Goal: Transaction & Acquisition: Purchase product/service

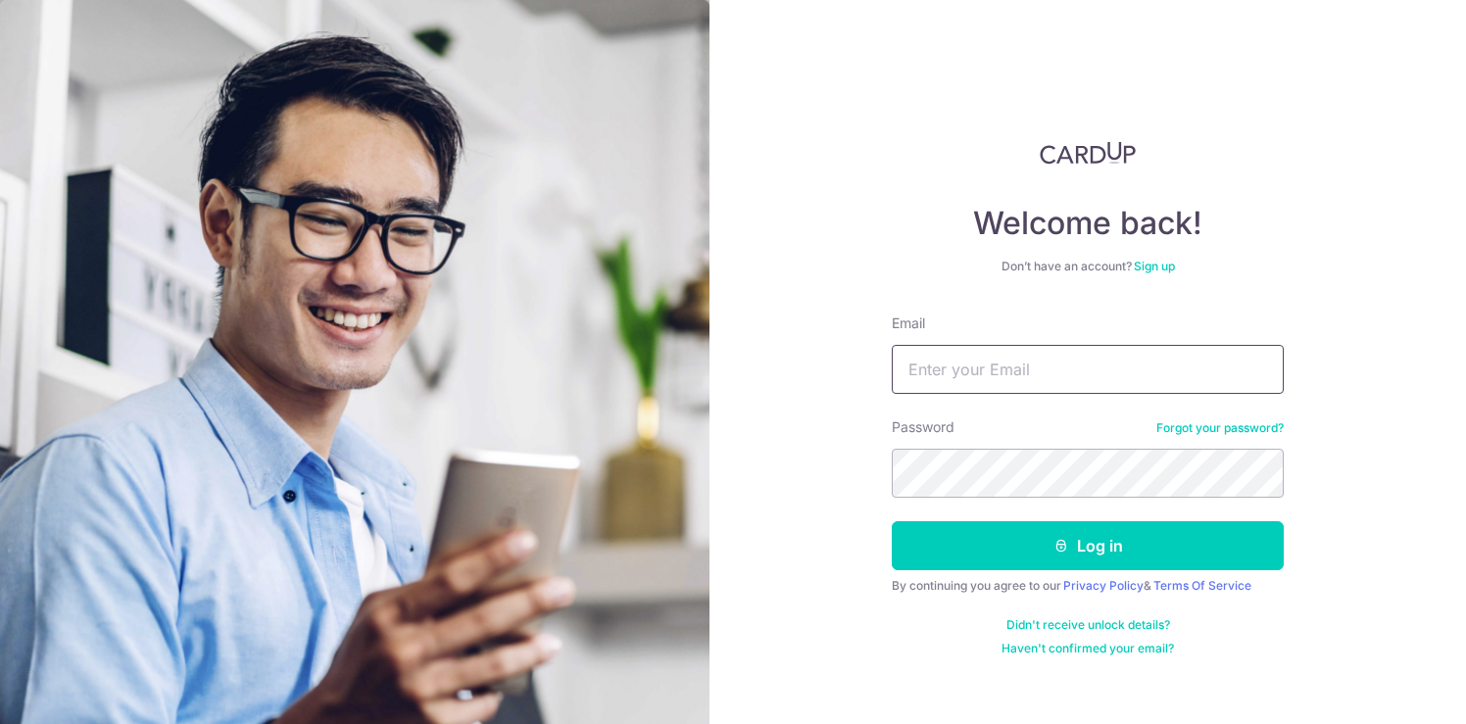
click at [1074, 369] on input "Email" at bounding box center [1088, 369] width 392 height 49
type input "[EMAIL_ADDRESS][DOMAIN_NAME]"
click at [892, 521] on button "Log in" at bounding box center [1088, 545] width 392 height 49
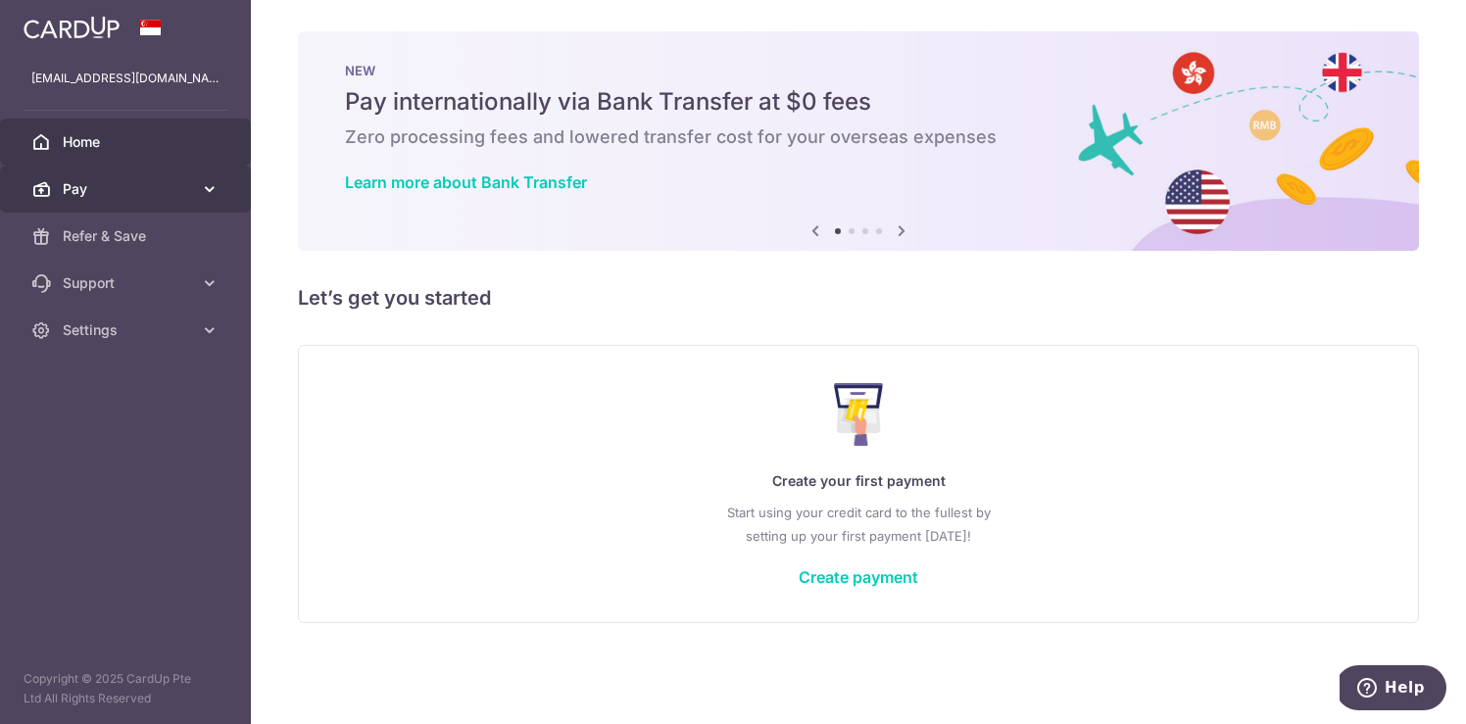
click at [208, 184] on icon at bounding box center [210, 189] width 20 height 20
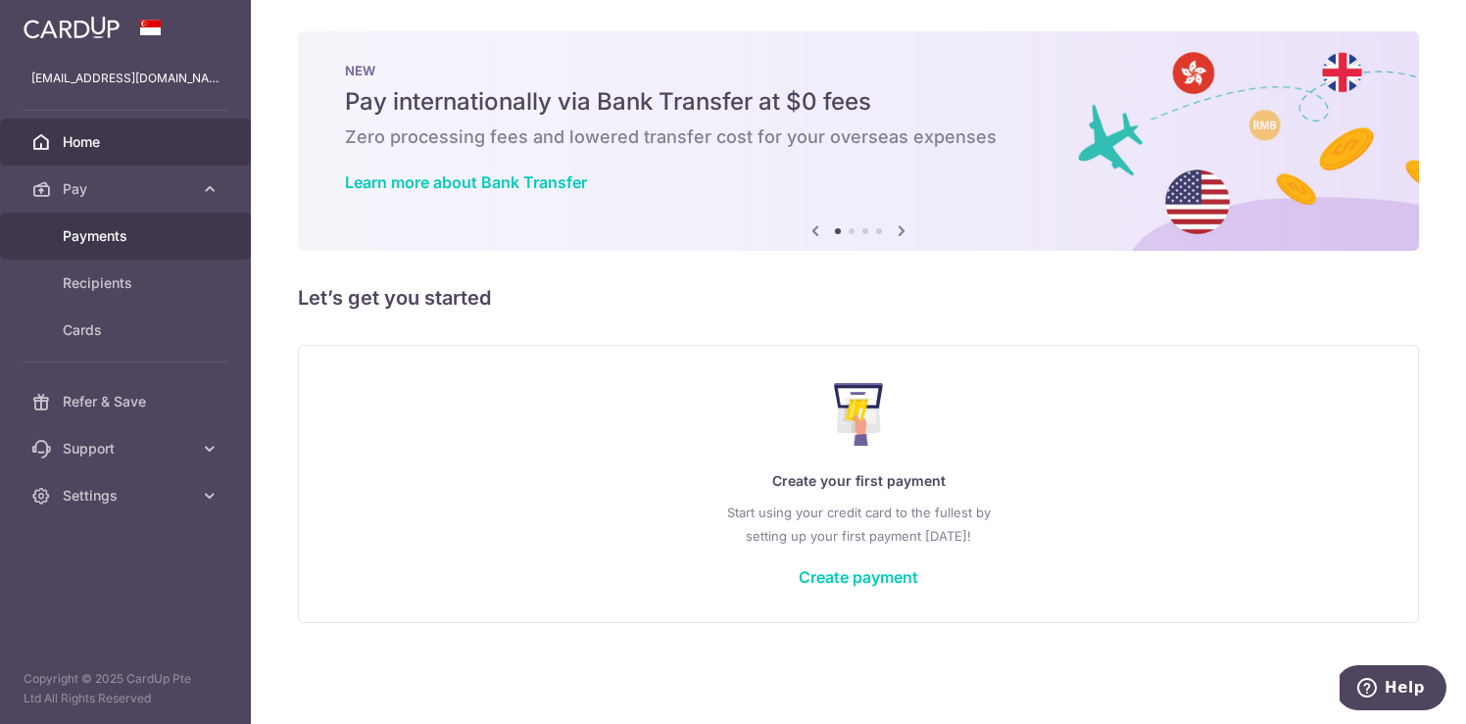
click at [138, 244] on span "Payments" at bounding box center [127, 236] width 129 height 20
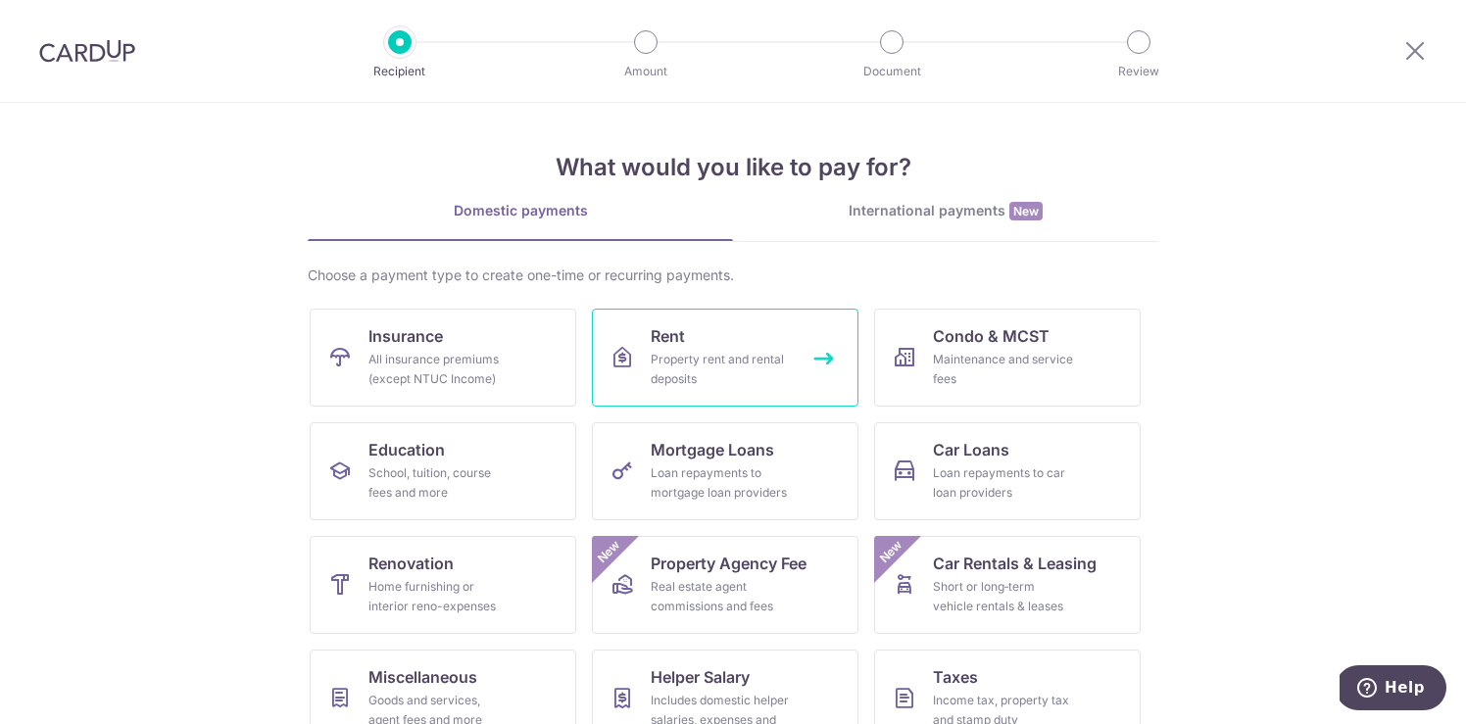
click at [727, 367] on div "Property rent and rental deposits" at bounding box center [721, 369] width 141 height 39
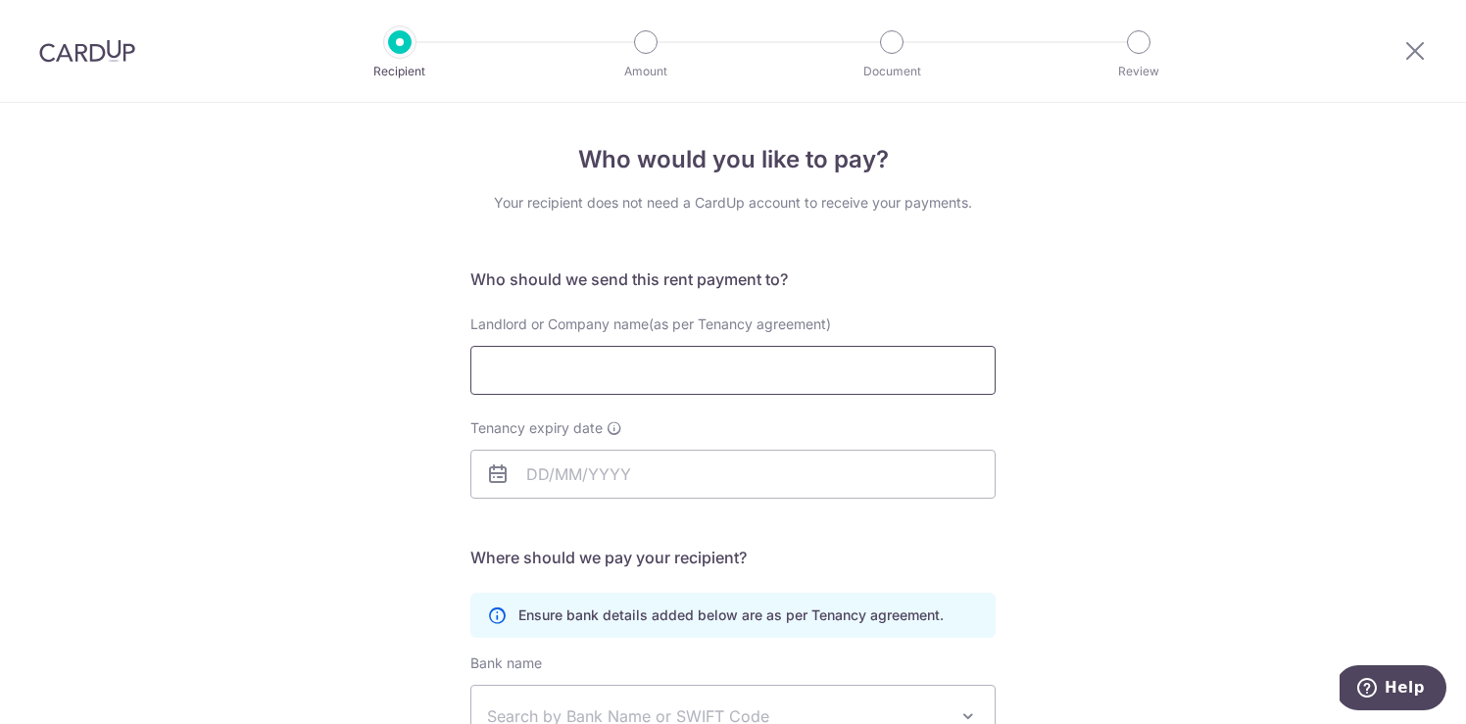
click at [762, 370] on input "Landlord or Company name(as per Tenancy agreement)" at bounding box center [732, 370] width 525 height 49
type input "WANG SOO LAN"
click at [726, 469] on input "Tenancy expiry date" at bounding box center [732, 474] width 525 height 49
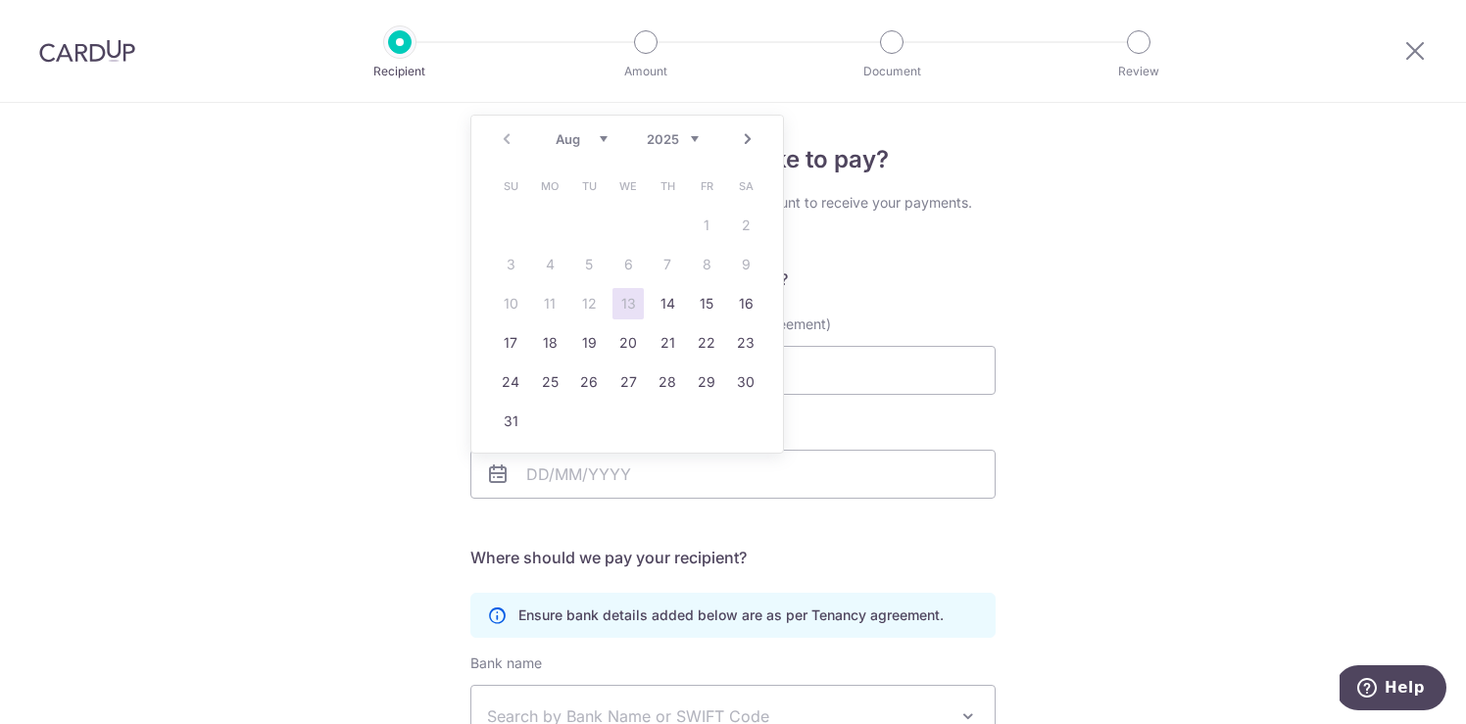
click at [693, 138] on select "2025 2026 2027 2028 2029 2030 2031 2032 2033 2034 2035" at bounding box center [673, 139] width 52 height 16
click at [600, 140] on select "Jan Feb Mar Apr May Jun [DATE] Aug Sep Oct Nov Dec" at bounding box center [581, 139] width 52 height 16
click at [715, 382] on link "31" at bounding box center [706, 381] width 31 height 31
type input "31/07/2026"
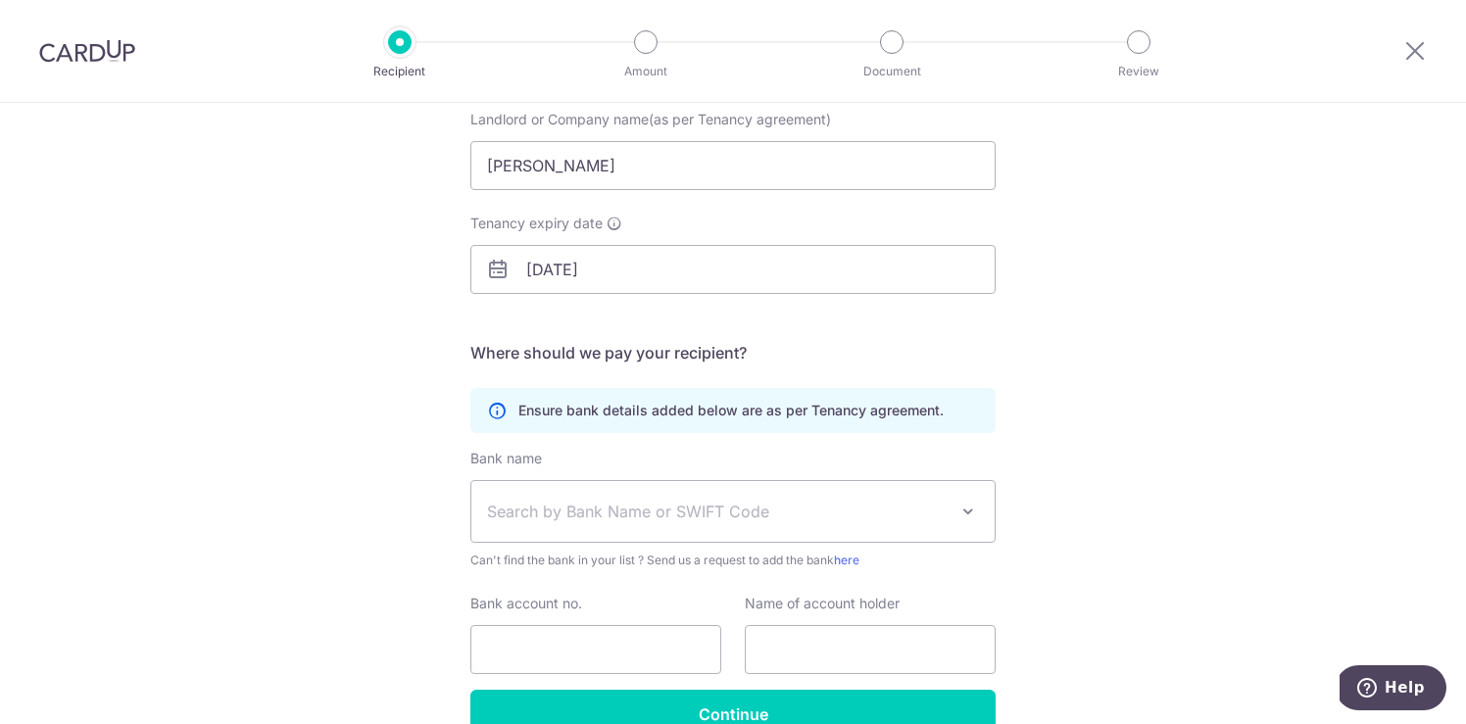
scroll to position [312, 0]
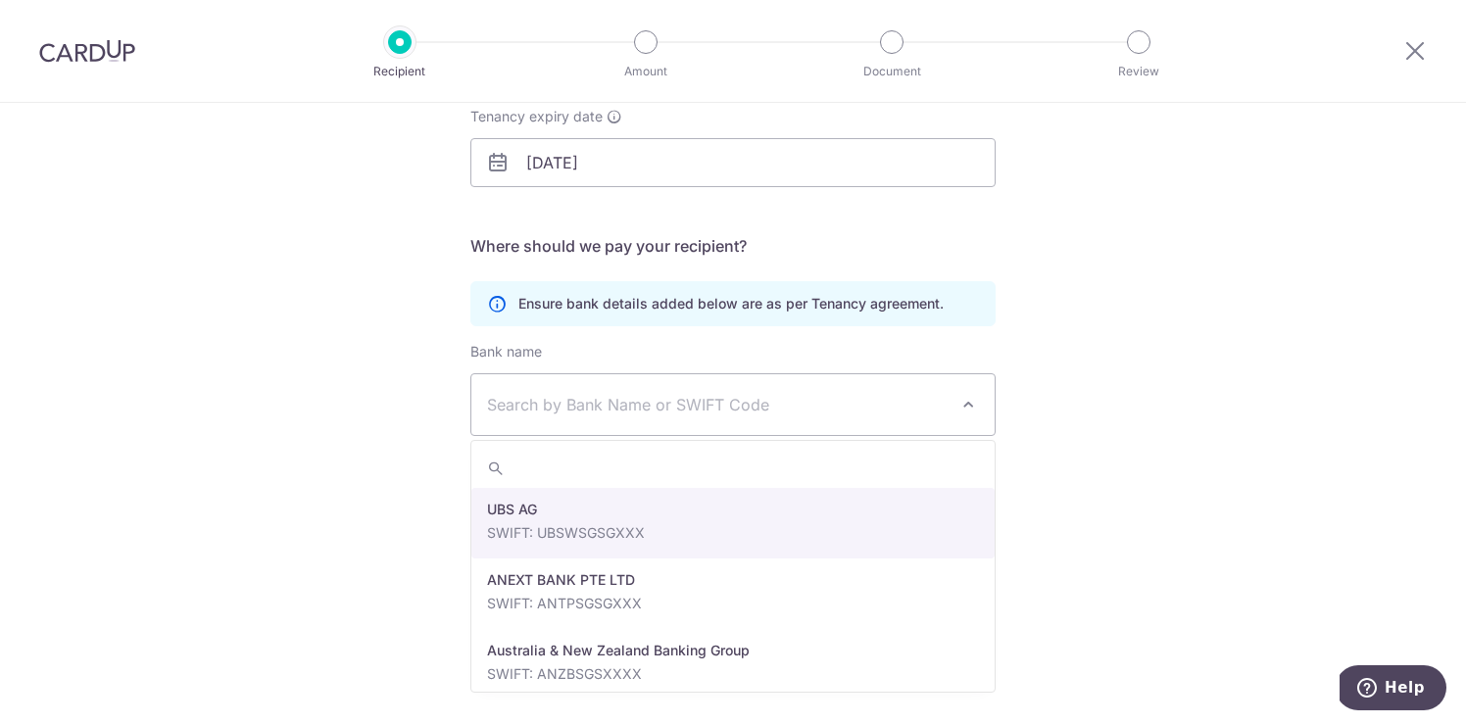
click at [867, 395] on span "Search by Bank Name or SWIFT Code" at bounding box center [717, 405] width 460 height 24
type input "overs"
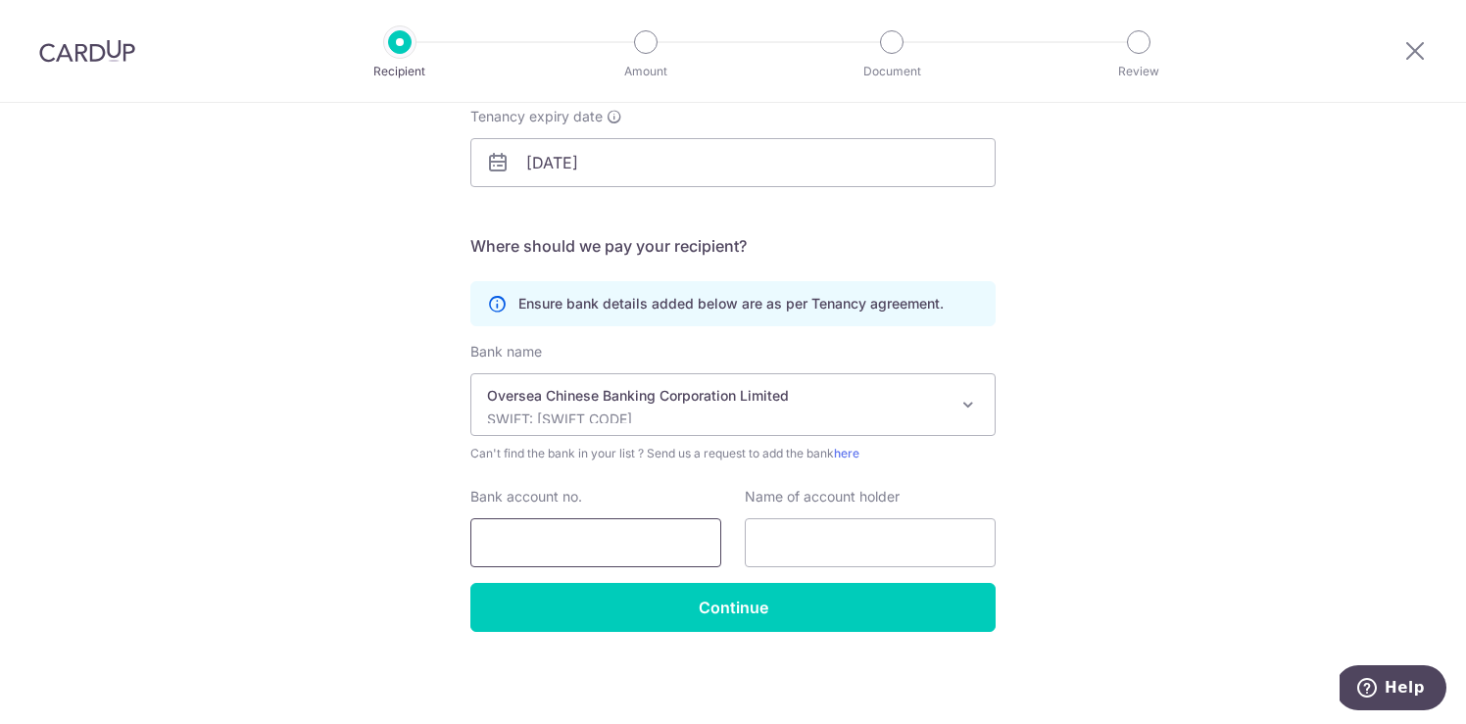
select select "12"
click at [618, 544] on input "Bank account no." at bounding box center [595, 542] width 251 height 49
type input "624404935001"
click at [794, 547] on input "text" at bounding box center [870, 542] width 251 height 49
click at [854, 532] on input "Wang Soo Lan" at bounding box center [870, 542] width 251 height 49
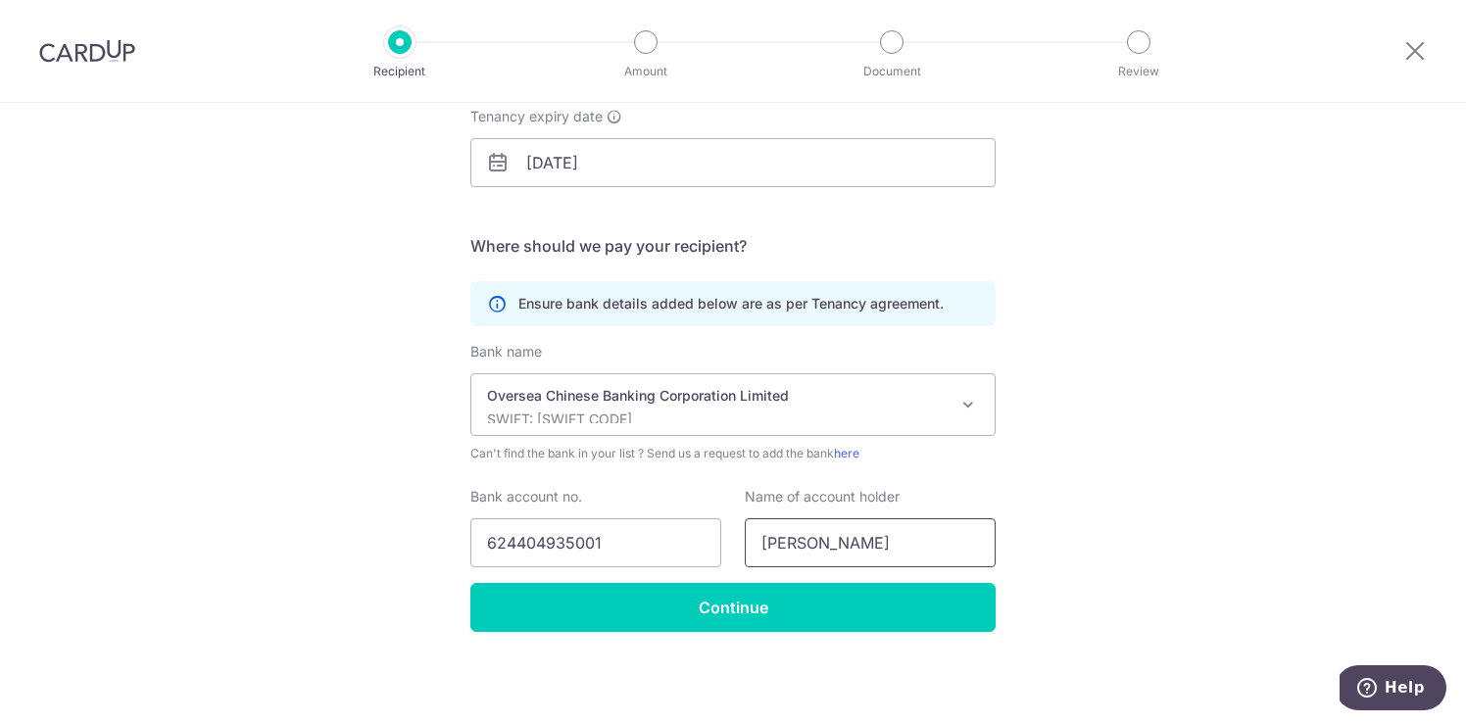
click at [854, 532] on input "Wang Soo Lan" at bounding box center [870, 542] width 251 height 49
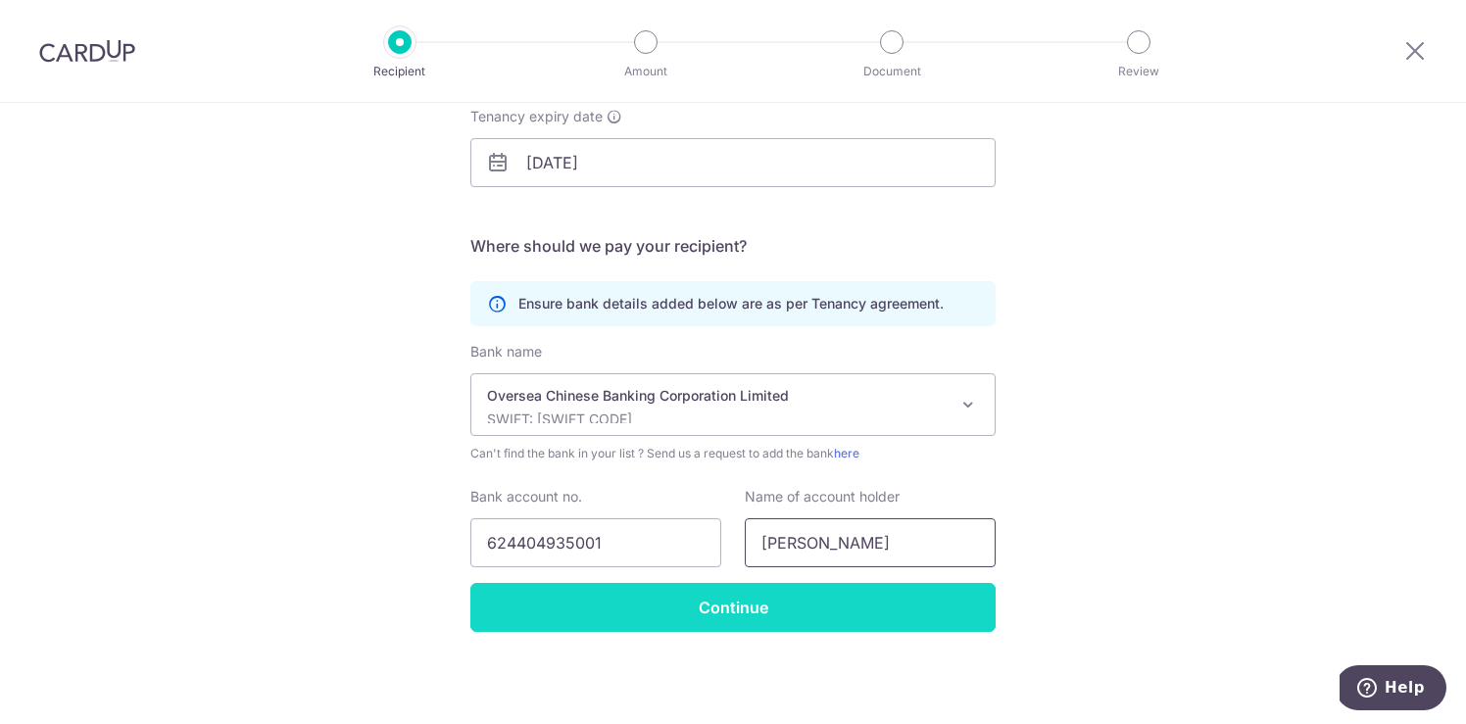
type input "WANG SOO LAN"
click at [846, 614] on input "Continue" at bounding box center [732, 607] width 525 height 49
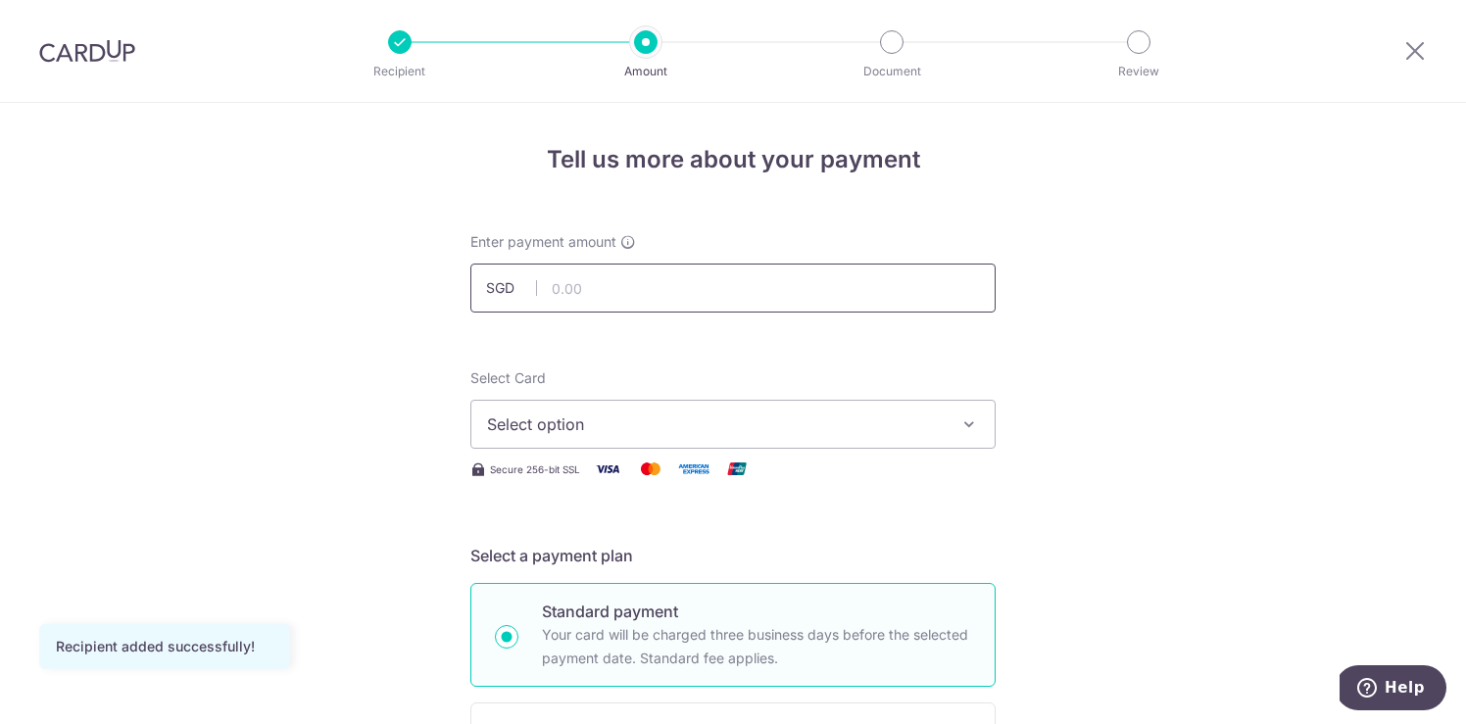
click at [645, 292] on input "text" at bounding box center [732, 288] width 525 height 49
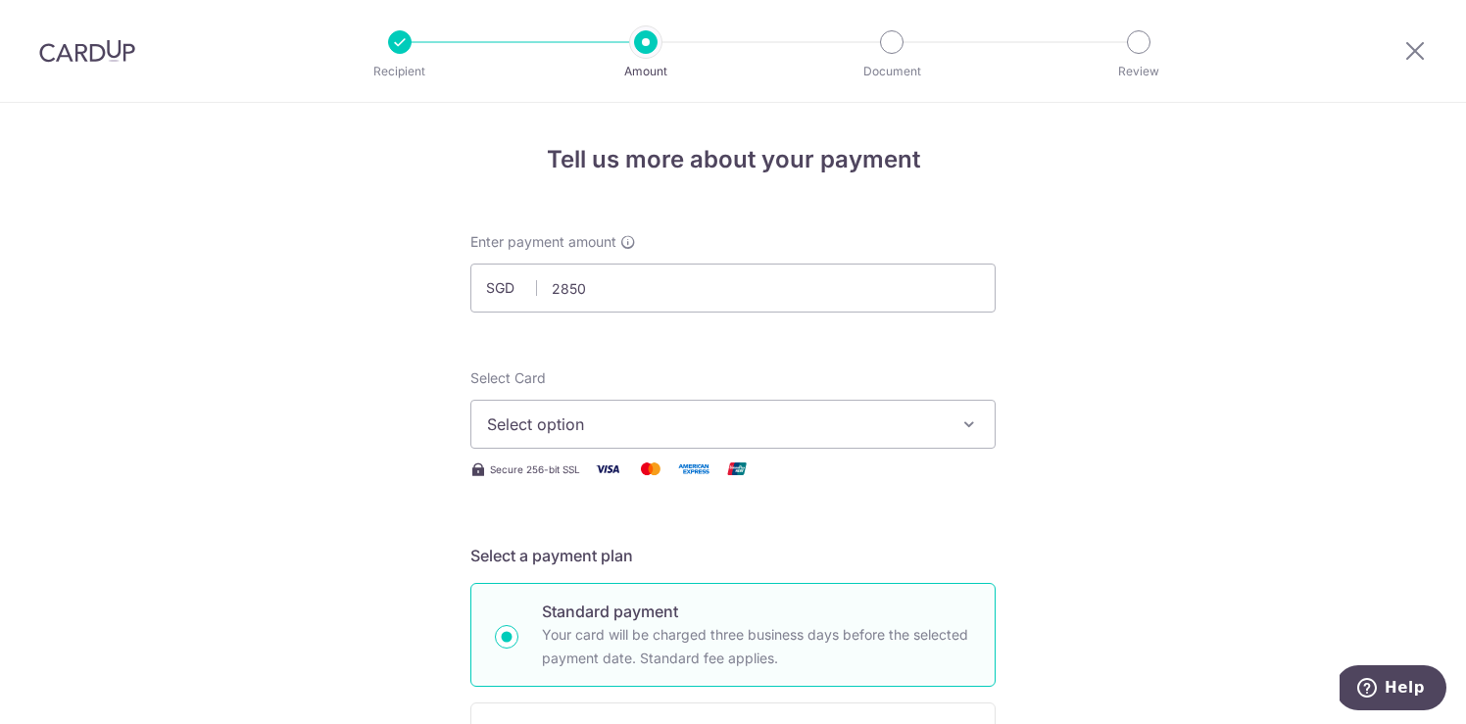
type input "2,850.00"
click at [950, 438] on button "Select option" at bounding box center [732, 424] width 525 height 49
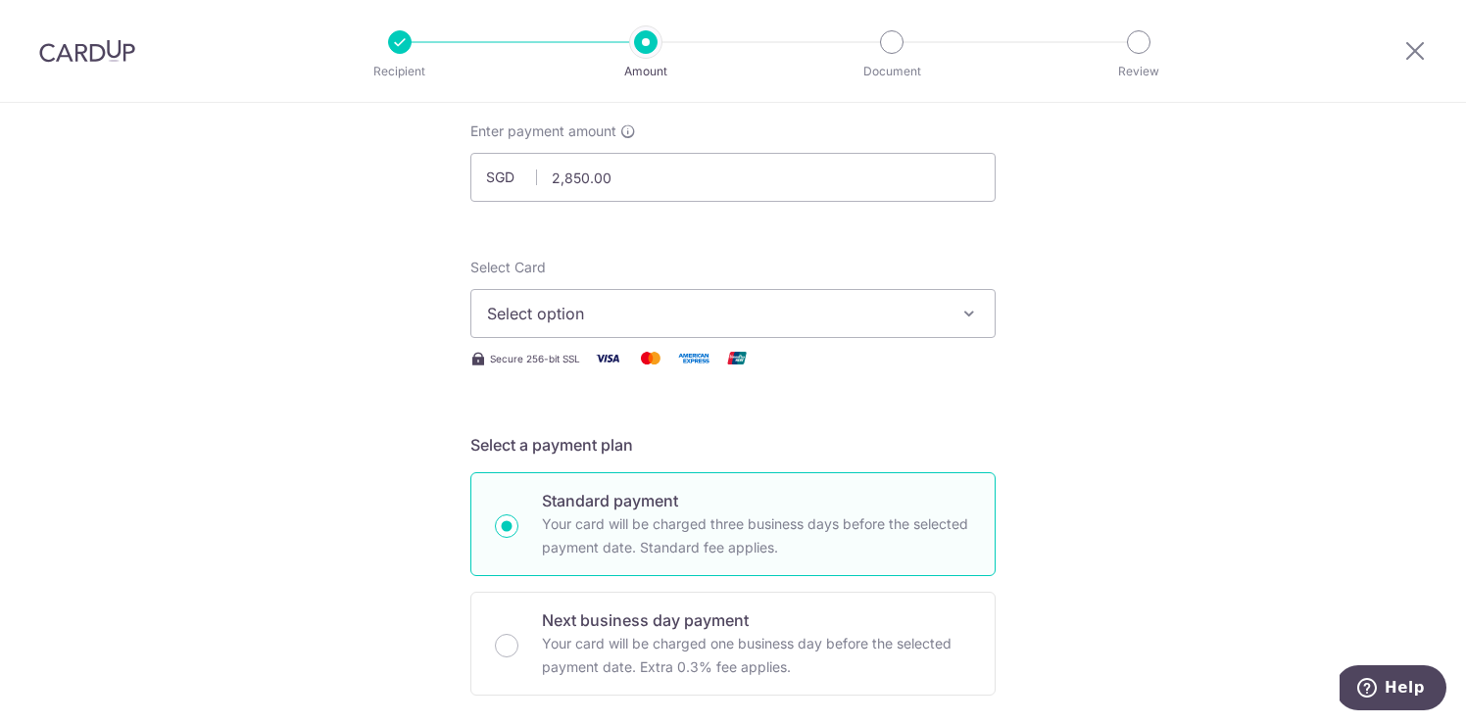
scroll to position [113, 0]
click at [968, 309] on icon "button" at bounding box center [969, 312] width 20 height 20
click at [599, 368] on span "Add credit card" at bounding box center [750, 367] width 457 height 20
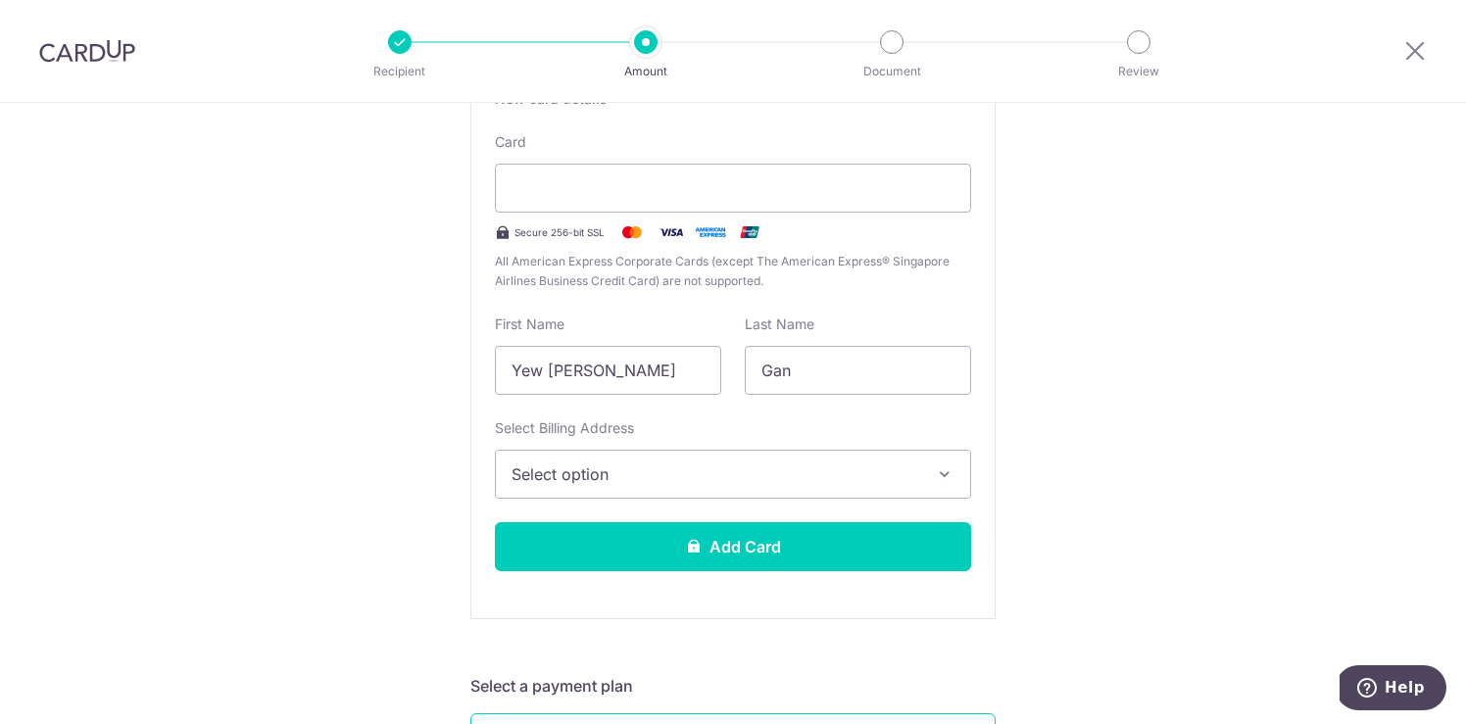
scroll to position [412, 0]
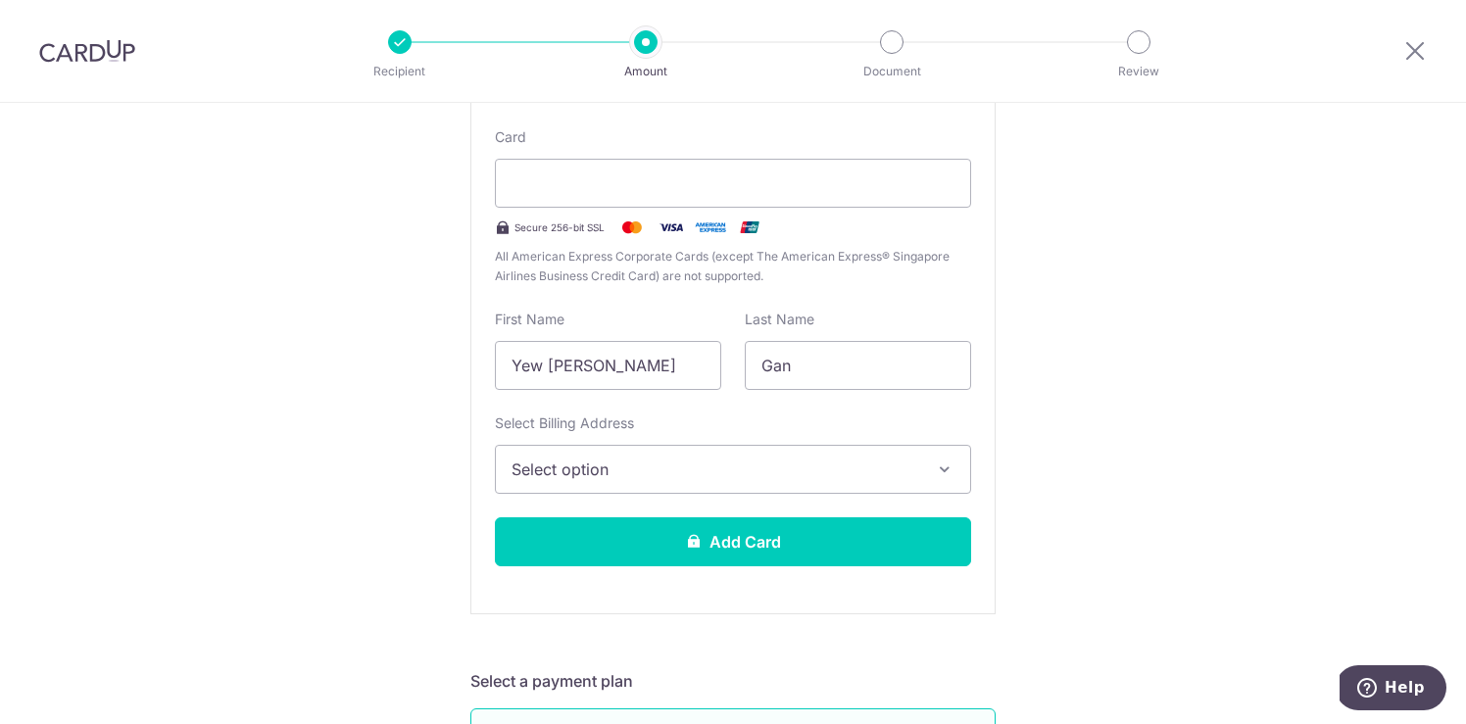
click at [652, 474] on span "Select option" at bounding box center [715, 470] width 408 height 24
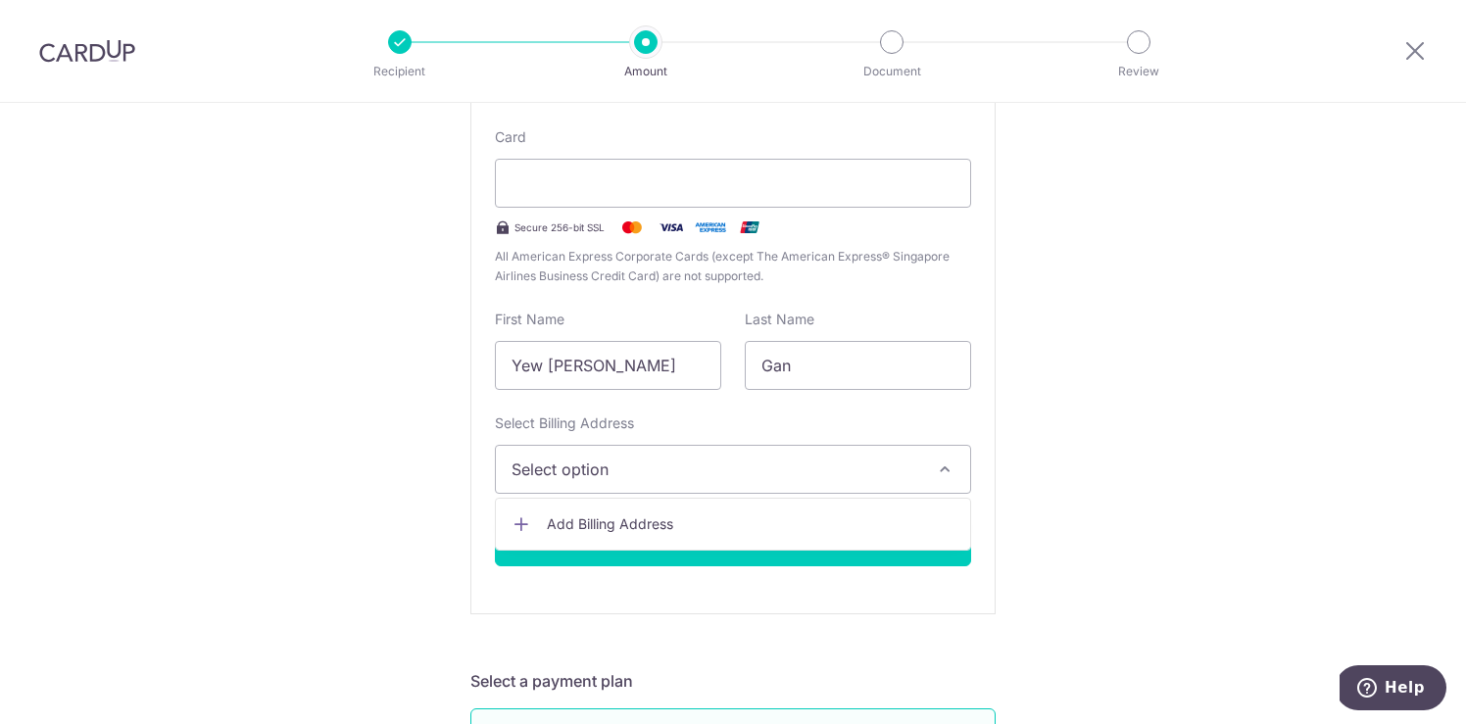
click at [585, 522] on span "Add Billing Address" at bounding box center [751, 524] width 408 height 20
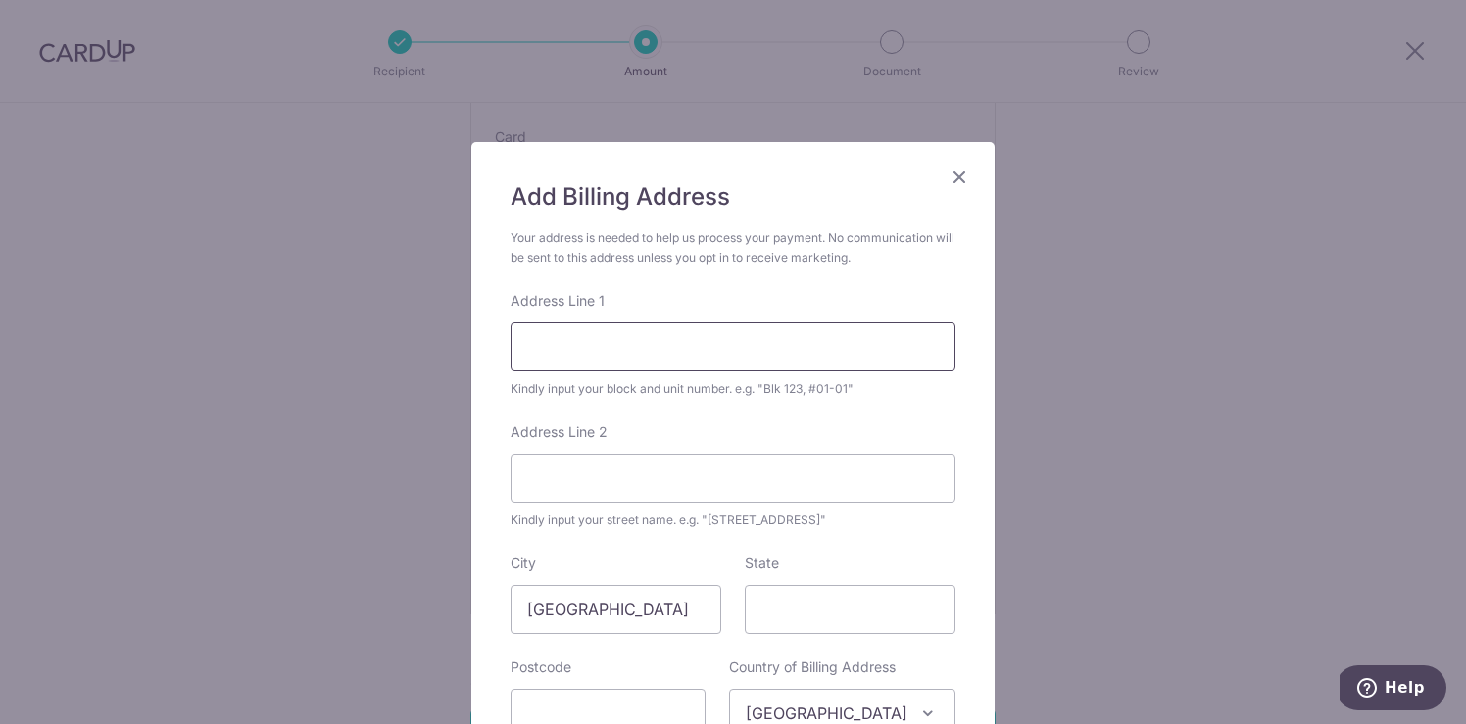
click at [631, 347] on input "Address Line 1" at bounding box center [732, 346] width 445 height 49
type input "1"
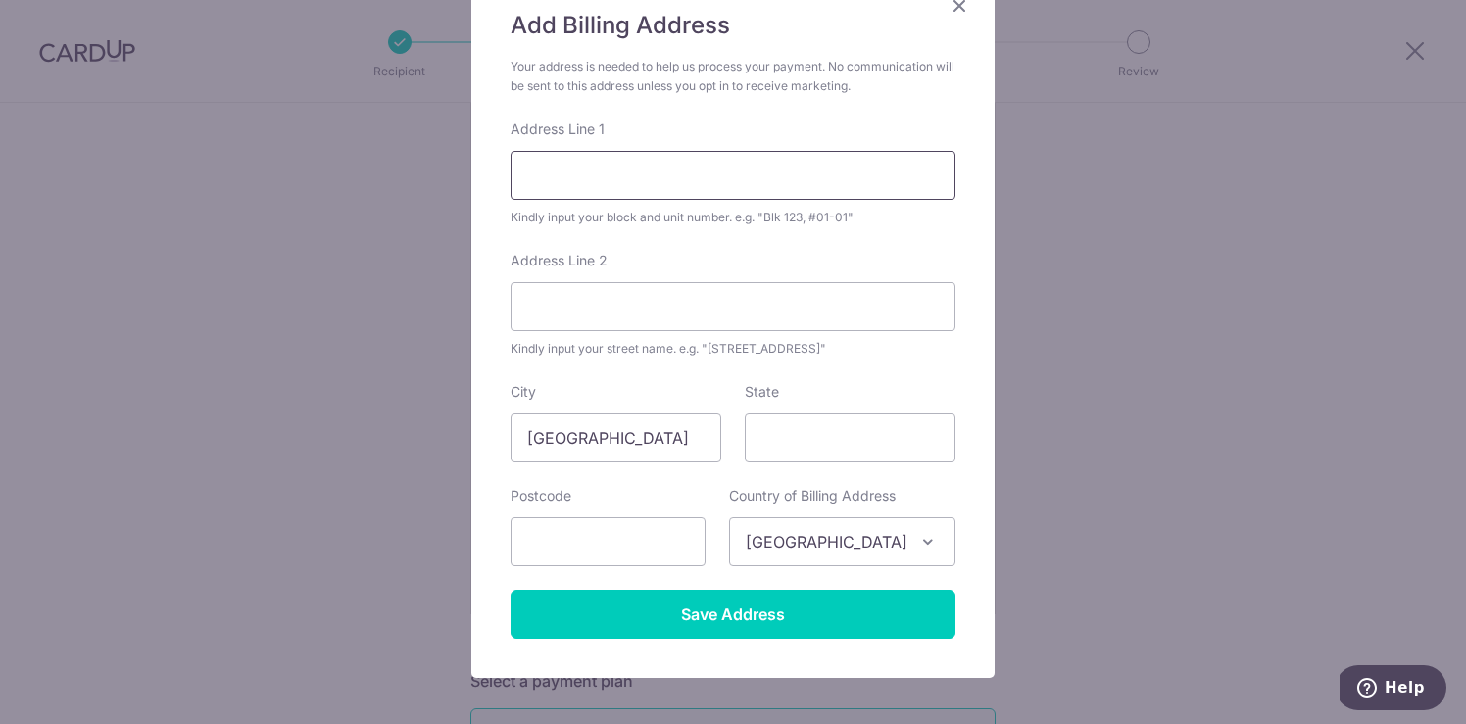
scroll to position [173, 0]
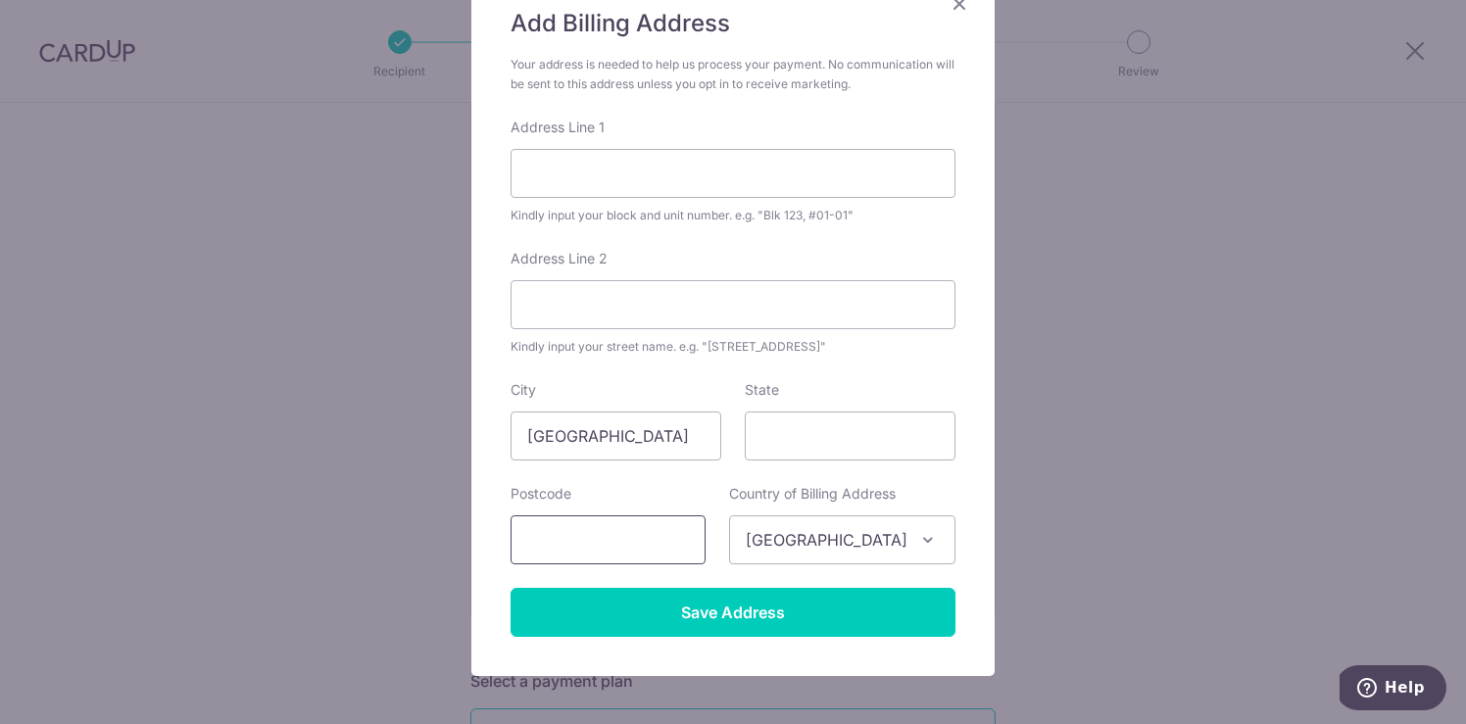
click at [691, 537] on input "text" at bounding box center [607, 539] width 195 height 49
type input "455277"
type input "175 UPPER EAST COAST ROAD"
type input "175"
type input "455277"
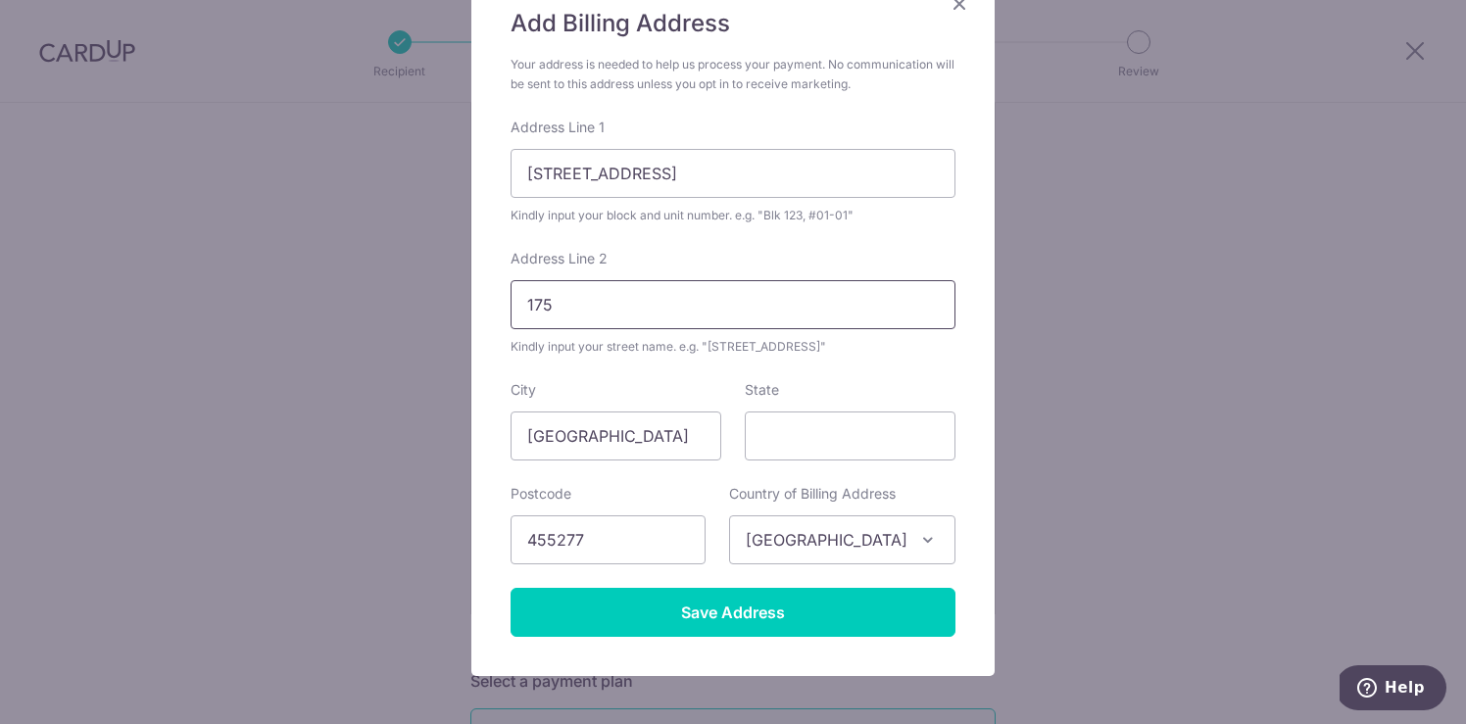
click at [611, 313] on input "175" at bounding box center [732, 304] width 445 height 49
click at [769, 172] on input "175 UPPER EAST COAST ROAD" at bounding box center [732, 173] width 445 height 49
click at [584, 308] on input "01-20" at bounding box center [732, 304] width 445 height 49
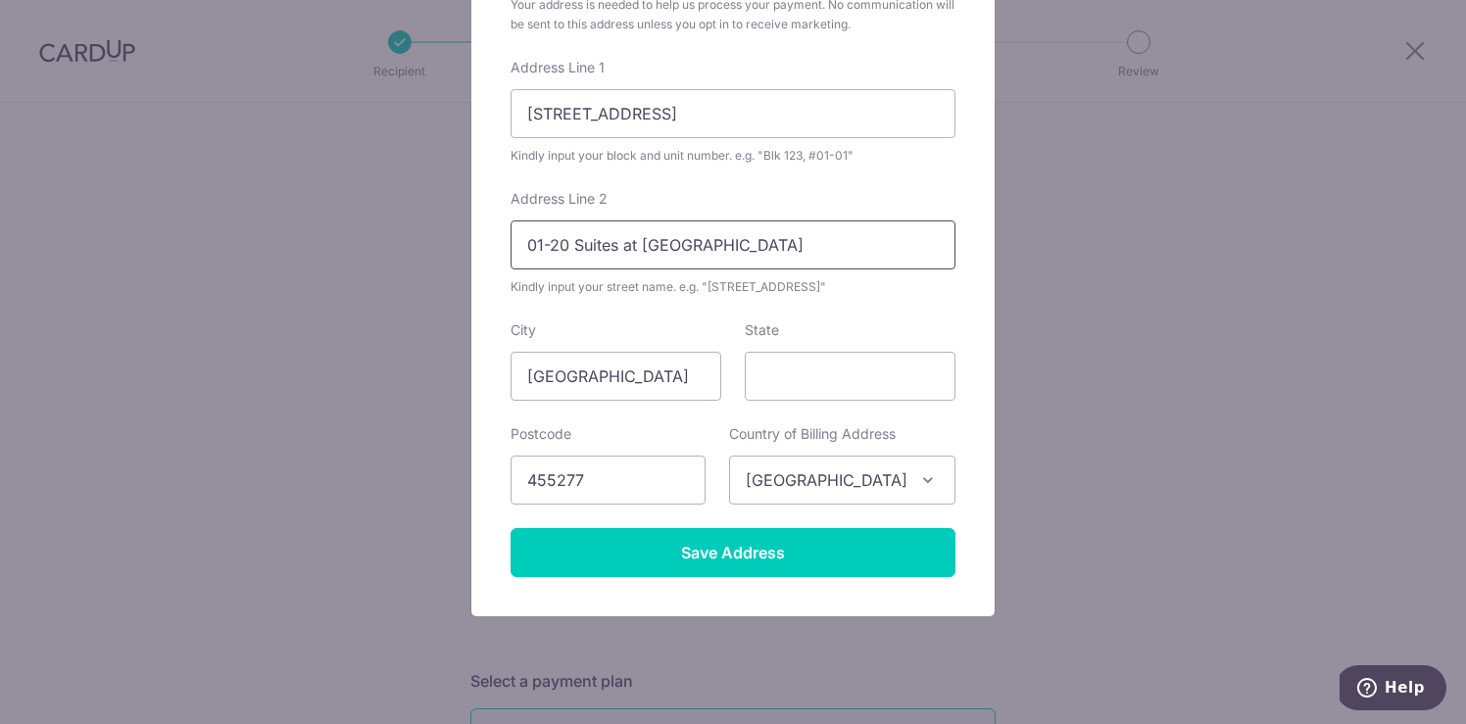
scroll to position [267, 0]
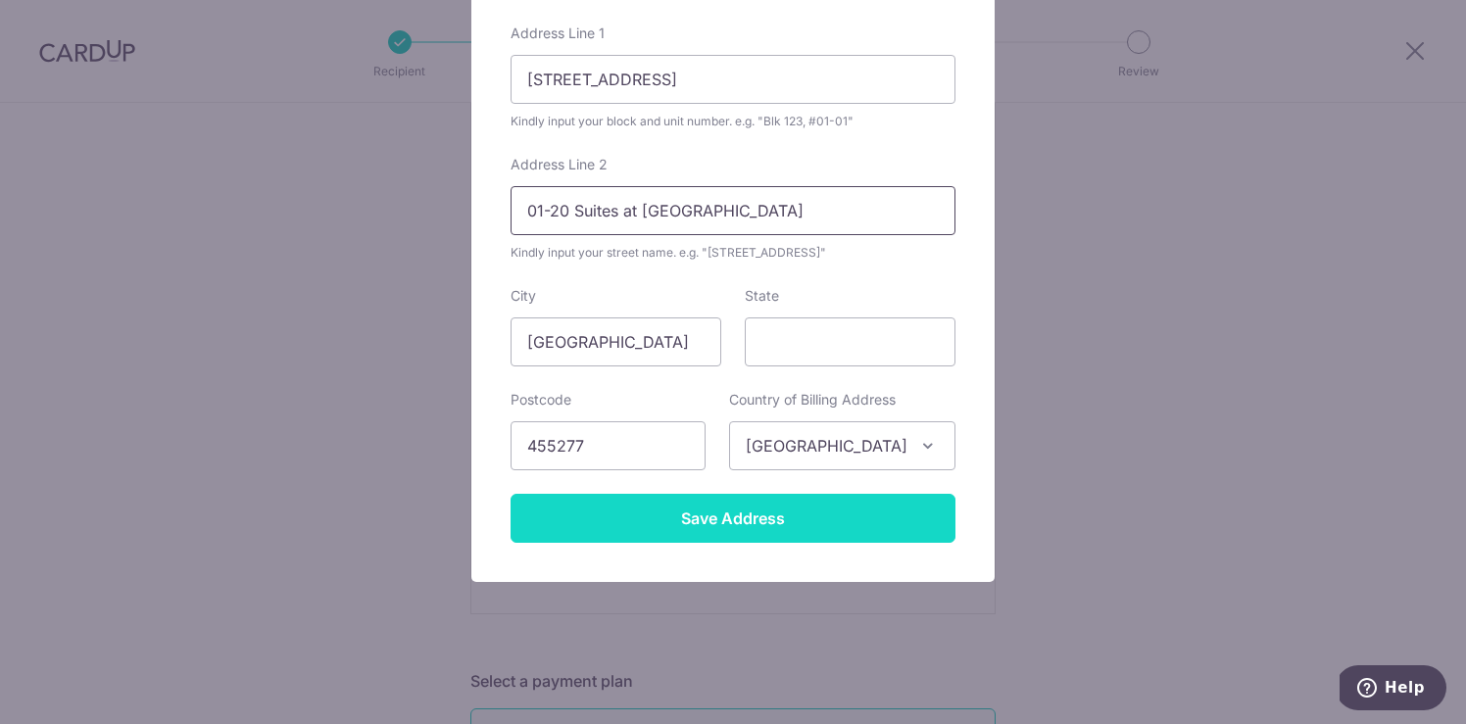
type input "01-20 Suites at East Coast"
click at [787, 529] on input "Save Address" at bounding box center [732, 518] width 445 height 49
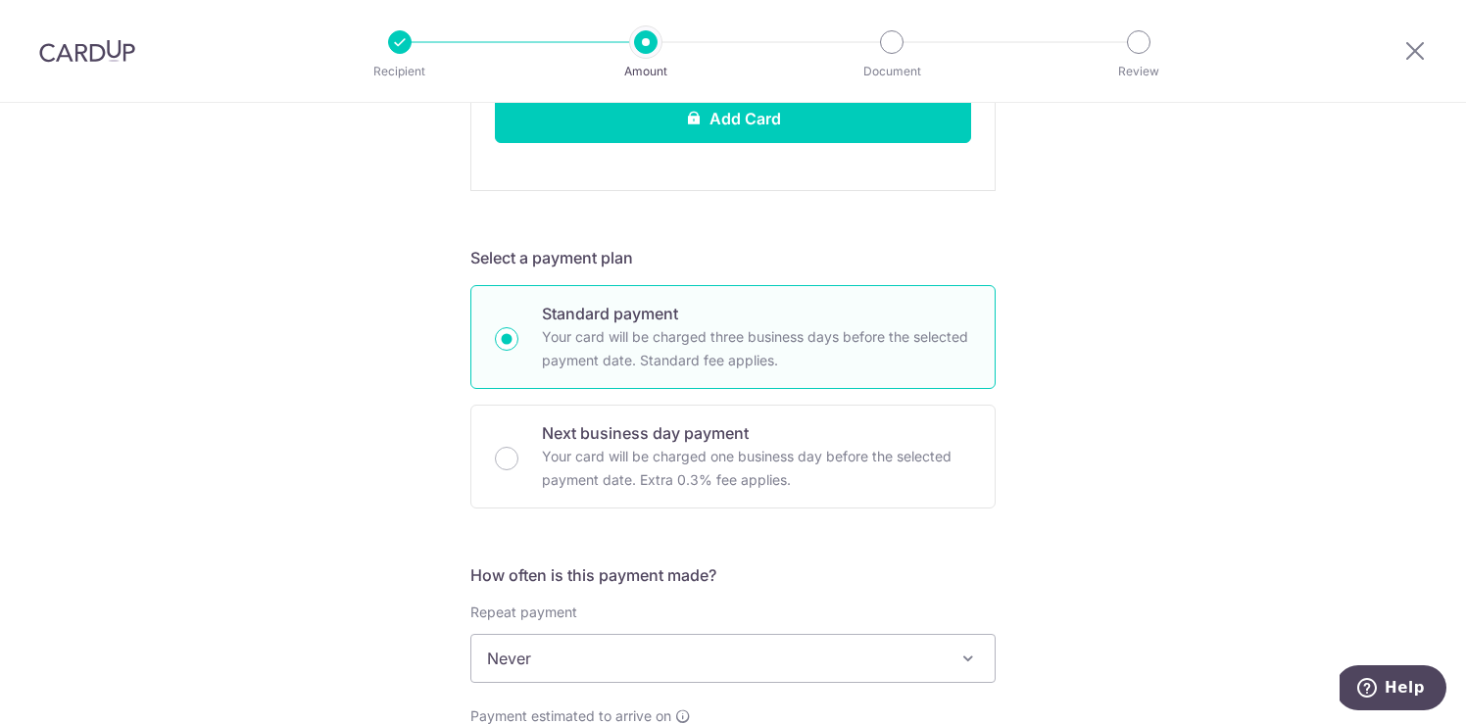
scroll to position [1198, 0]
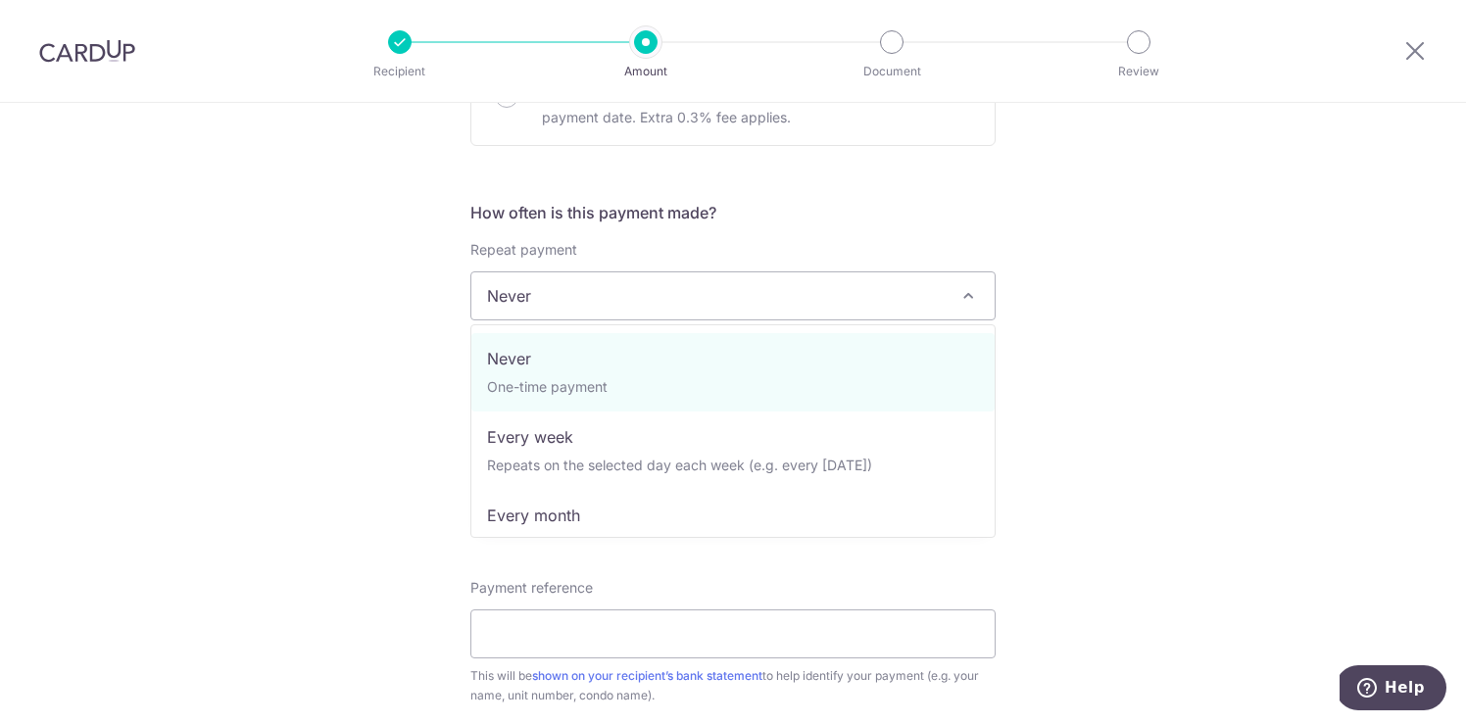
click at [923, 304] on span "Never" at bounding box center [732, 295] width 523 height 47
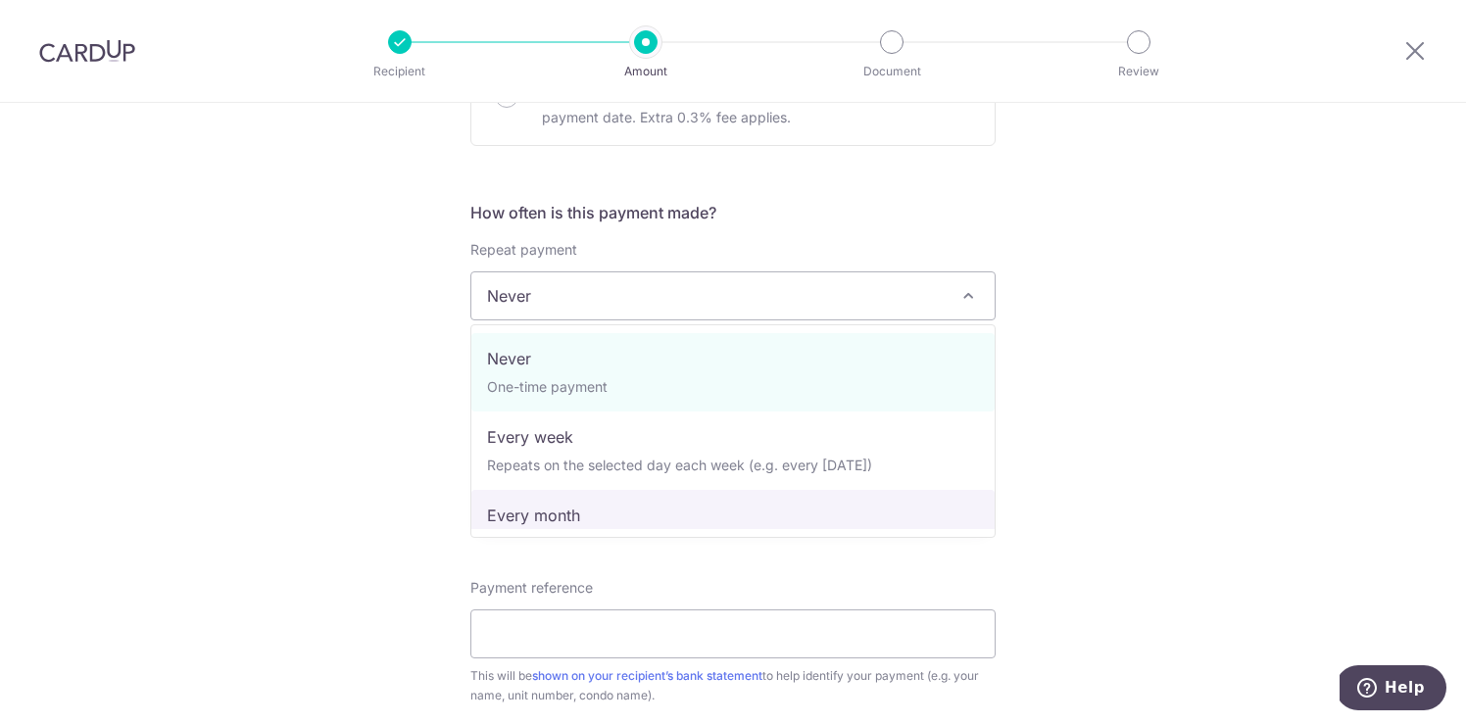
select select "3"
type input "31/07/2026"
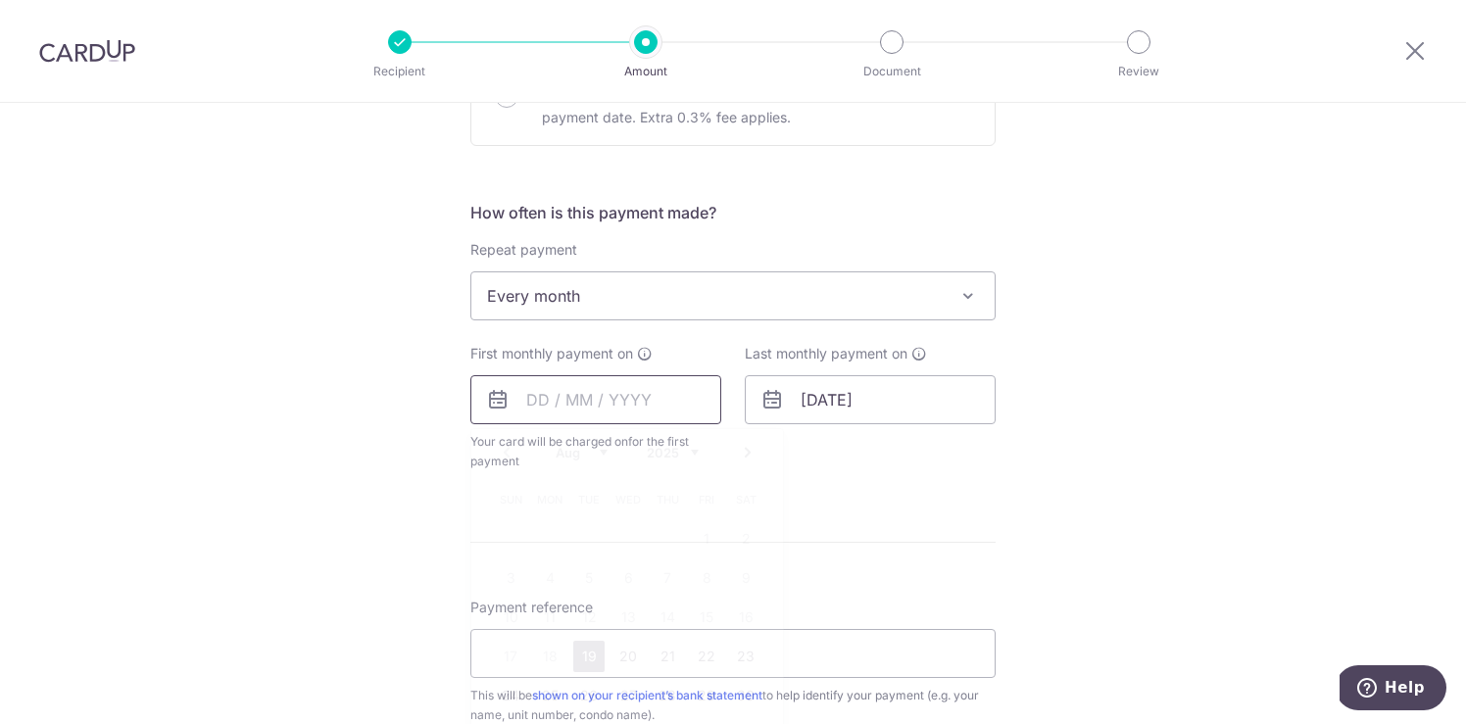
click at [651, 406] on input "text" at bounding box center [595, 399] width 251 height 49
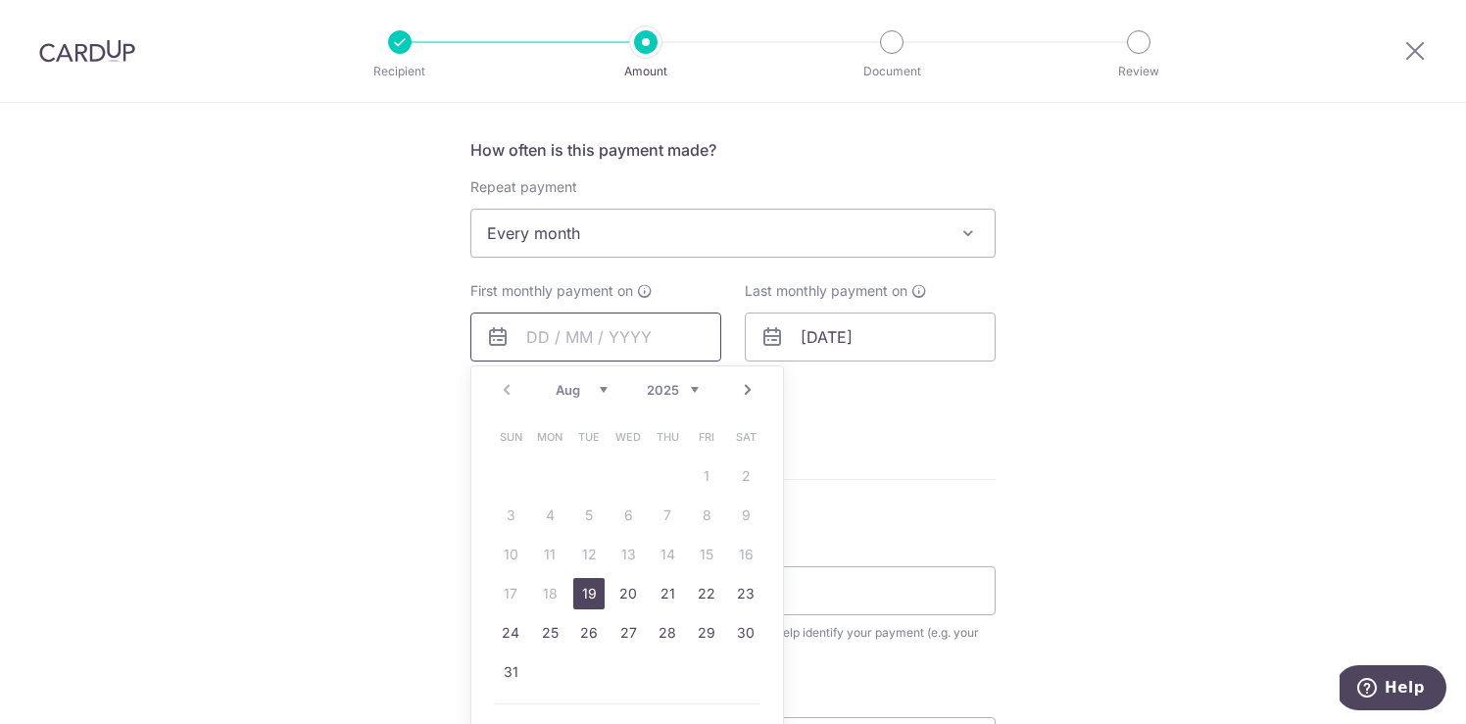
scroll to position [1282, 0]
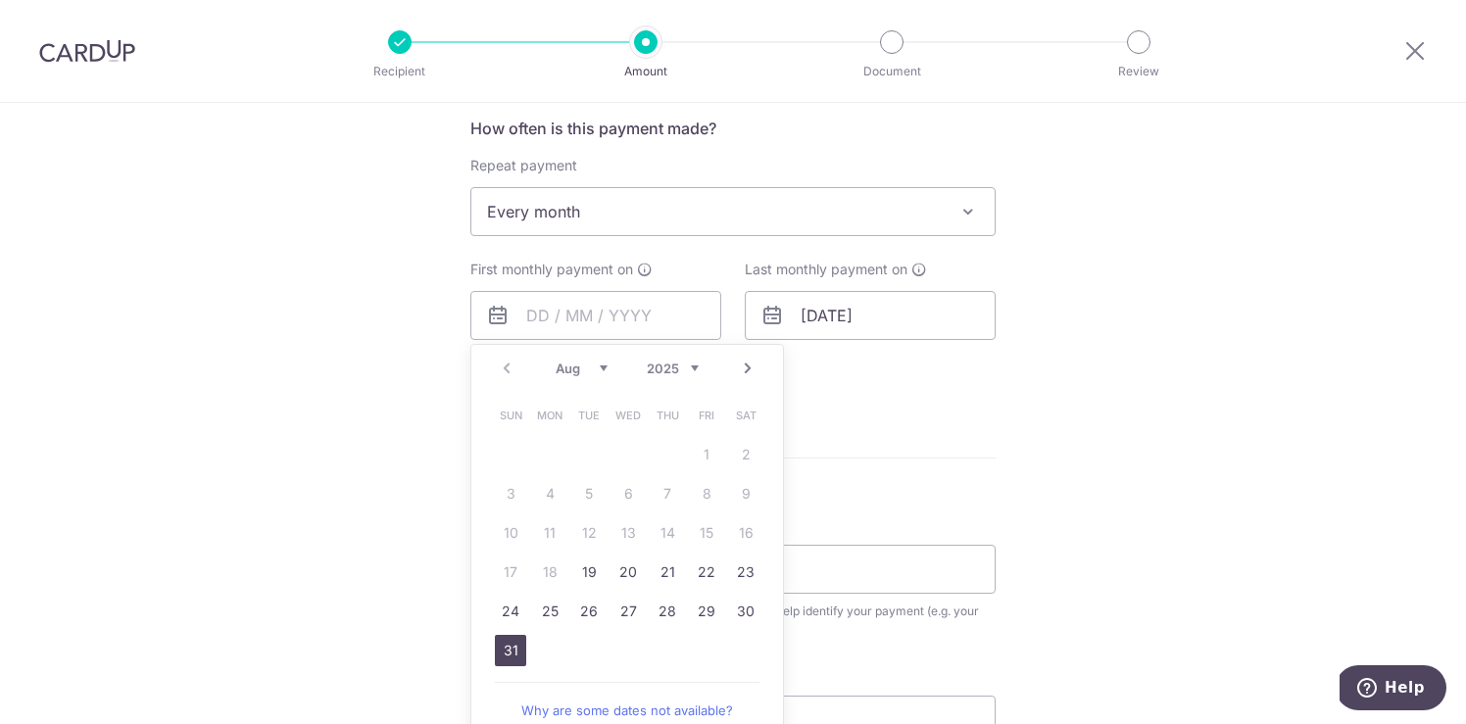
click at [506, 642] on link "31" at bounding box center [510, 650] width 31 height 31
type input "[DATE]"
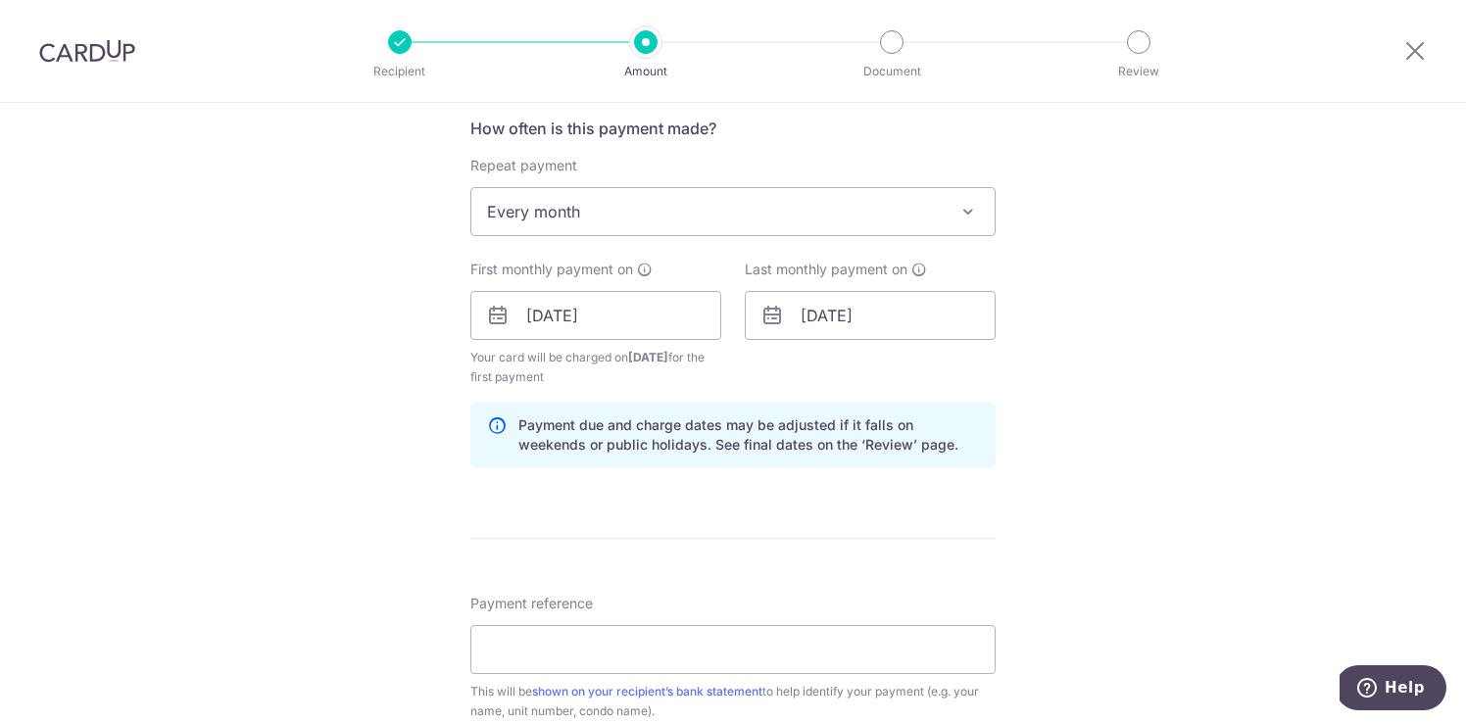
click at [1088, 358] on div "Tell us more about your payment Enter payment amount SGD 2,850.00 2850.00 Recip…" at bounding box center [733, 25] width 1466 height 2410
click at [902, 318] on input "[DATE]" at bounding box center [870, 315] width 251 height 49
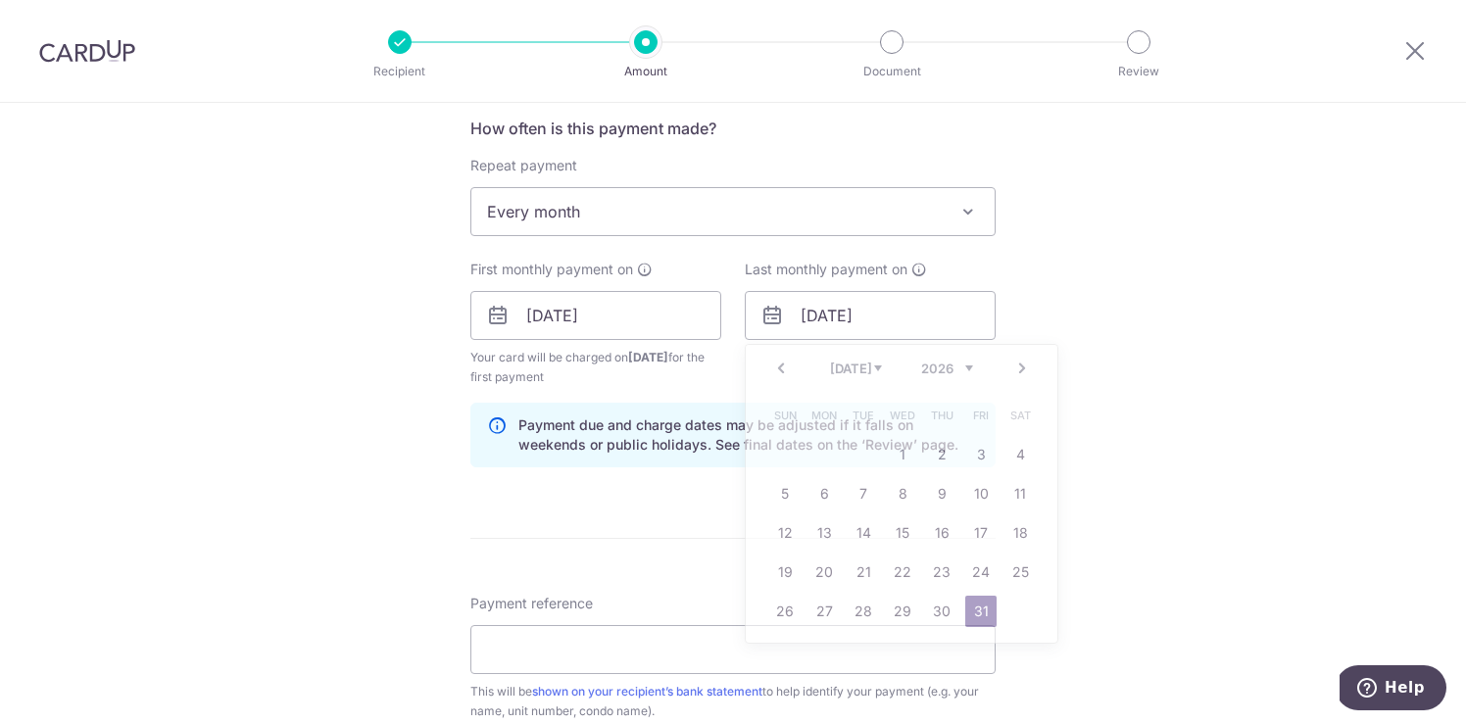
click at [1161, 304] on div "Tell us more about your payment Enter payment amount SGD 2,850.00 2850.00 Recip…" at bounding box center [733, 25] width 1466 height 2410
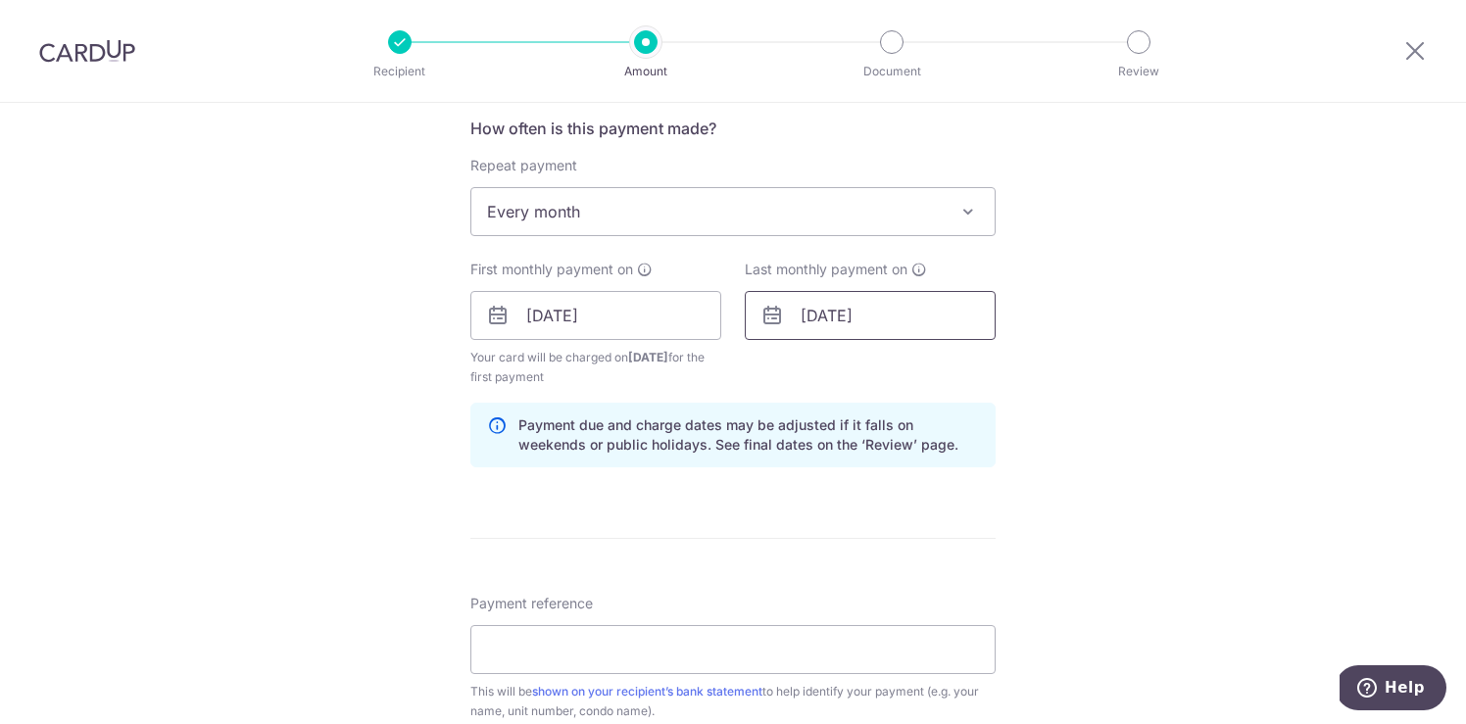
click at [900, 319] on input "[DATE]" at bounding box center [870, 315] width 251 height 49
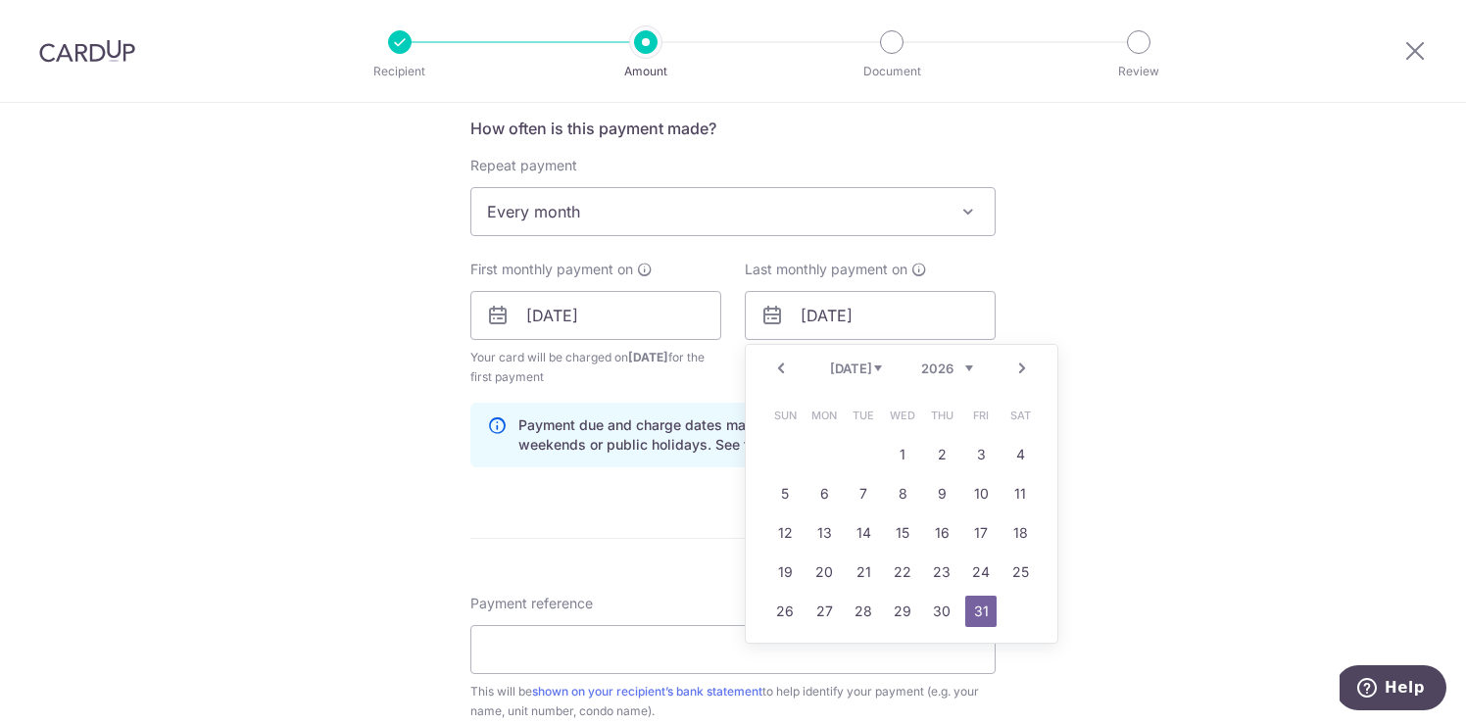
click at [783, 371] on link "Prev" at bounding box center [781, 369] width 24 height 24
click at [860, 613] on link "30" at bounding box center [862, 611] width 31 height 31
type input "[DATE]"
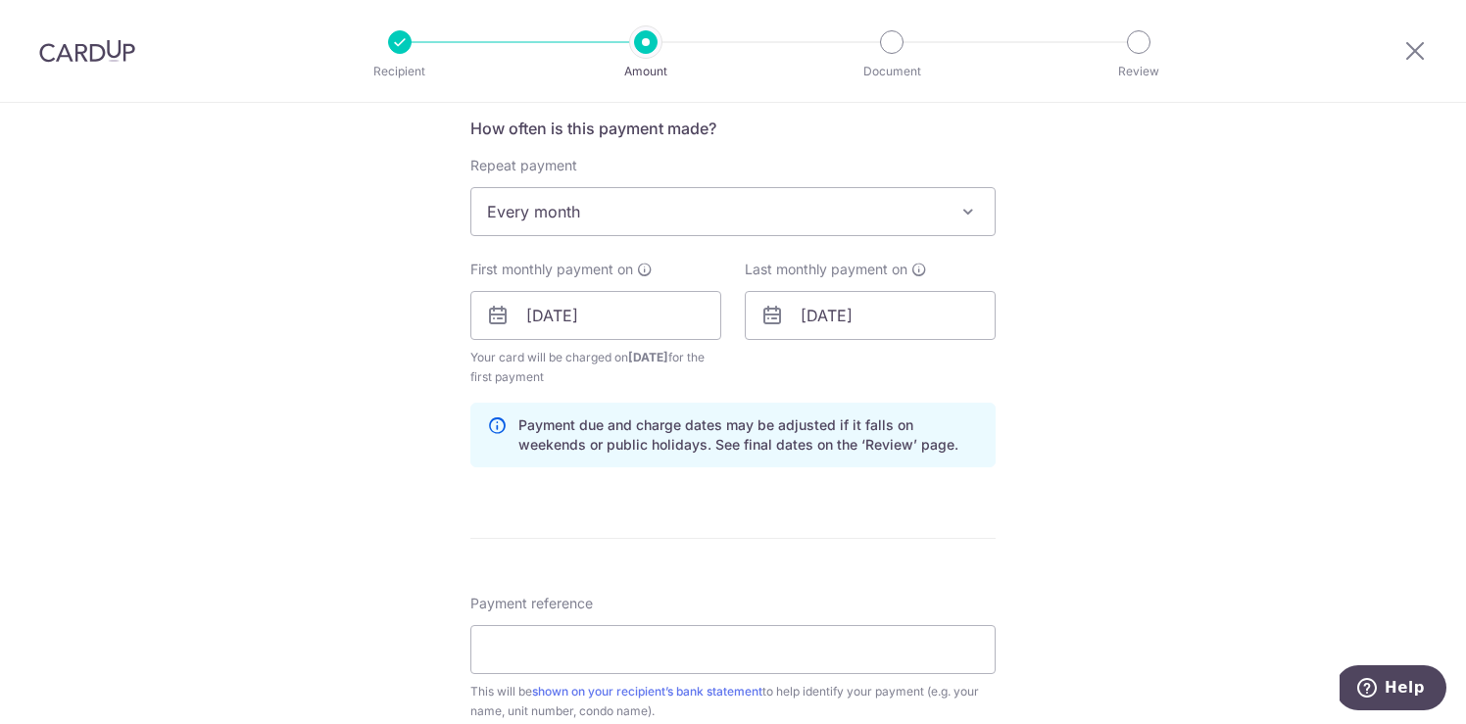
click at [1189, 340] on div "Tell us more about your payment Enter payment amount SGD 2,850.00 2850.00 Recip…" at bounding box center [733, 25] width 1466 height 2410
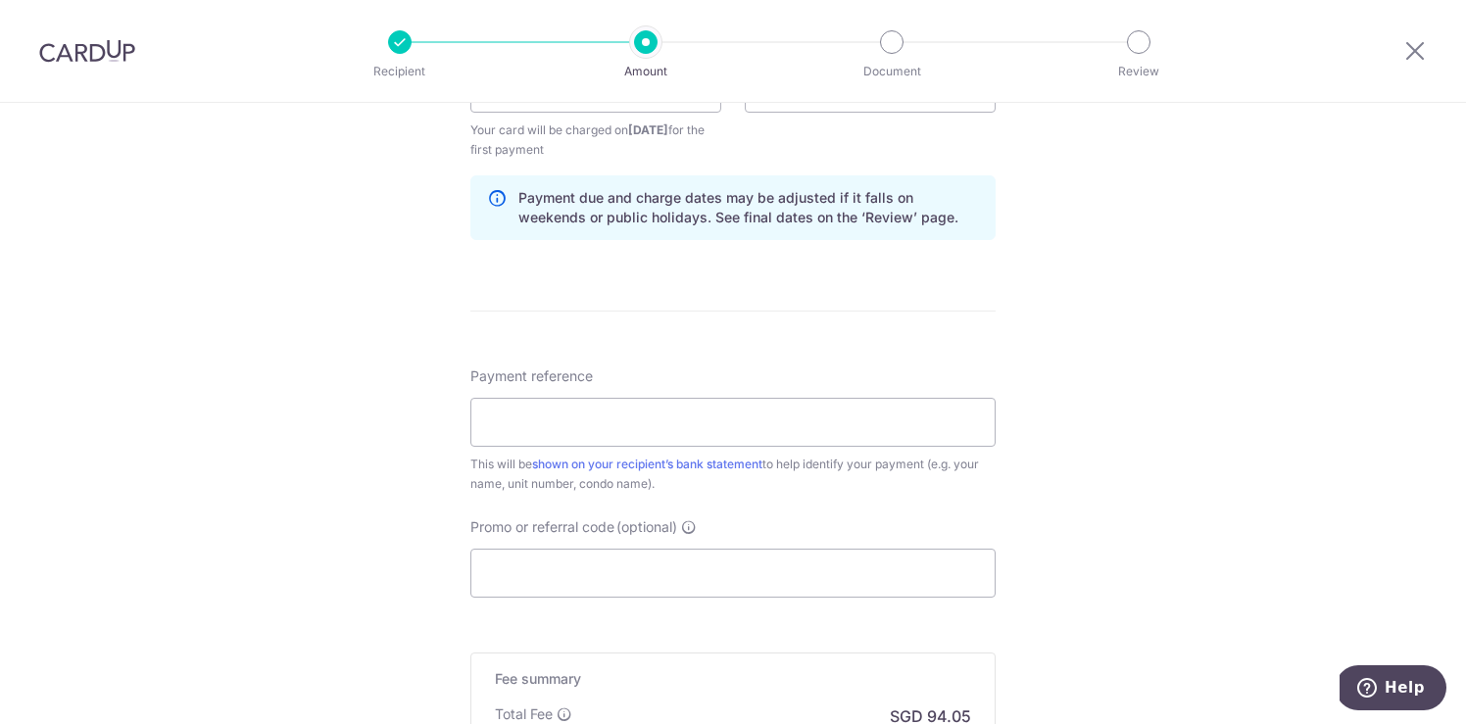
scroll to position [1531, 0]
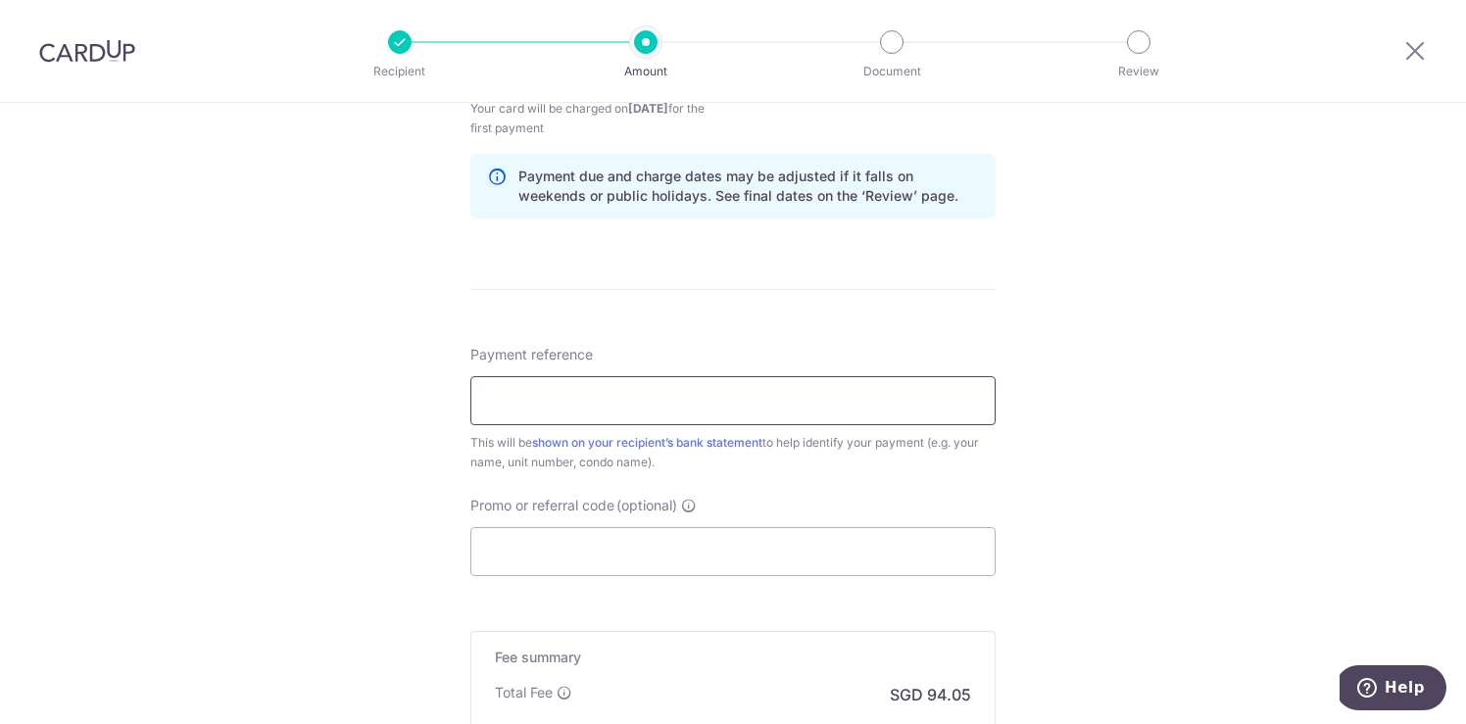
click at [777, 405] on input "Payment reference" at bounding box center [732, 400] width 525 height 49
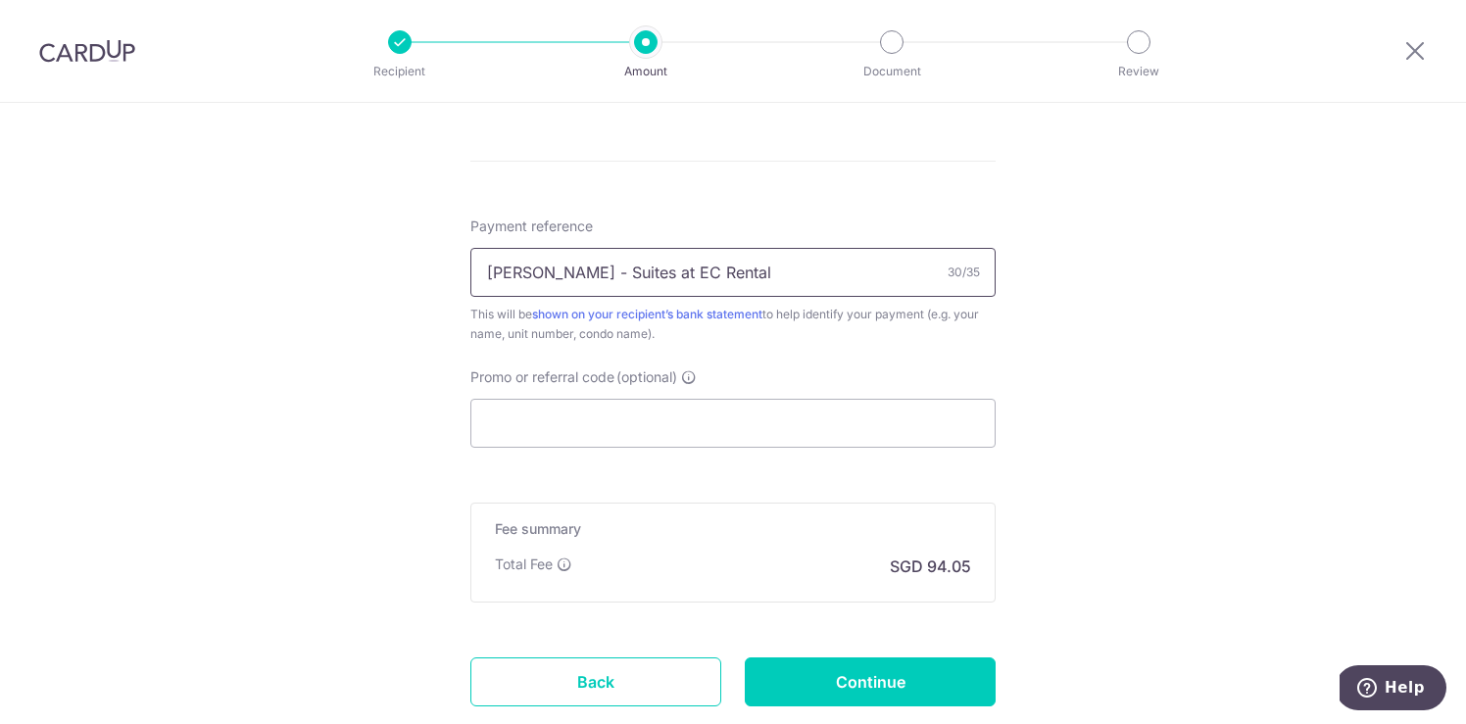
scroll to position [1707, 0]
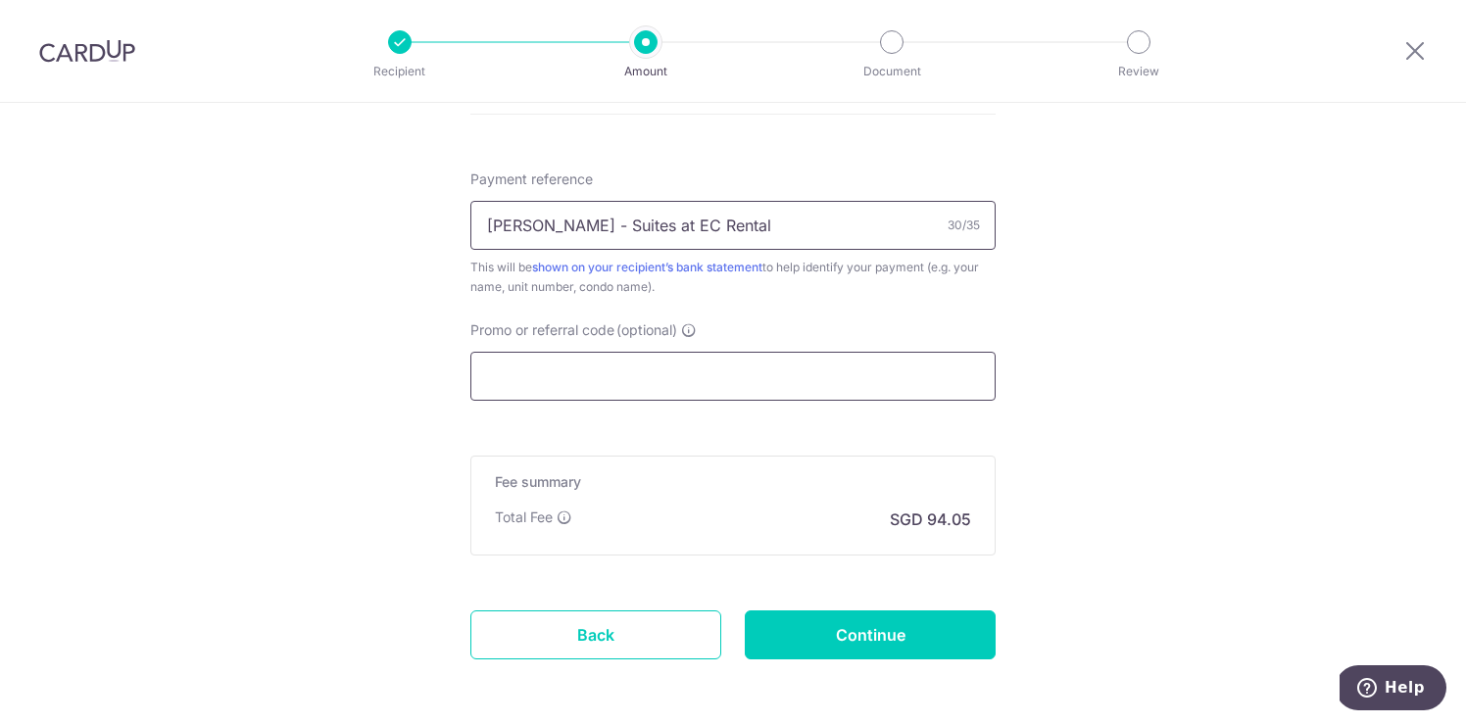
type input "[PERSON_NAME] - Suites at EC Rental"
click at [639, 387] on input "Promo or referral code (optional)" at bounding box center [732, 376] width 525 height 49
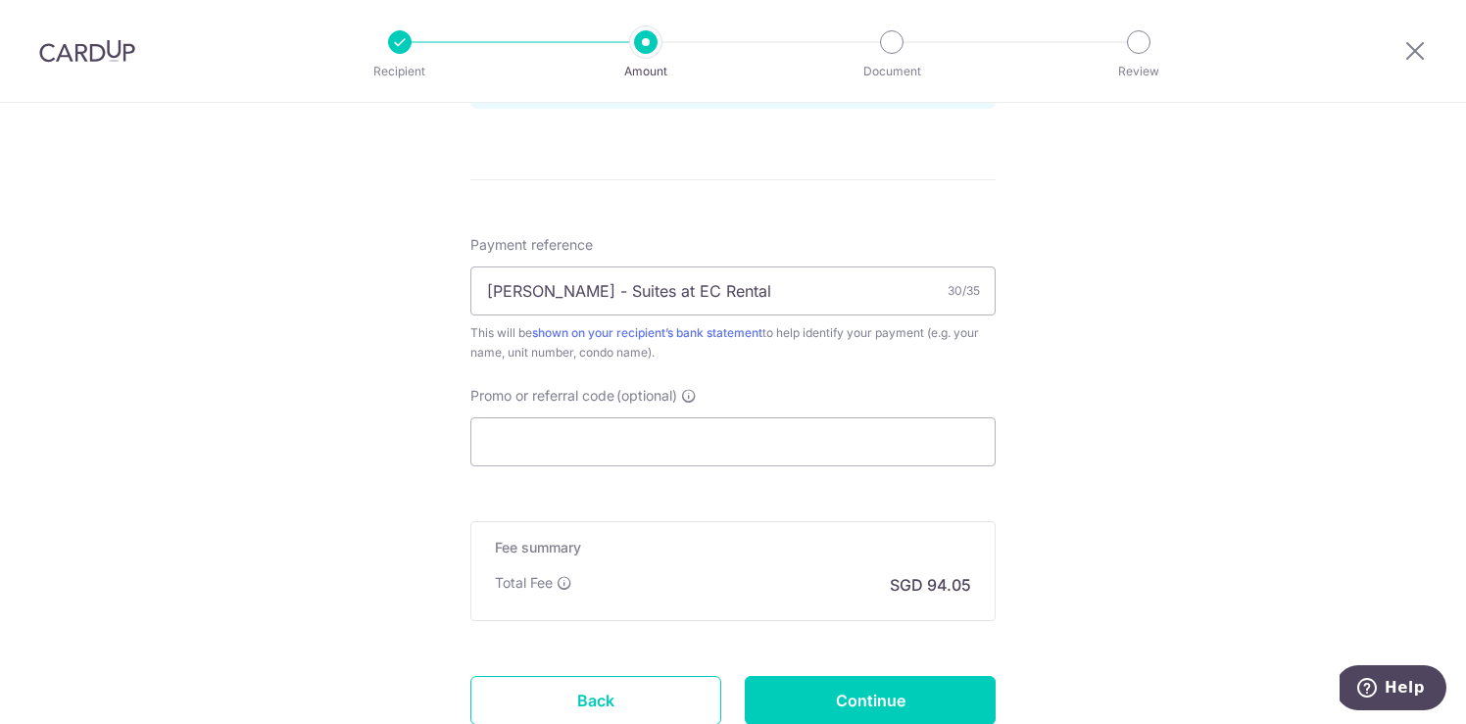
scroll to position [1789, 0]
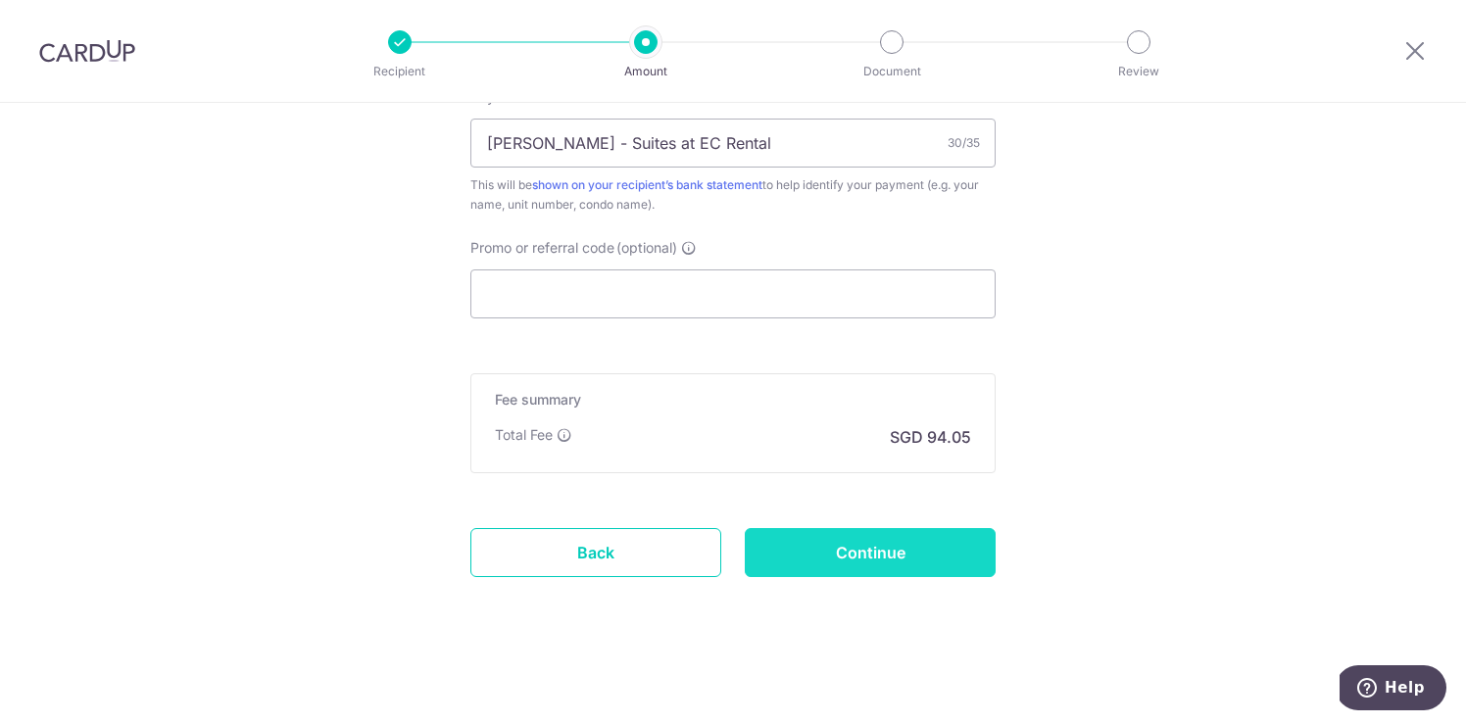
click at [917, 555] on input "Continue" at bounding box center [870, 552] width 251 height 49
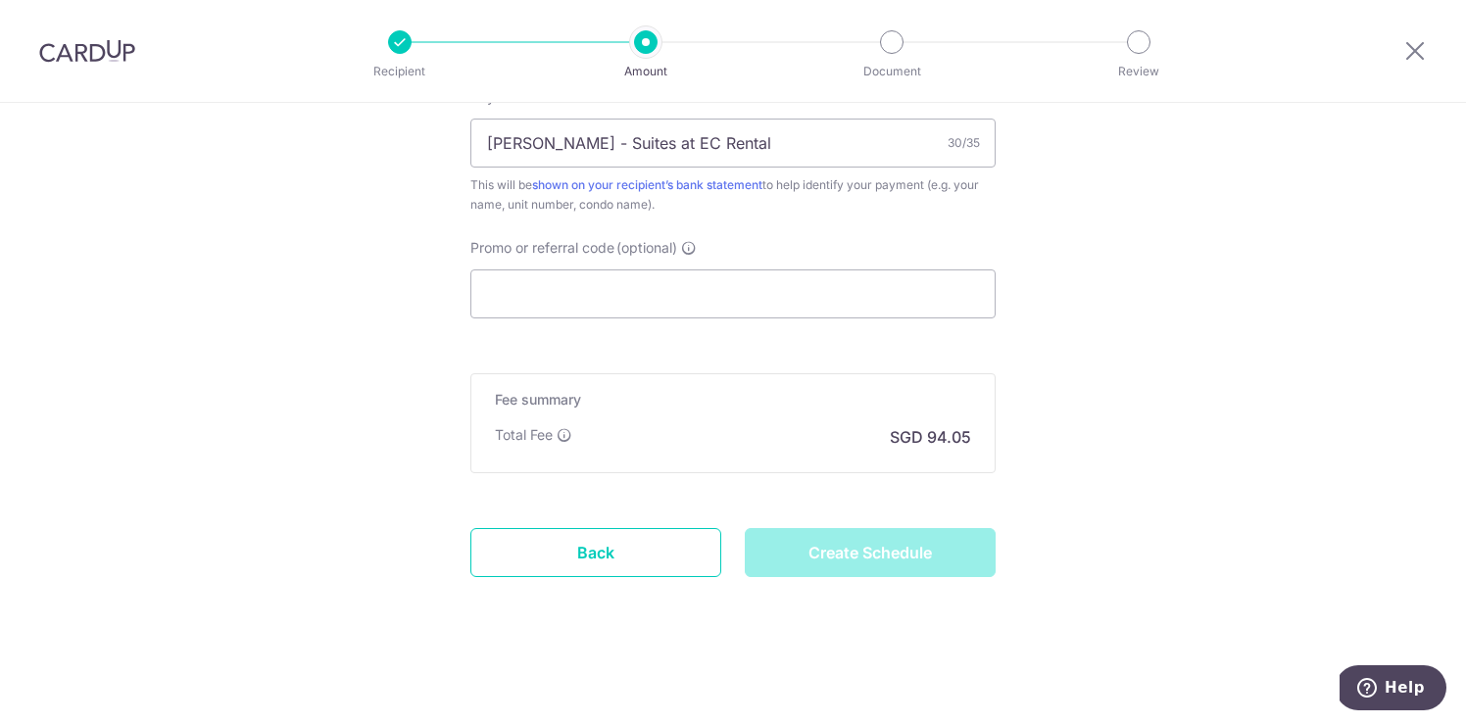
type input "Create Schedule"
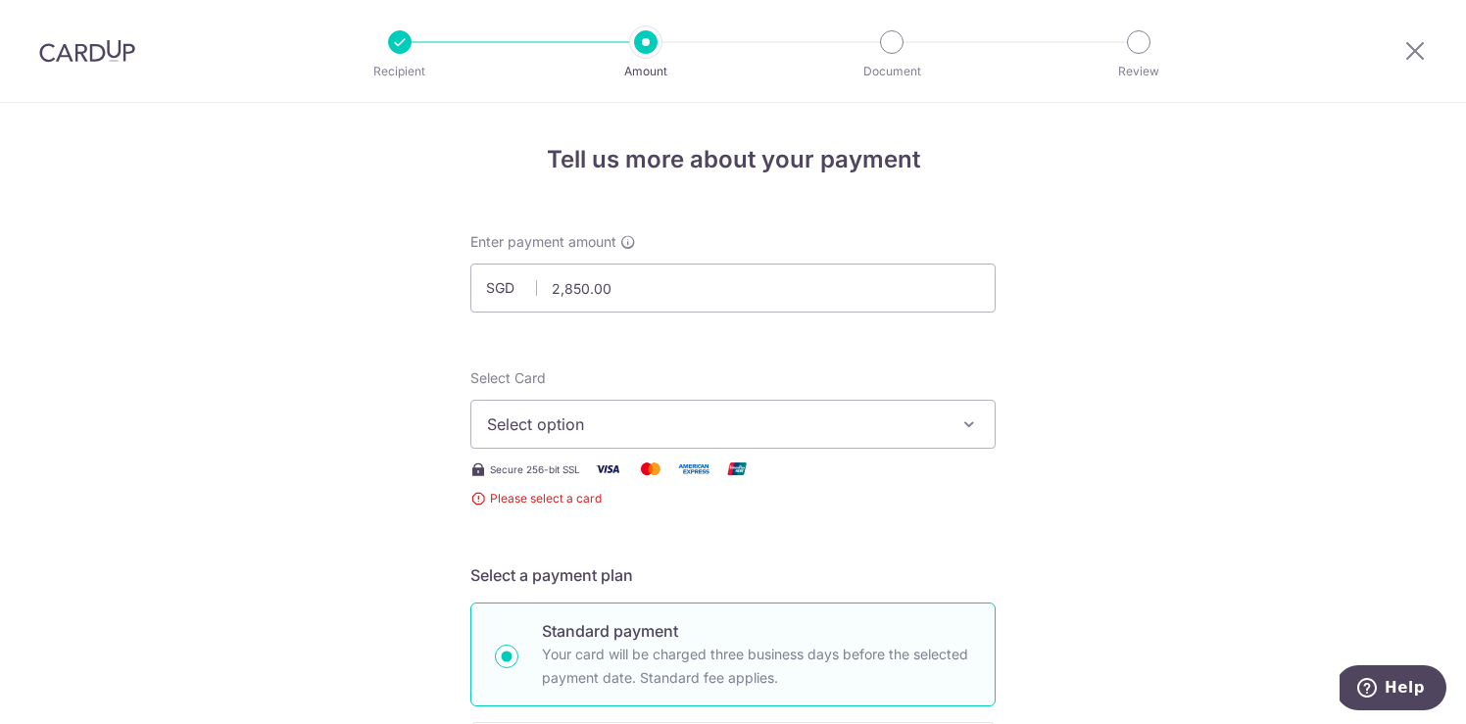
click at [746, 418] on span "Select option" at bounding box center [715, 424] width 457 height 24
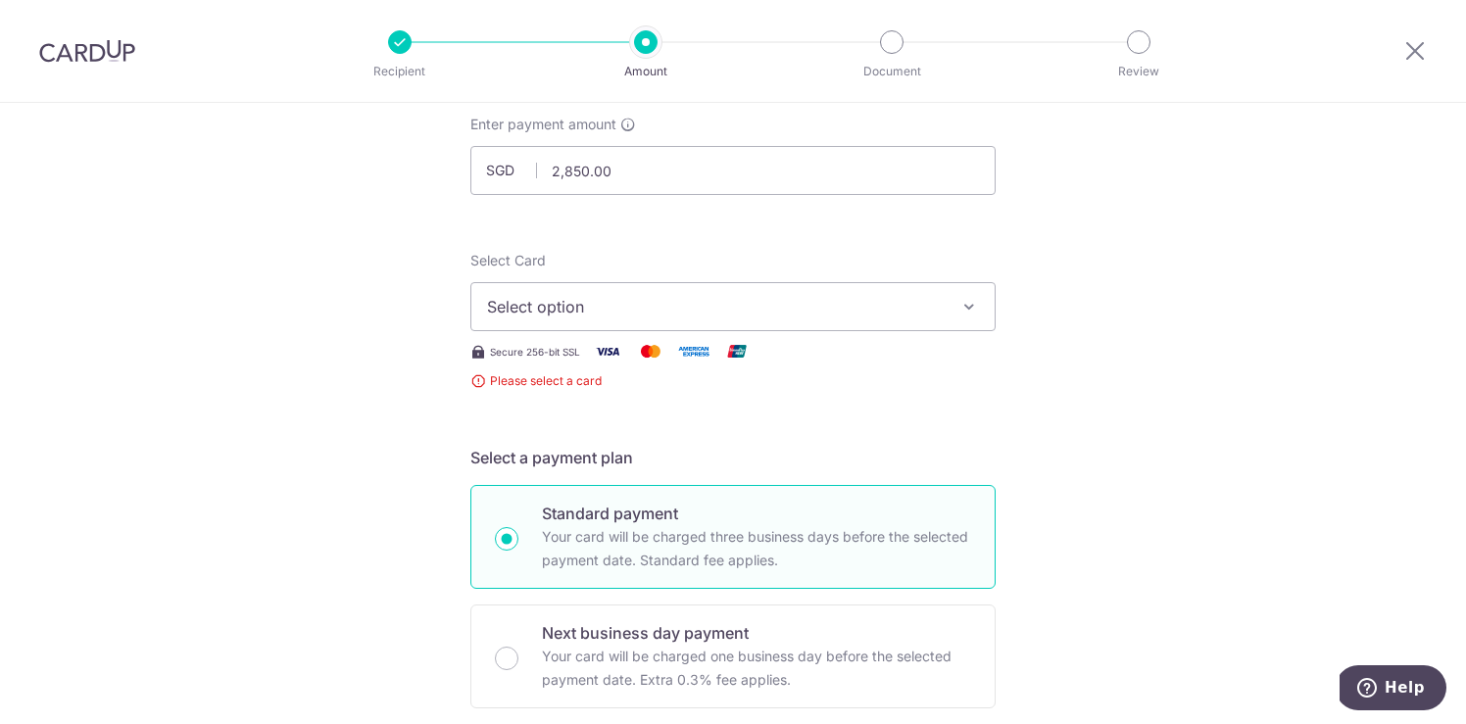
scroll to position [129, 0]
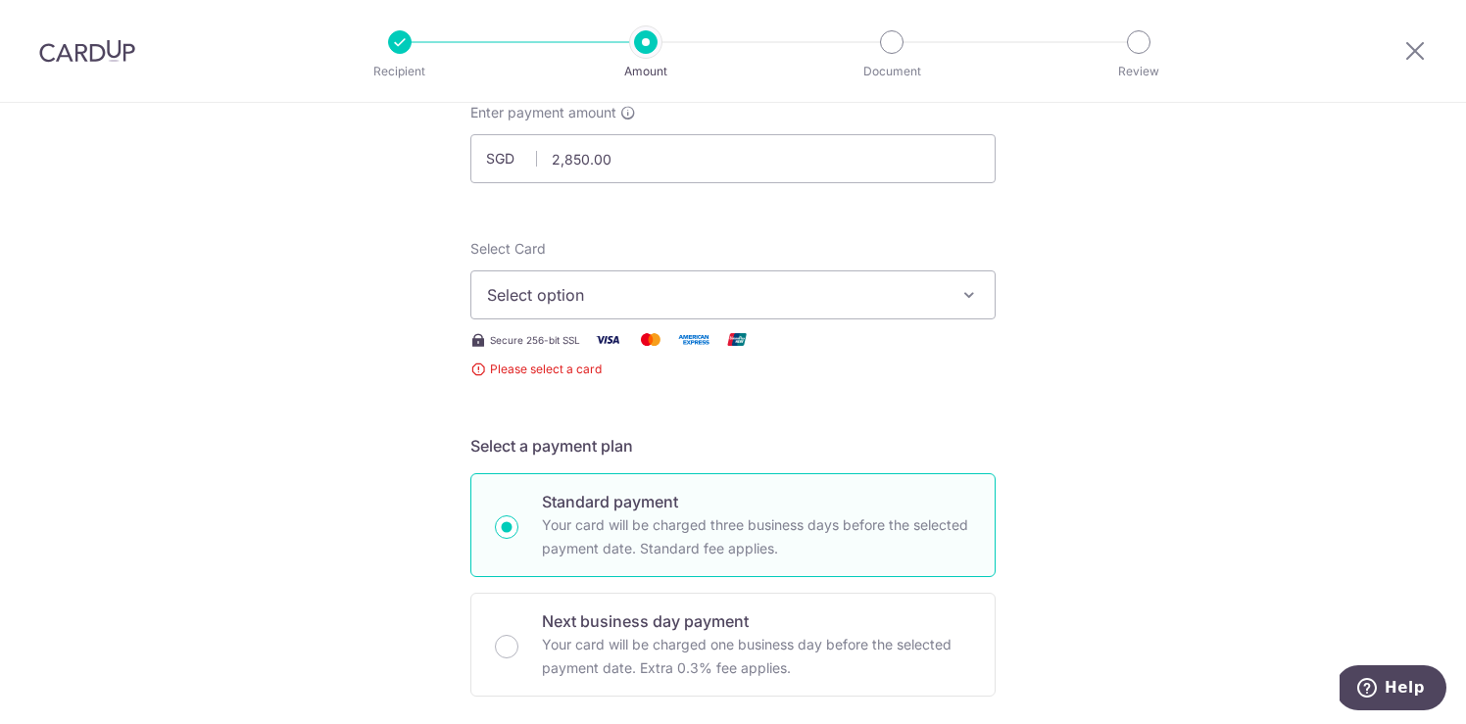
click at [829, 306] on span "Select option" at bounding box center [715, 295] width 457 height 24
click at [708, 344] on span "Add credit card" at bounding box center [750, 350] width 457 height 20
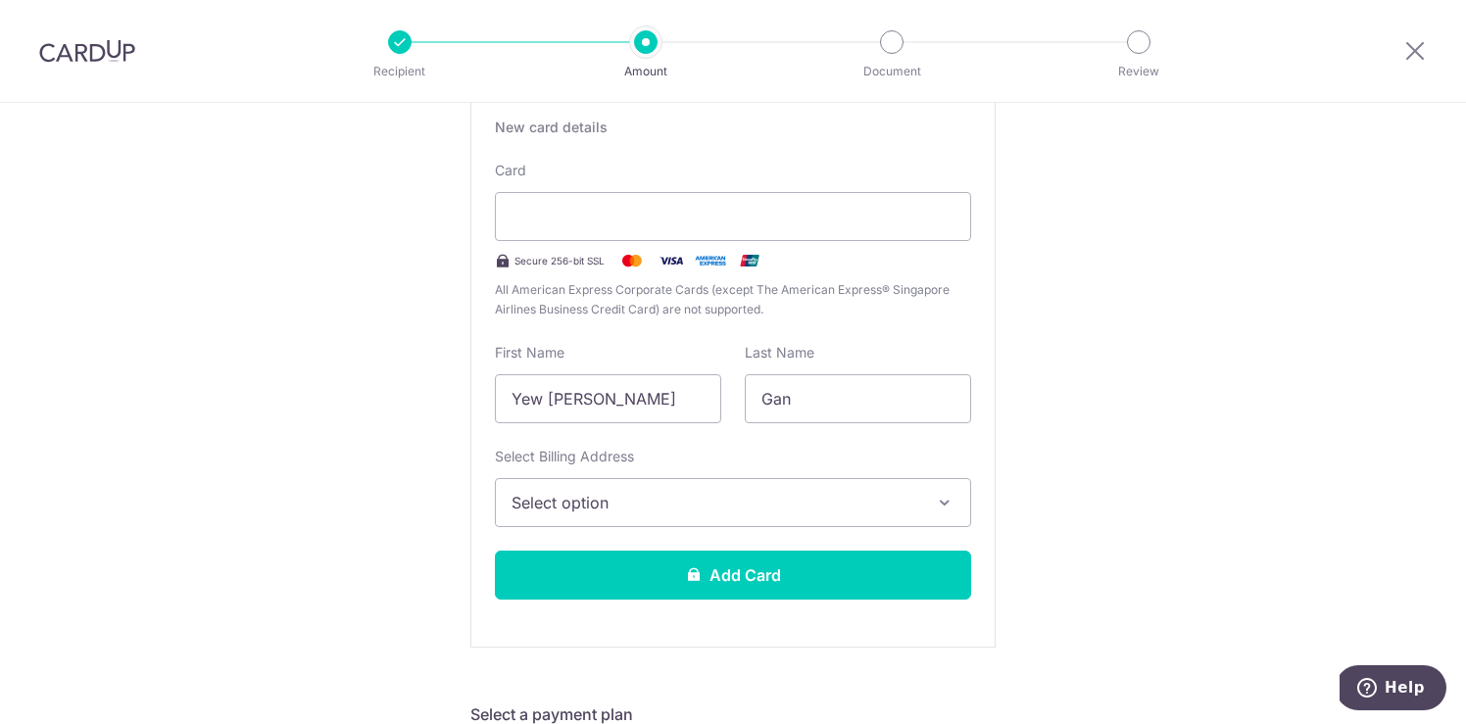
scroll to position [385, 0]
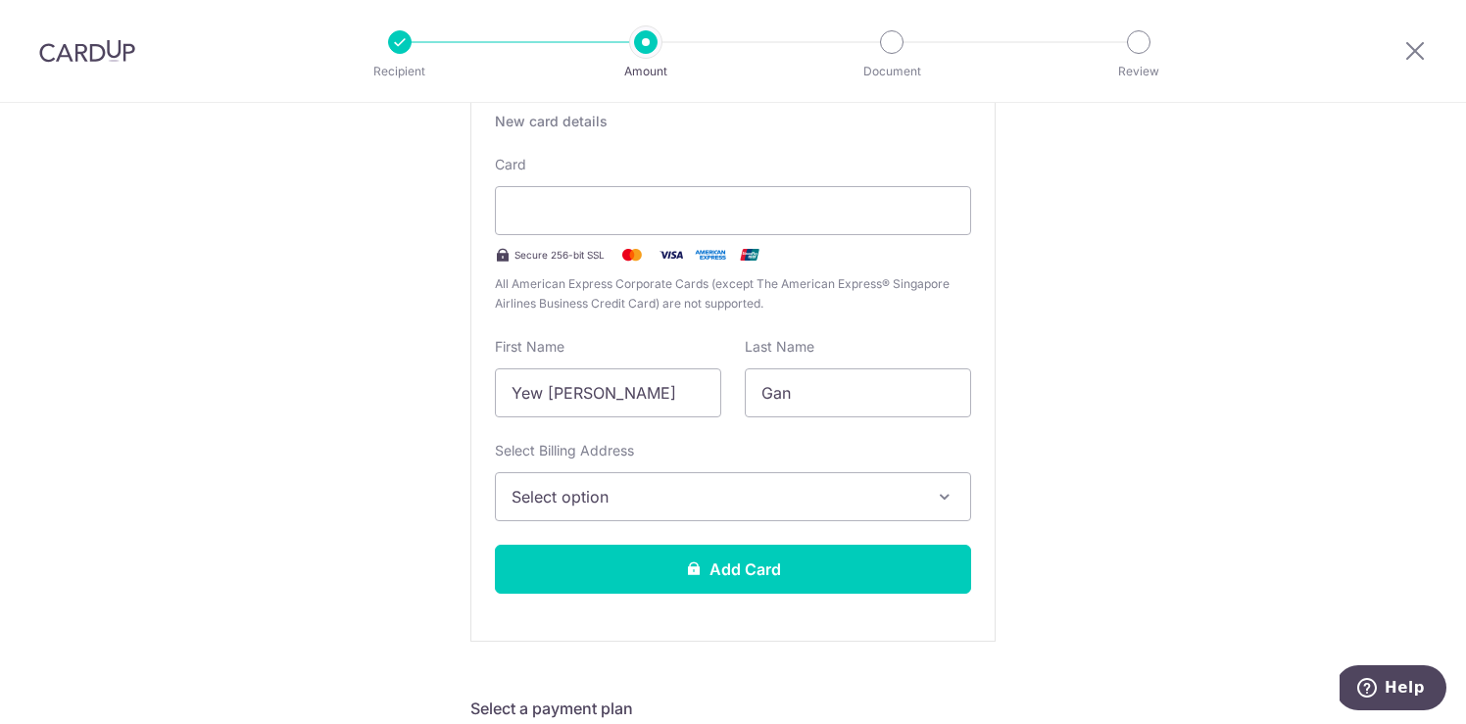
click at [627, 392] on input "Yew [PERSON_NAME]" at bounding box center [608, 392] width 226 height 49
type input "[PERSON_NAME]"
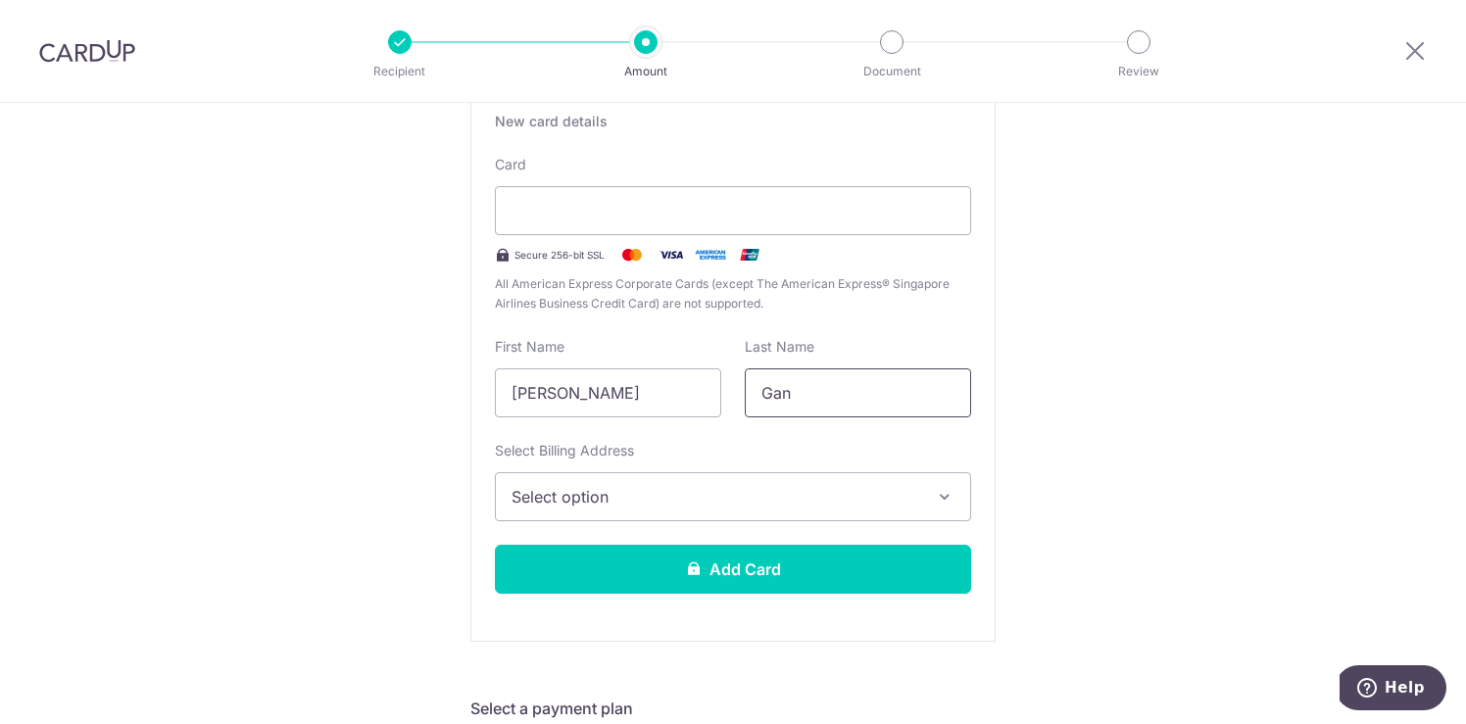
click at [842, 395] on input "Gan" at bounding box center [858, 392] width 226 height 49
click at [743, 507] on span "Select option" at bounding box center [715, 497] width 408 height 24
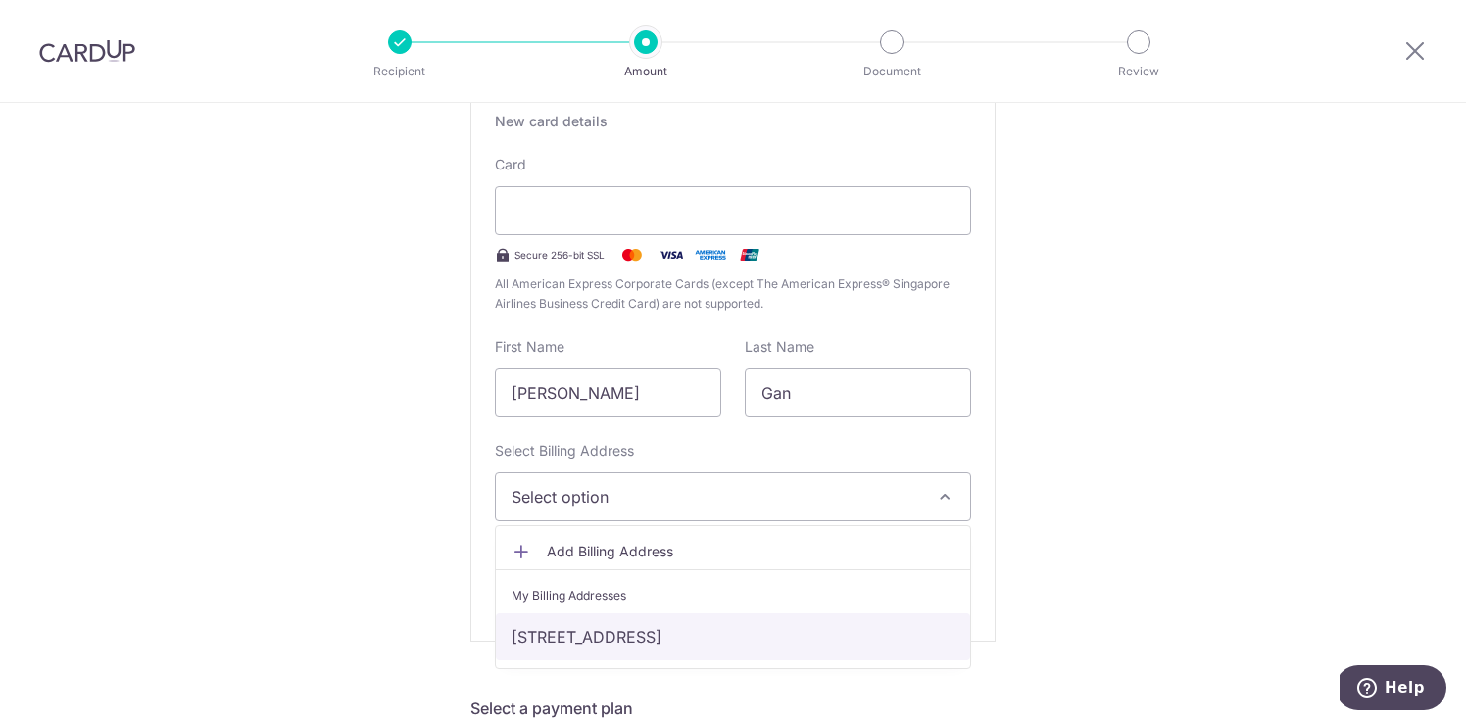
click at [695, 636] on link "[STREET_ADDRESS]" at bounding box center [733, 636] width 474 height 47
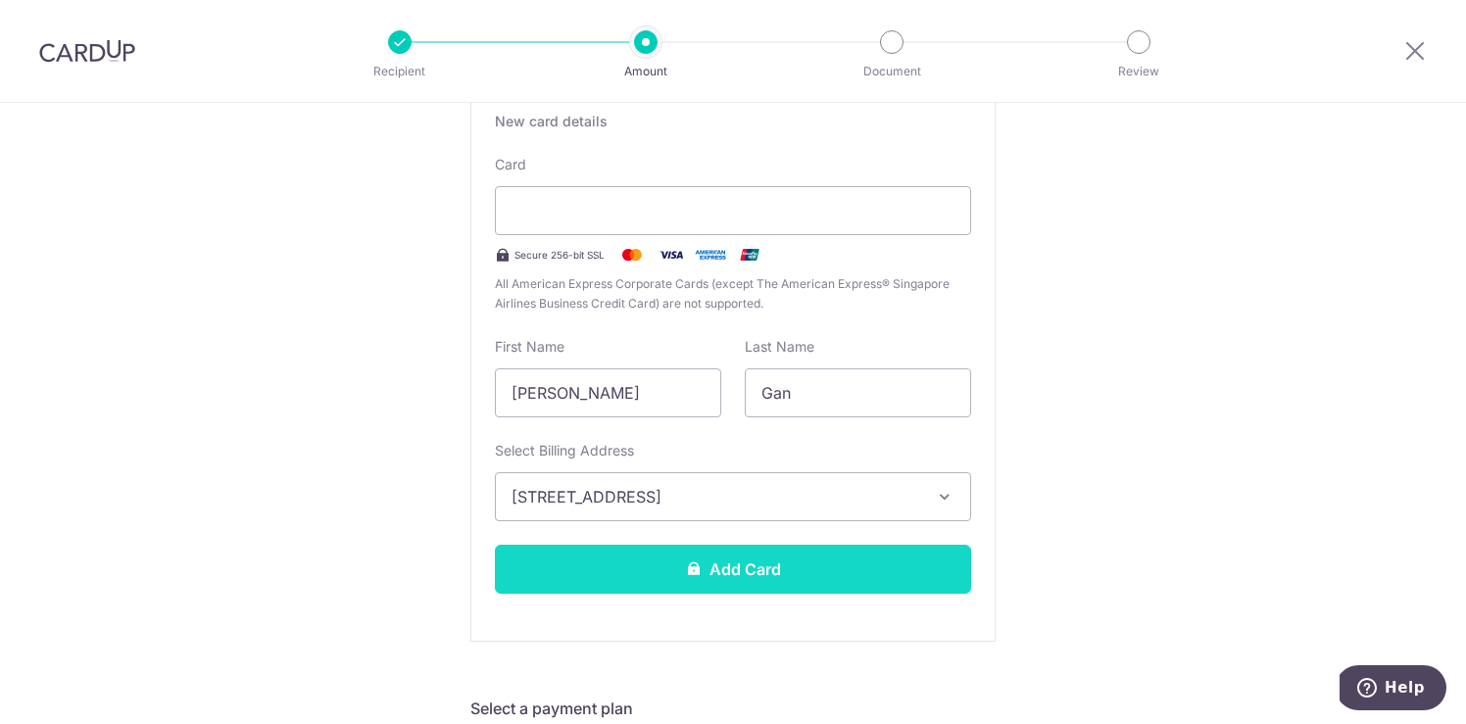
click at [761, 575] on button "Add Card" at bounding box center [733, 569] width 476 height 49
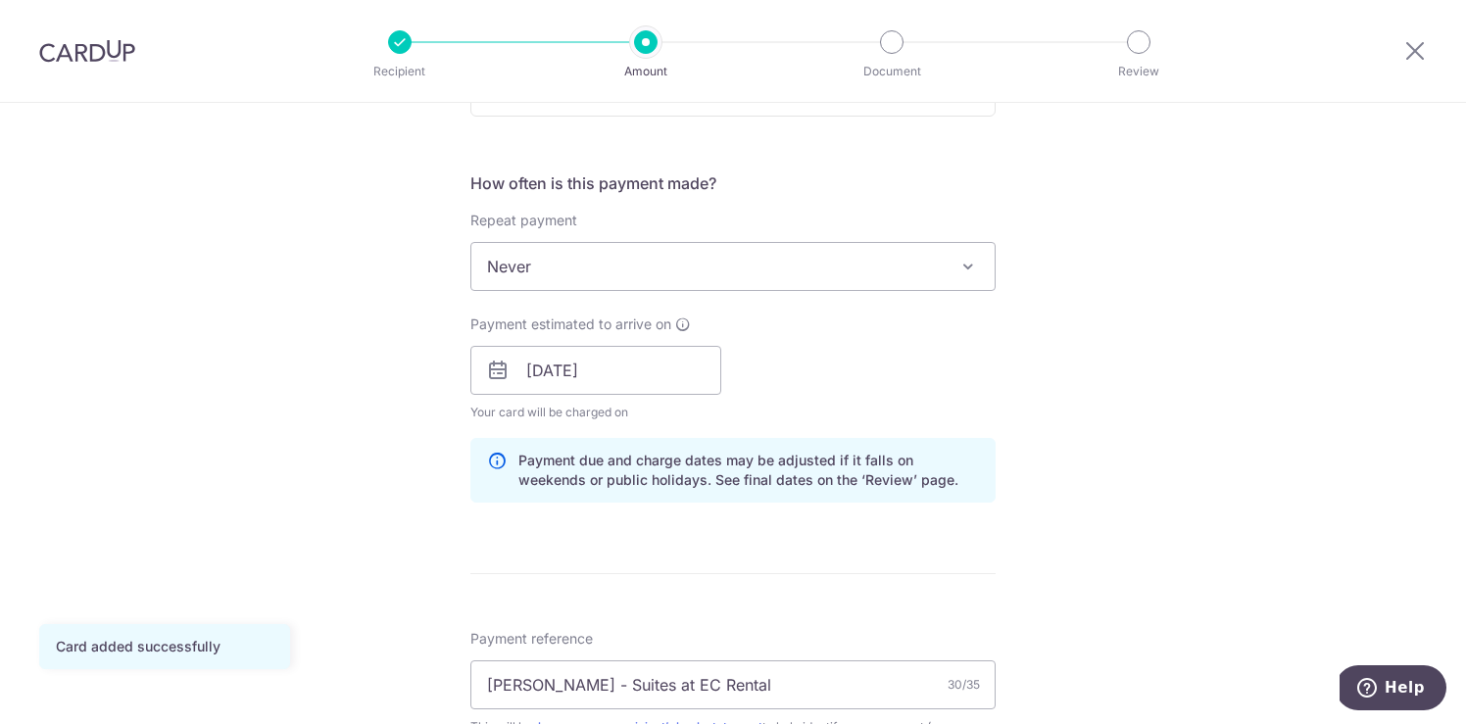
scroll to position [695, 0]
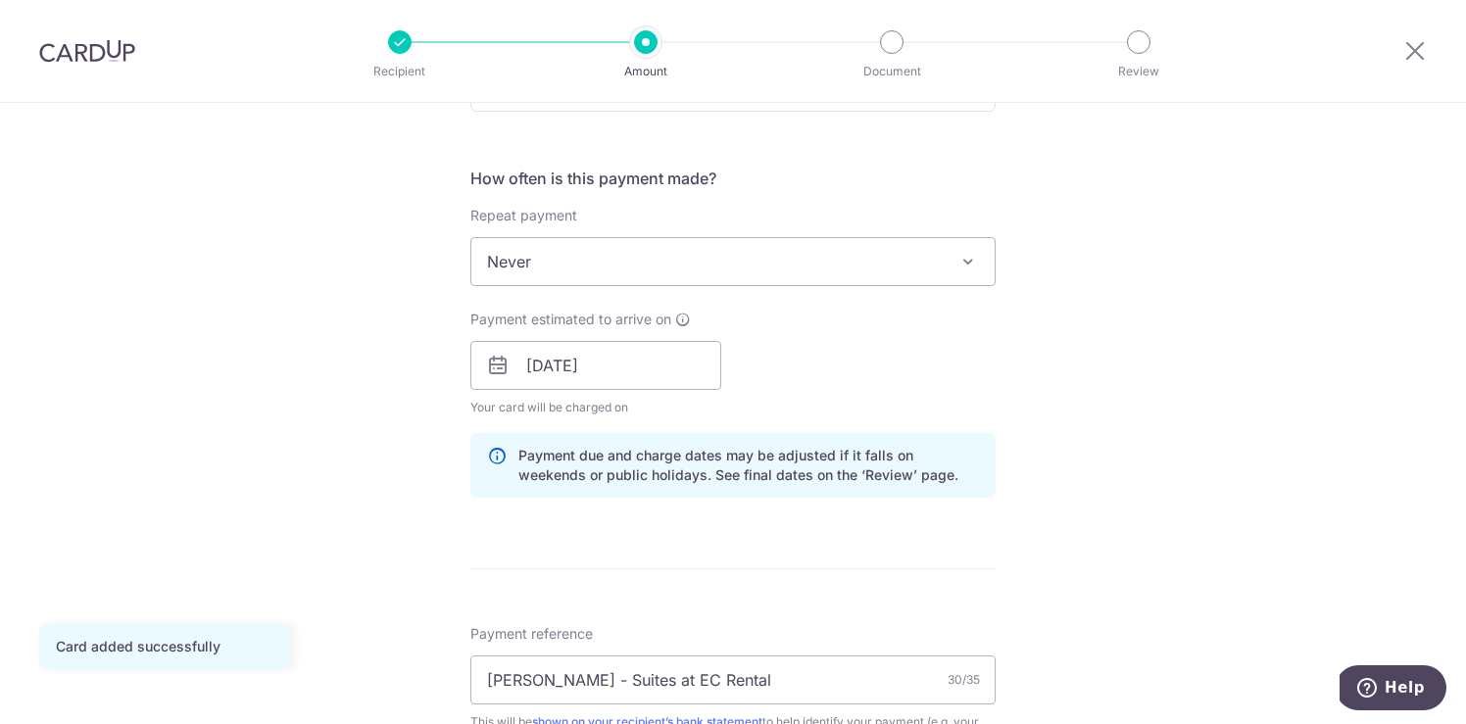
click at [915, 276] on span "Never" at bounding box center [732, 261] width 523 height 47
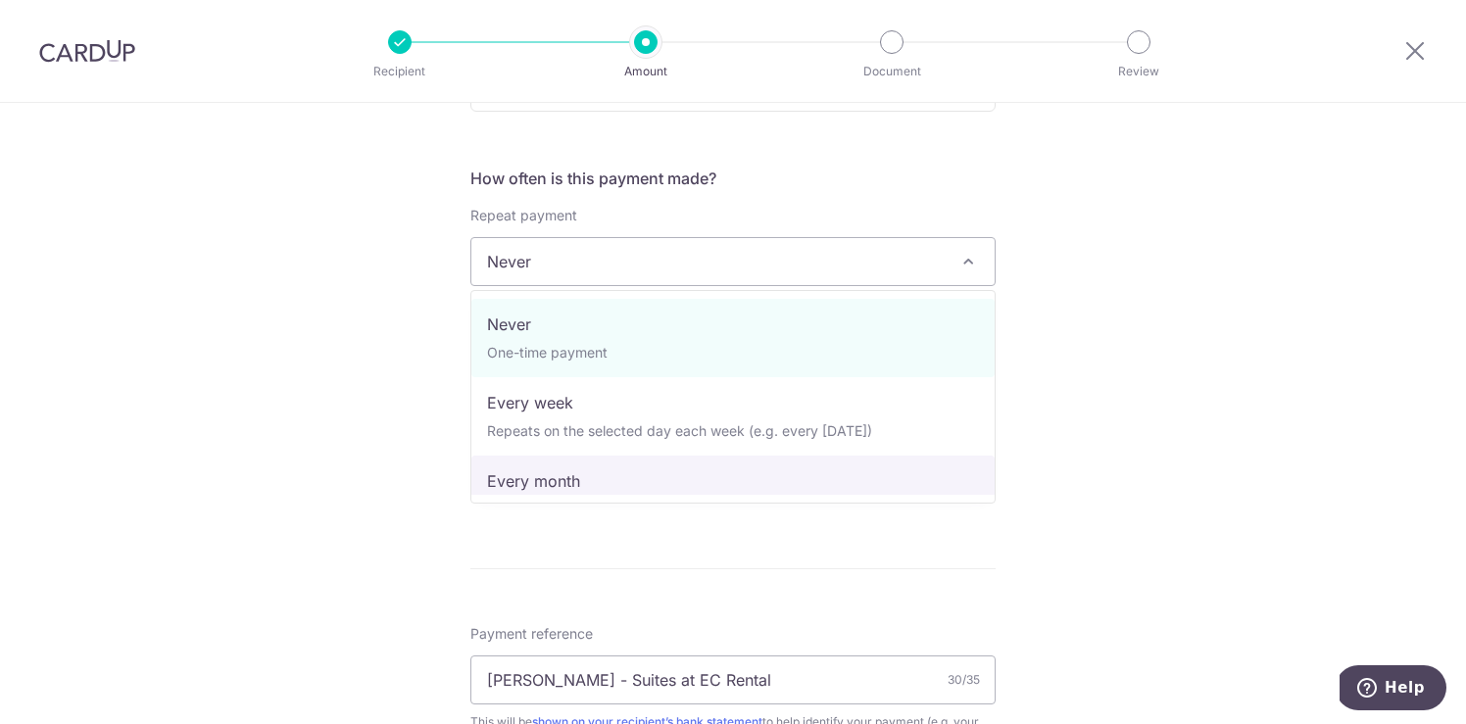
select select "3"
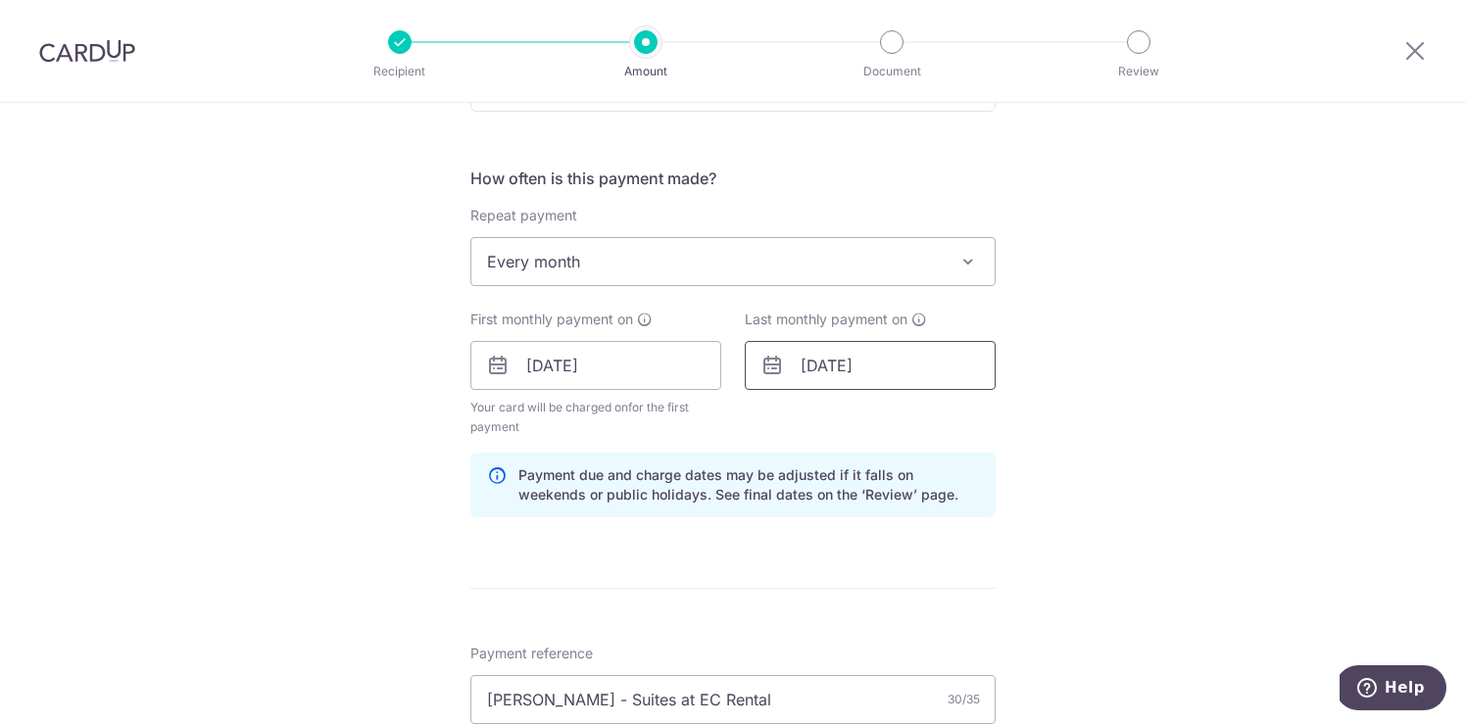
click at [865, 362] on input "[DATE]" at bounding box center [870, 365] width 251 height 49
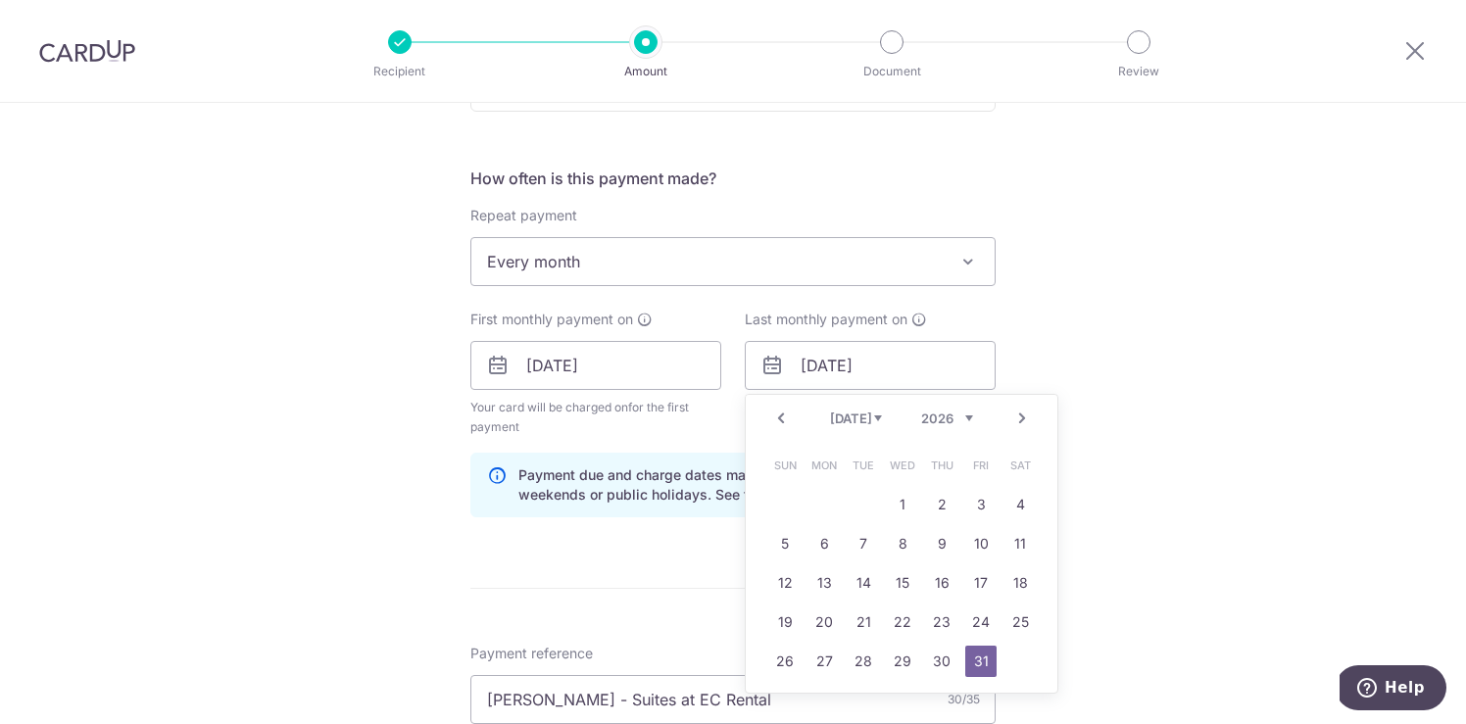
click at [876, 417] on select "Jan Feb Mar Apr May Jun [DATE] Aug Sep Oct Nov Dec" at bounding box center [856, 418] width 52 height 16
click at [867, 653] on link "30" at bounding box center [862, 661] width 31 height 31
type input "[DATE]"
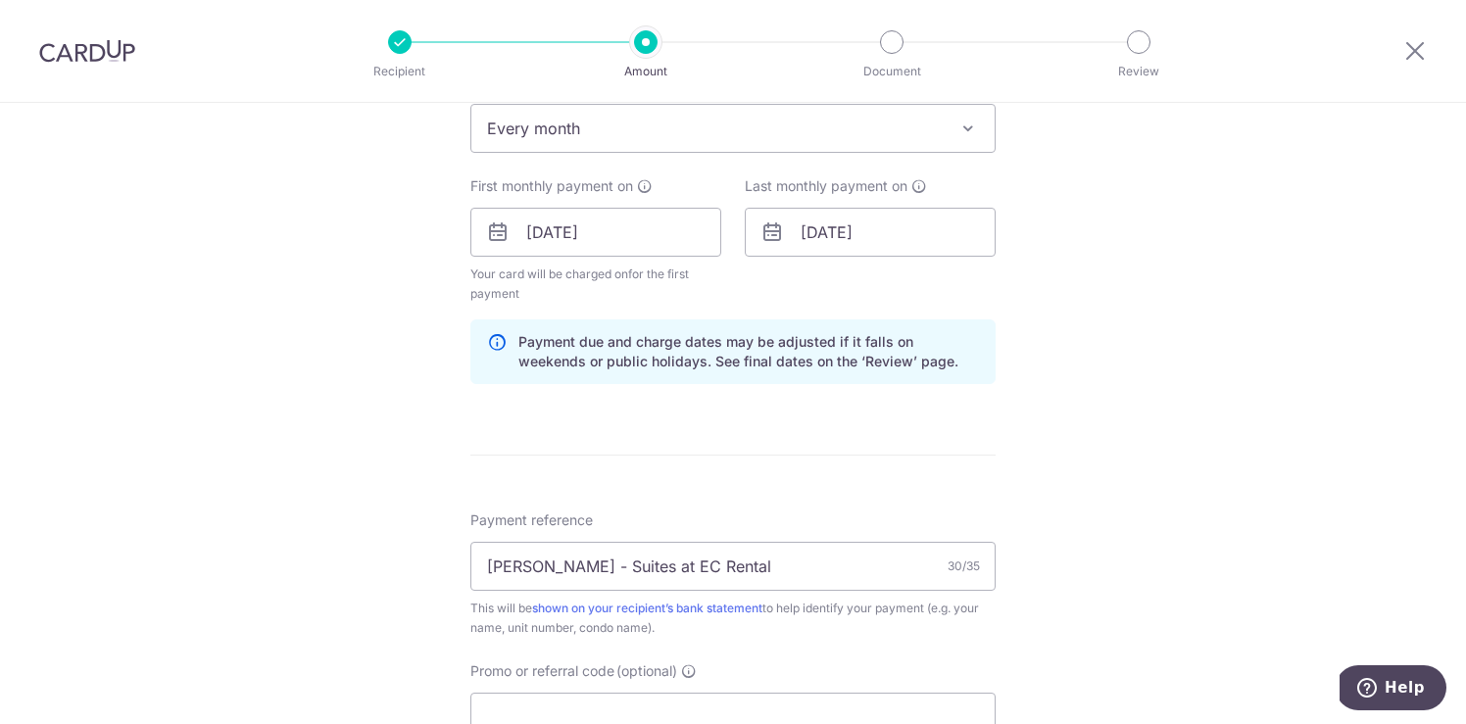
scroll to position [980, 0]
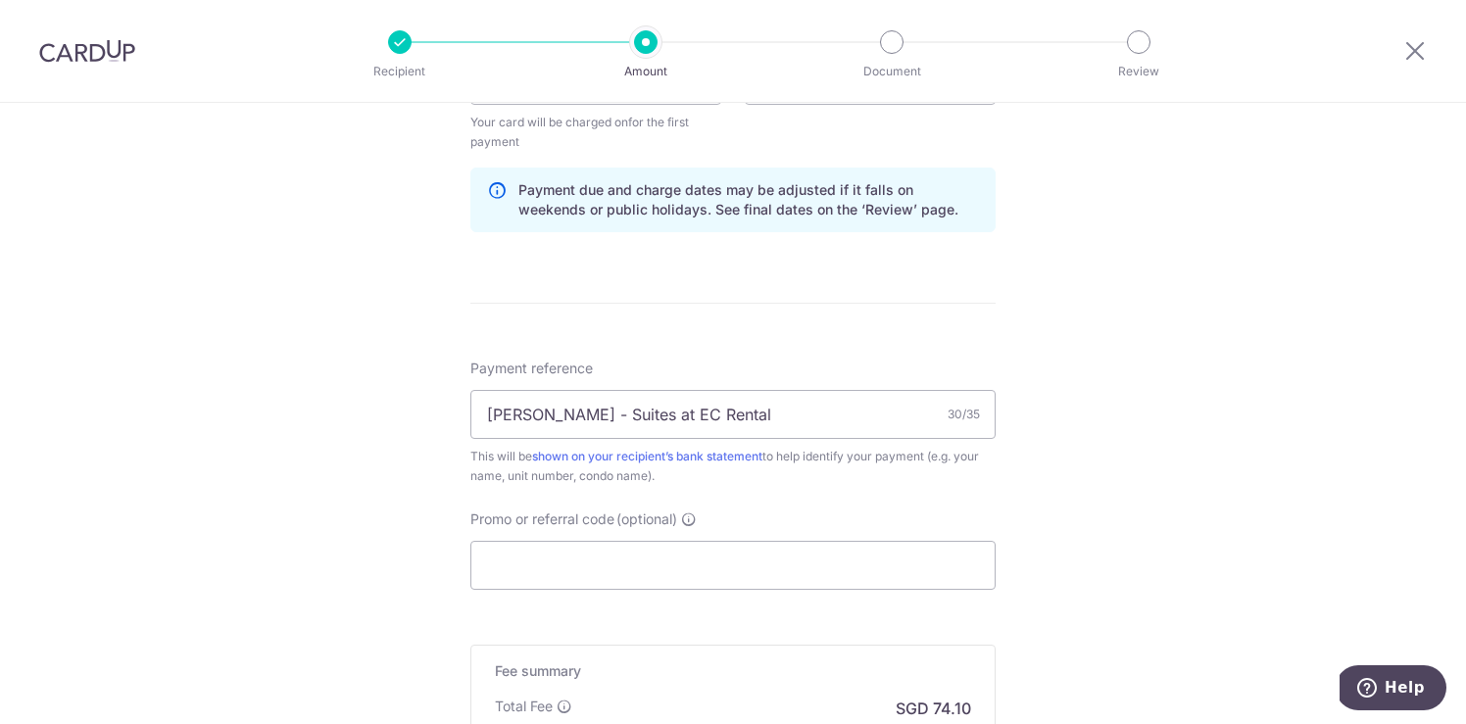
click at [1091, 505] on div "Tell us more about your payment Enter payment amount SGD 2,850.00 2850.00 Card …" at bounding box center [733, 59] width 1466 height 1872
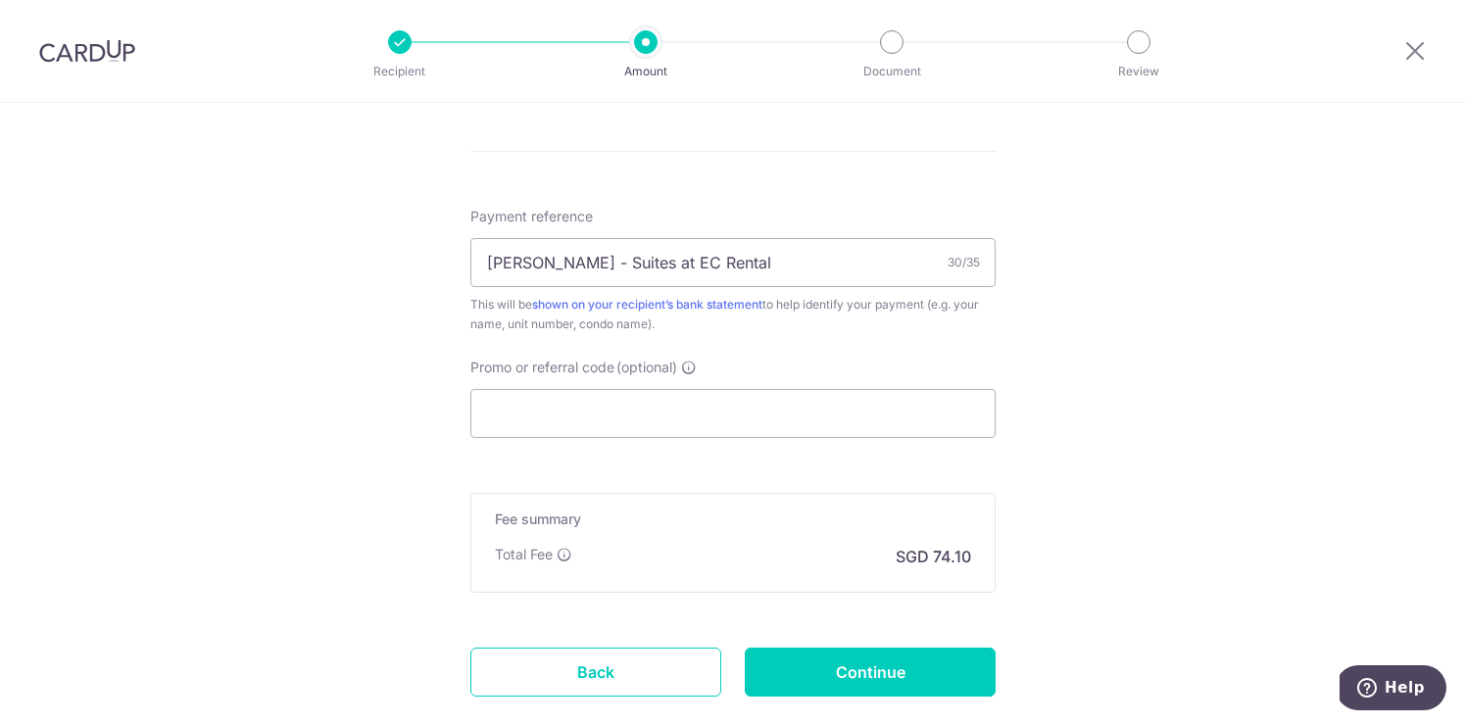
scroll to position [1251, 0]
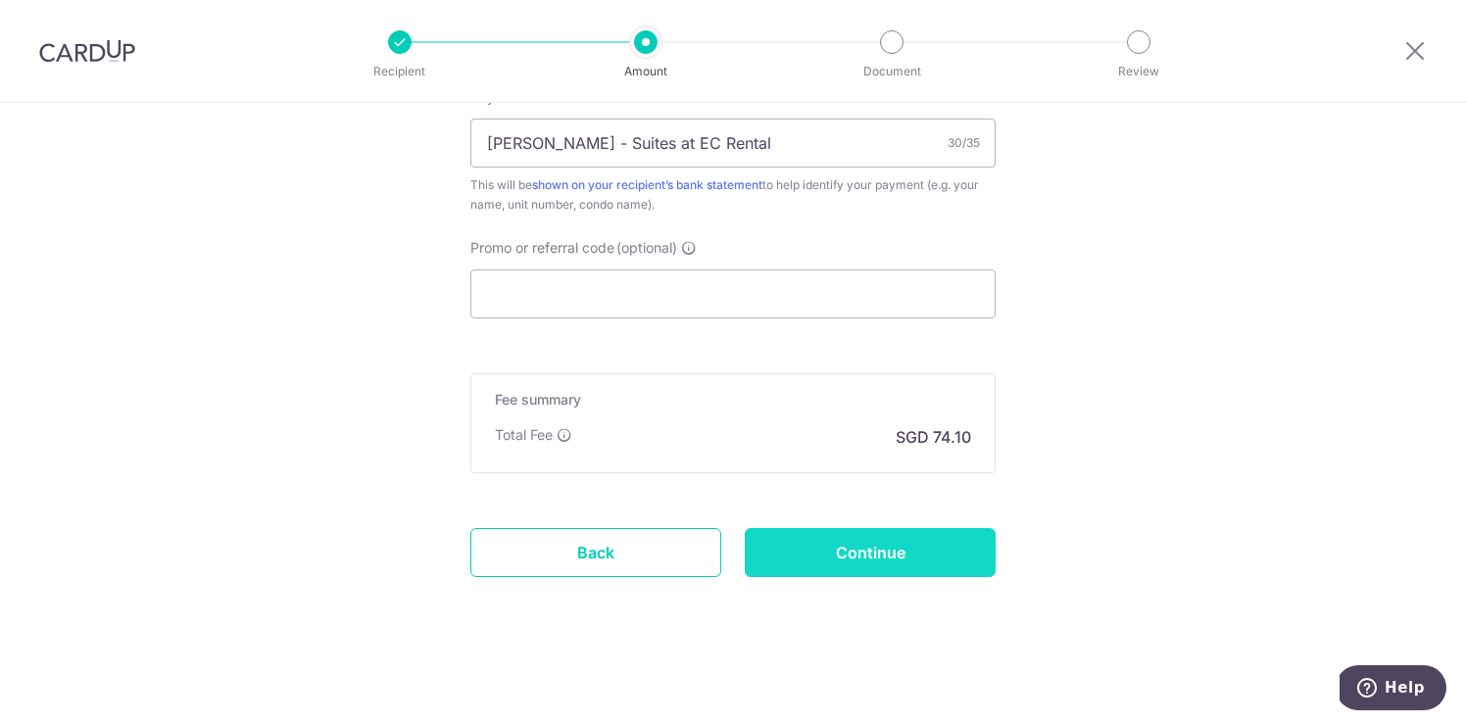
click at [919, 543] on input "Continue" at bounding box center [870, 552] width 251 height 49
type input "Create Schedule"
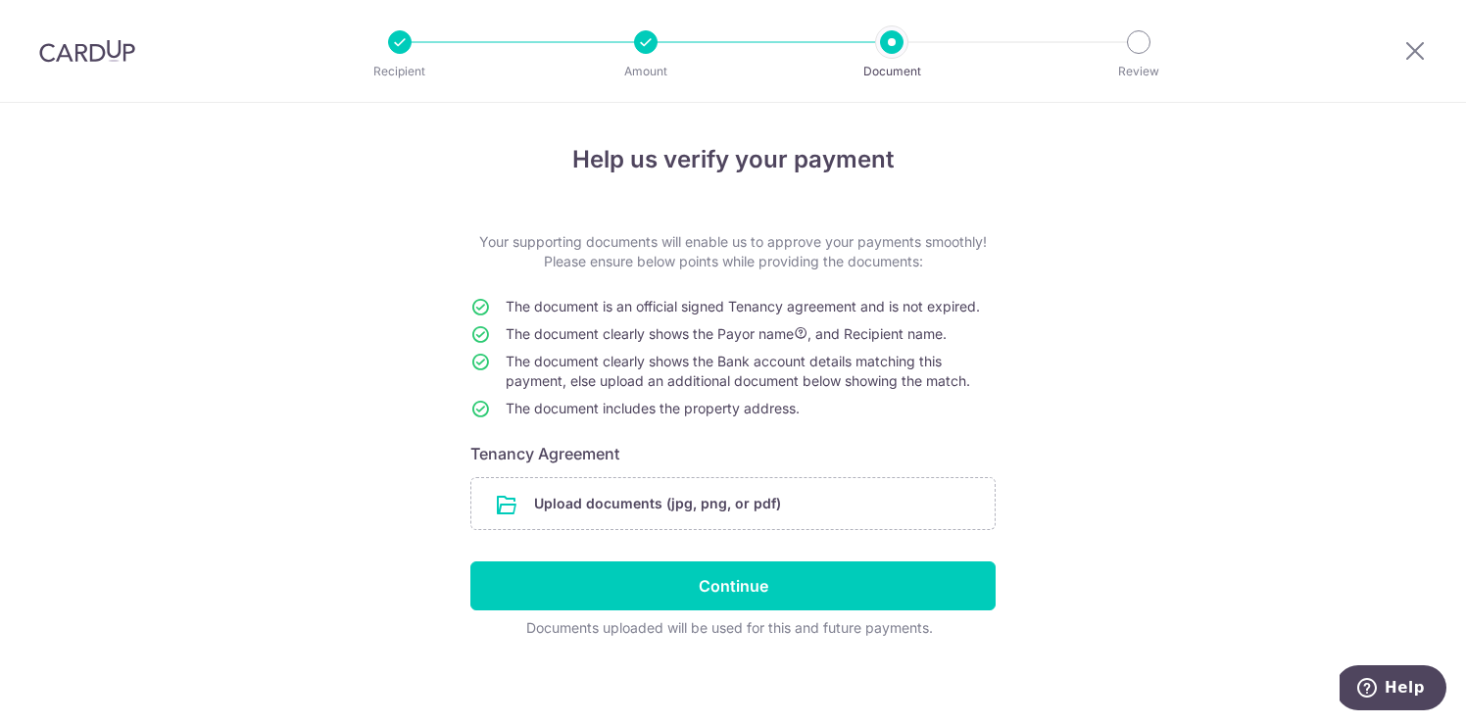
click at [1234, 302] on div "Help us verify your payment Your supporting documents will enable us to approve…" at bounding box center [733, 416] width 1466 height 627
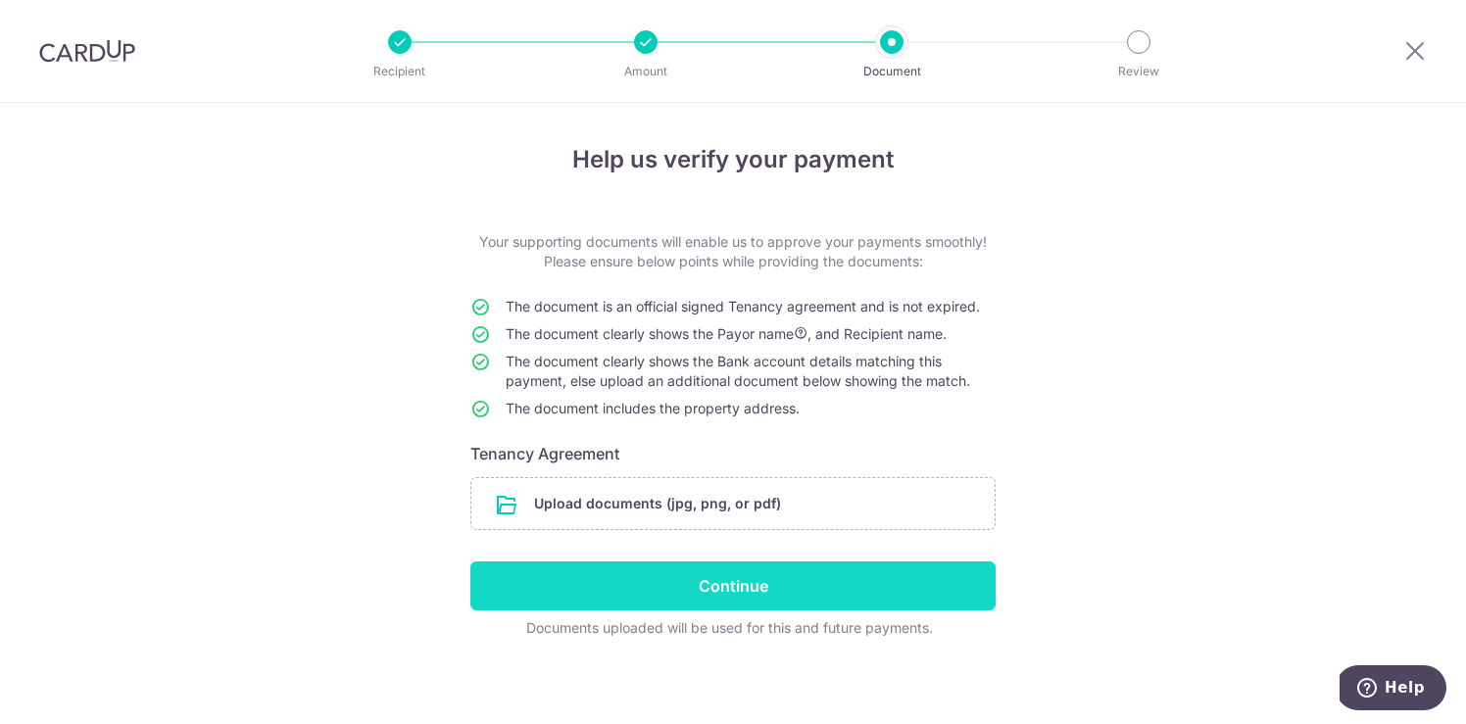
click at [681, 587] on input "Continue" at bounding box center [732, 585] width 525 height 49
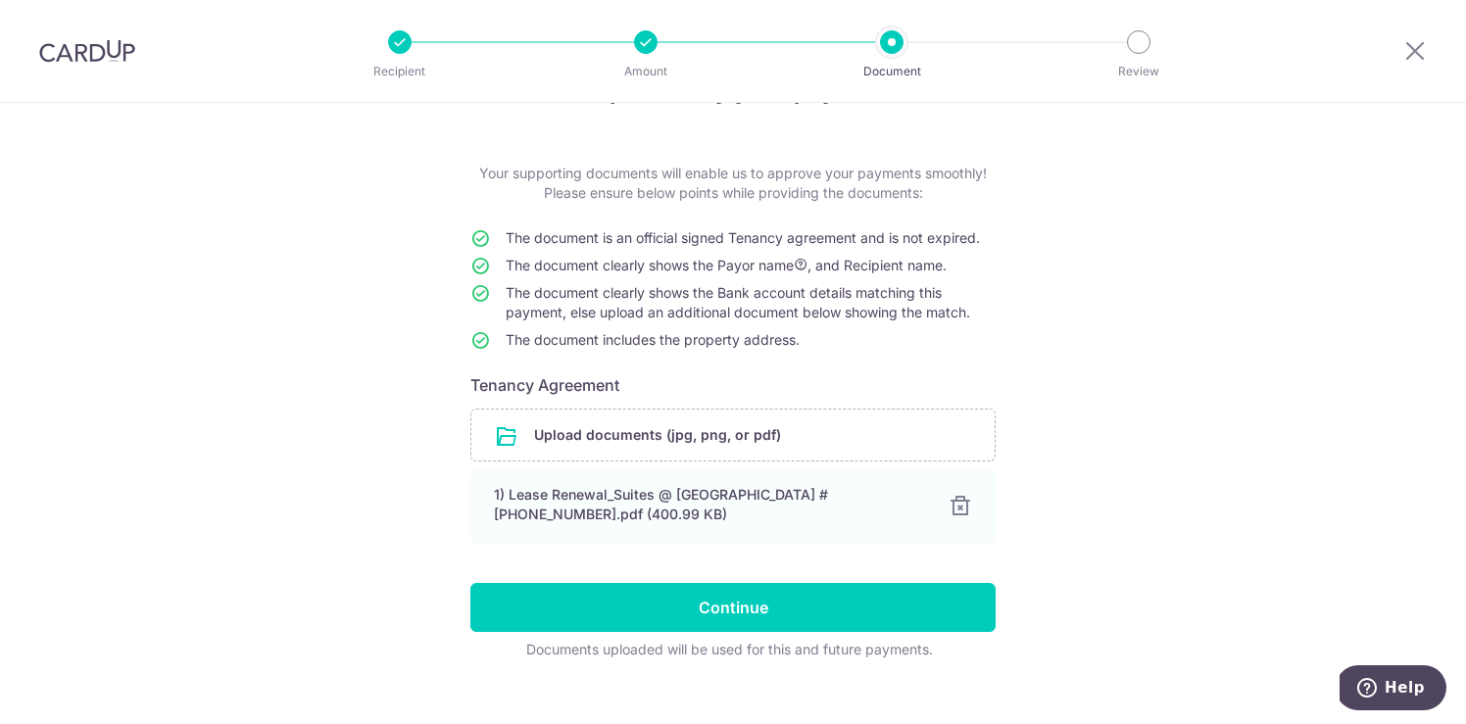
scroll to position [96, 0]
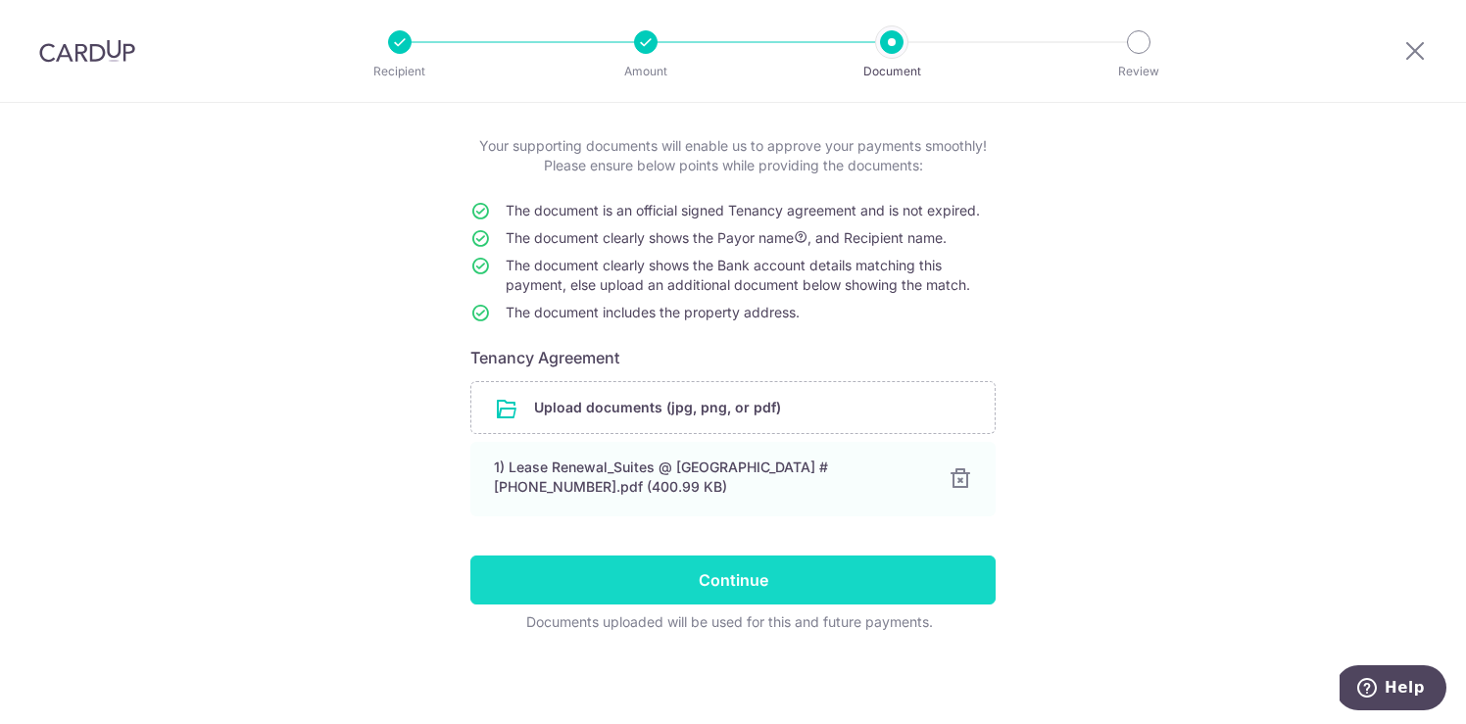
click at [799, 593] on input "Continue" at bounding box center [732, 579] width 525 height 49
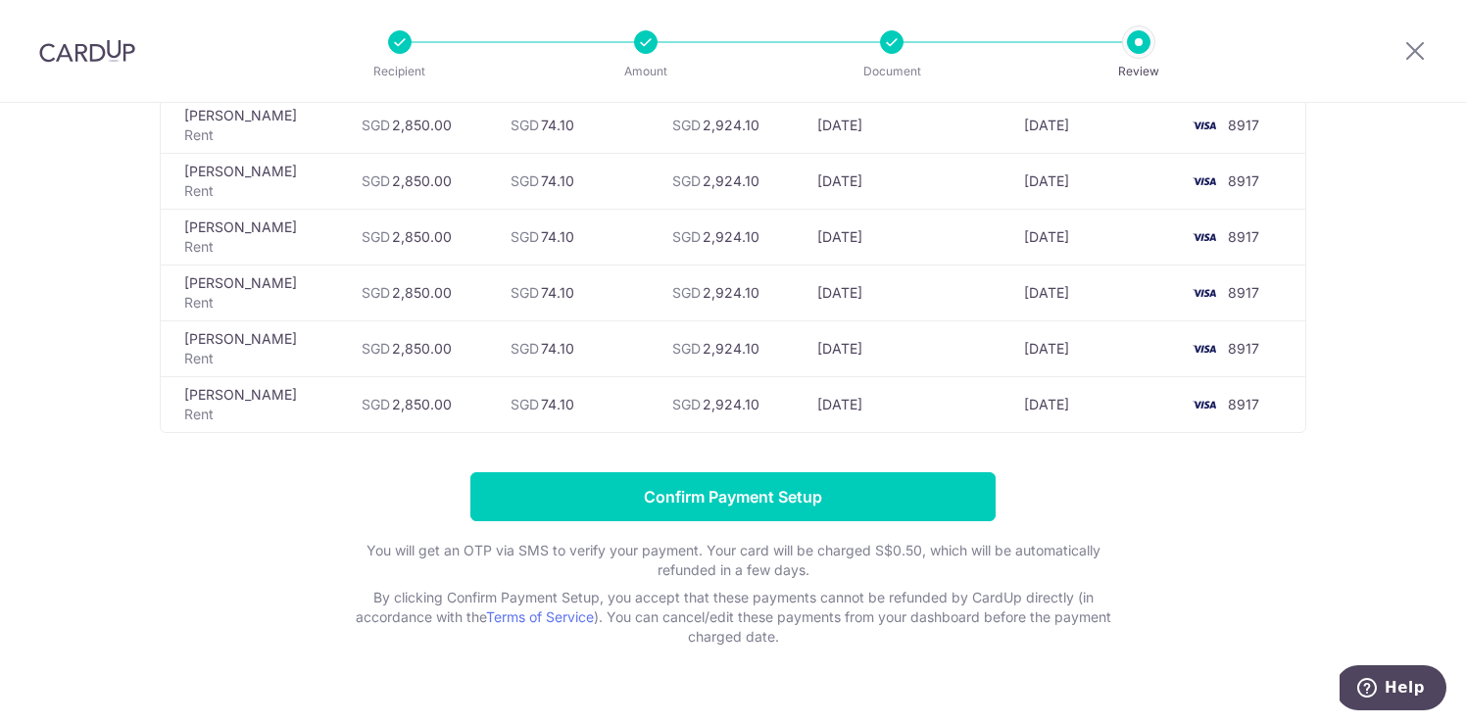
scroll to position [524, 0]
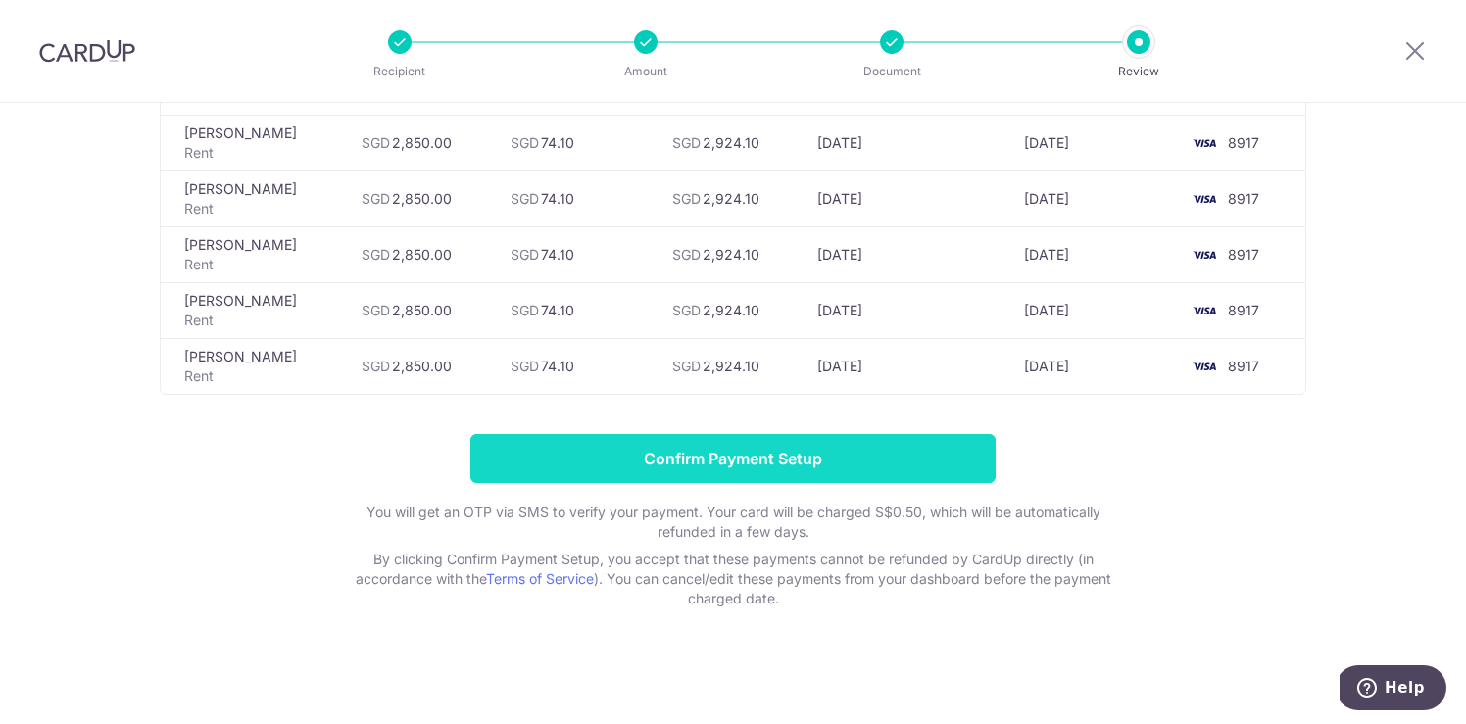
click at [882, 449] on input "Confirm Payment Setup" at bounding box center [732, 458] width 525 height 49
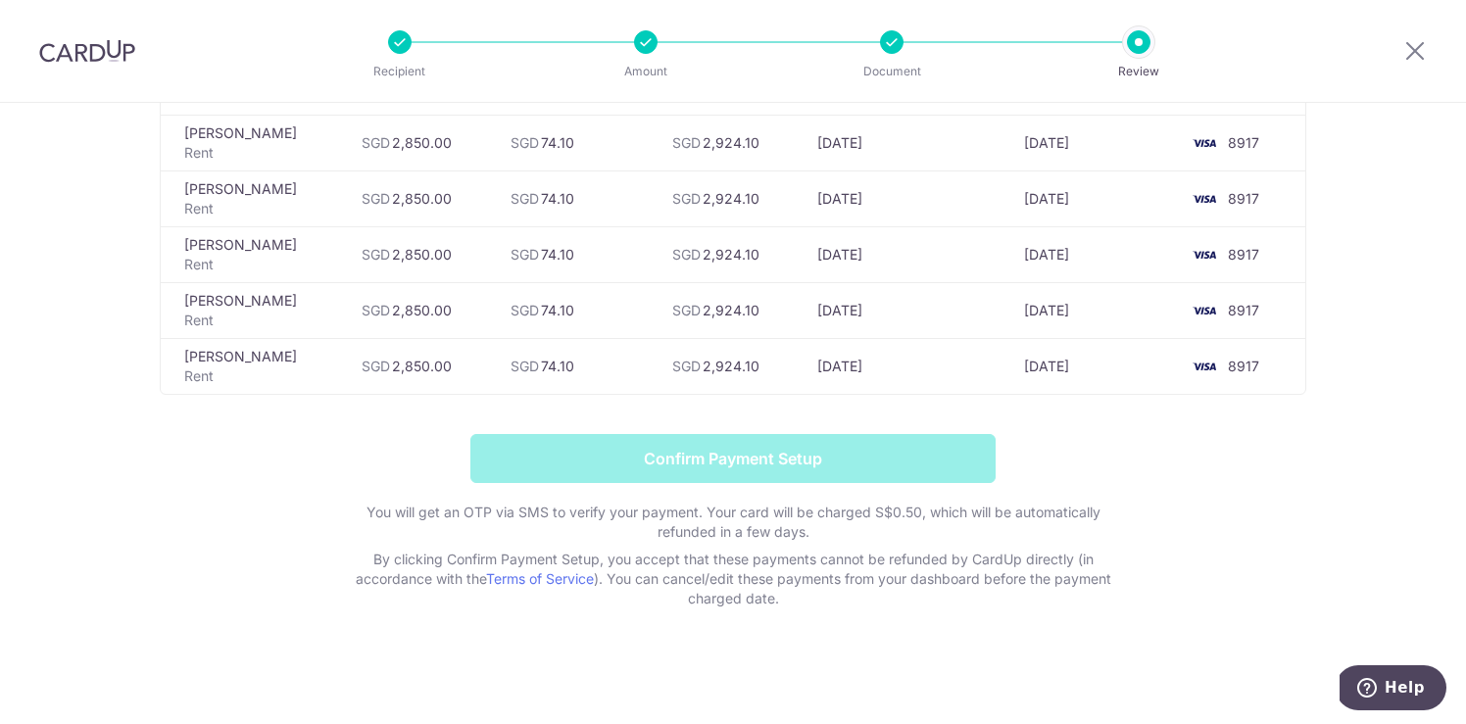
scroll to position [0, 0]
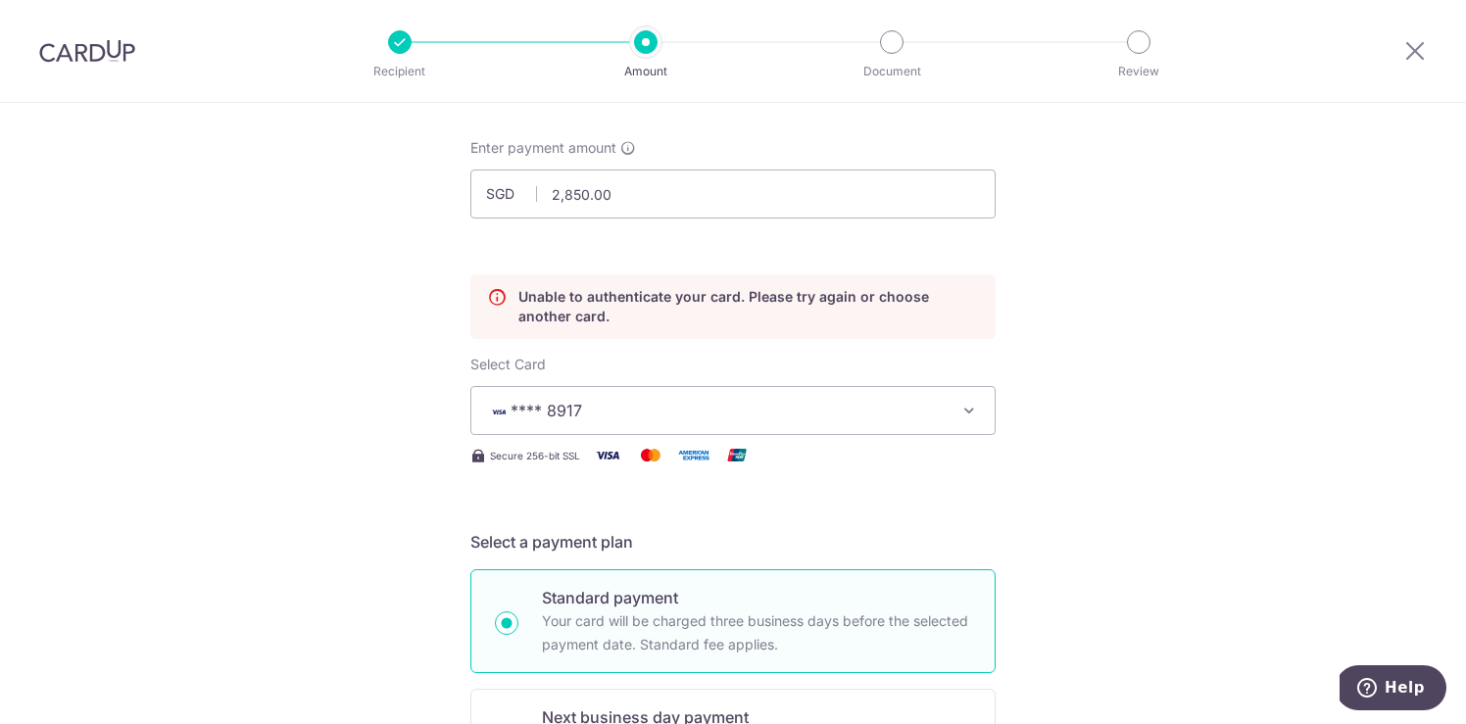
scroll to position [97, 0]
click at [954, 406] on button "**** 8917" at bounding box center [732, 407] width 525 height 49
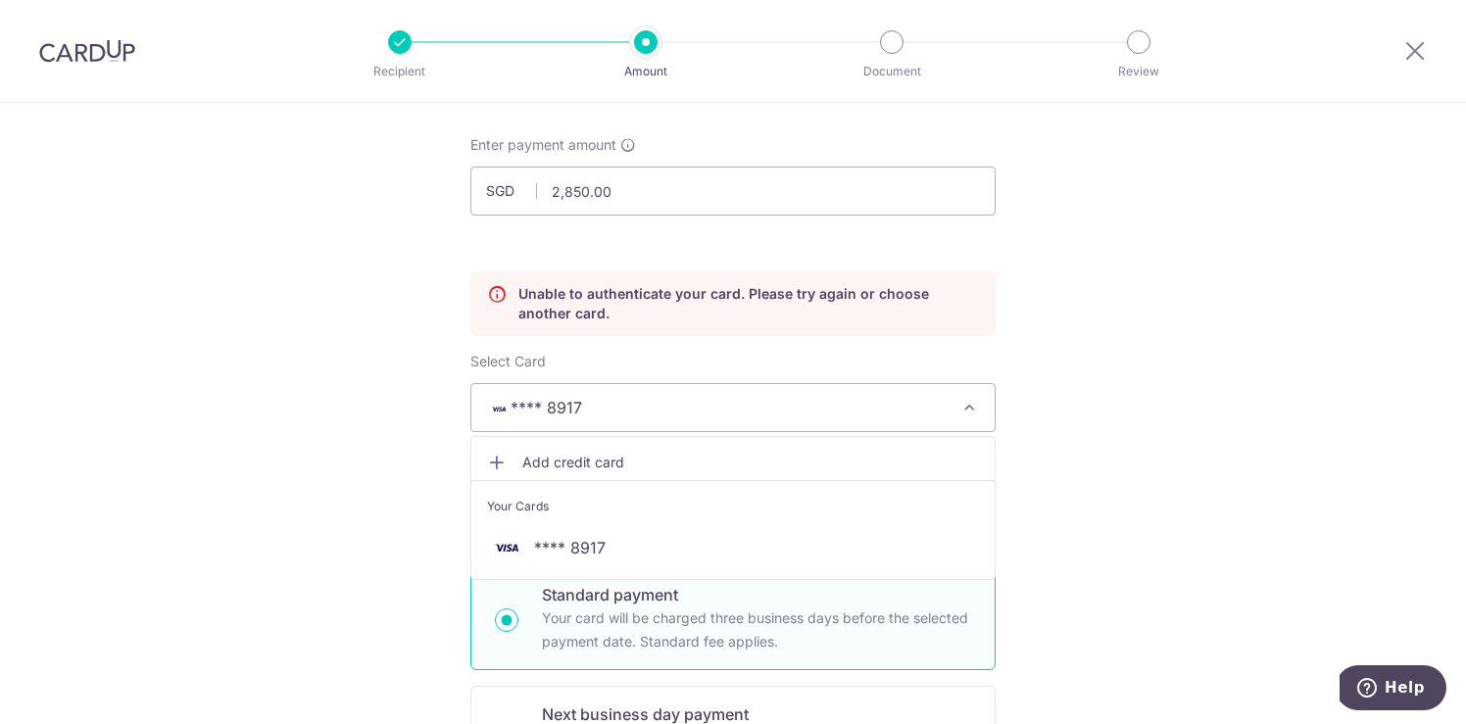
click at [501, 291] on icon at bounding box center [497, 303] width 20 height 39
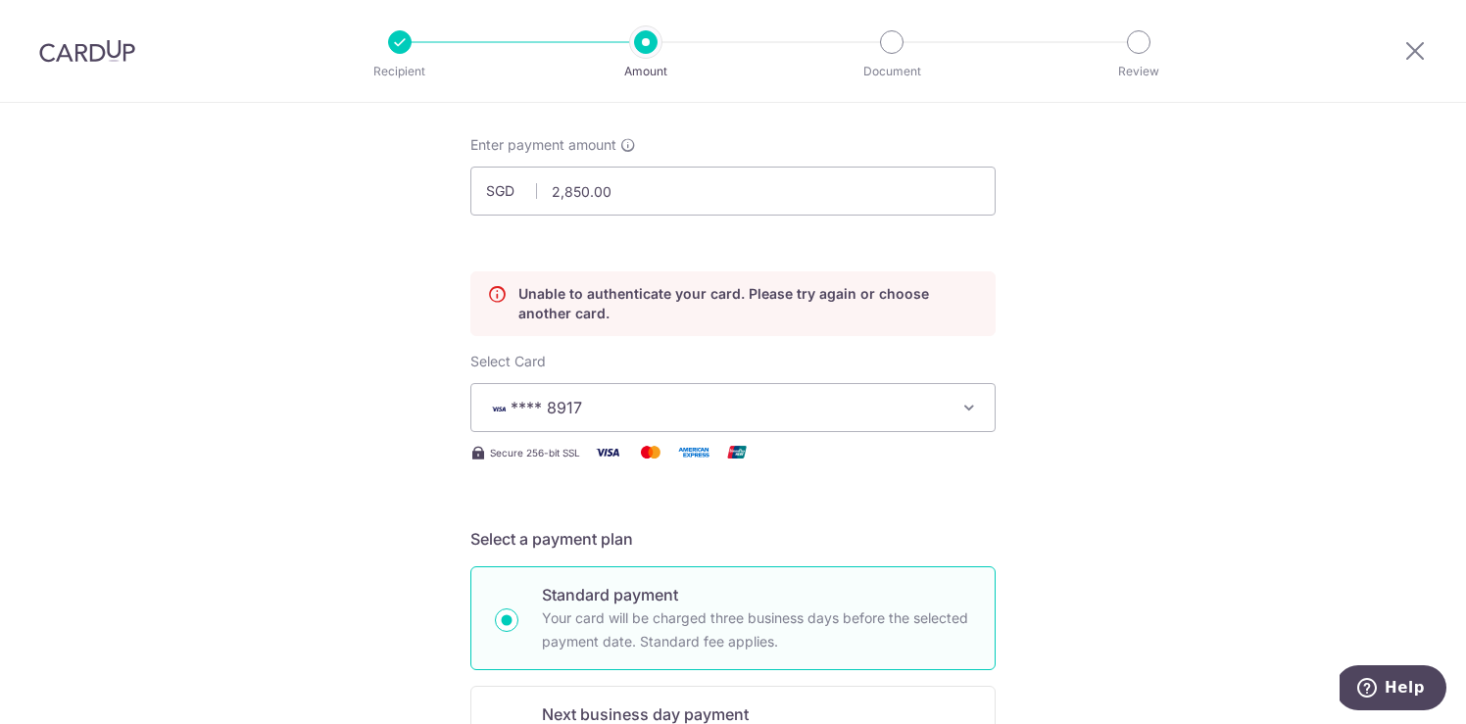
click at [501, 291] on icon at bounding box center [497, 303] width 20 height 39
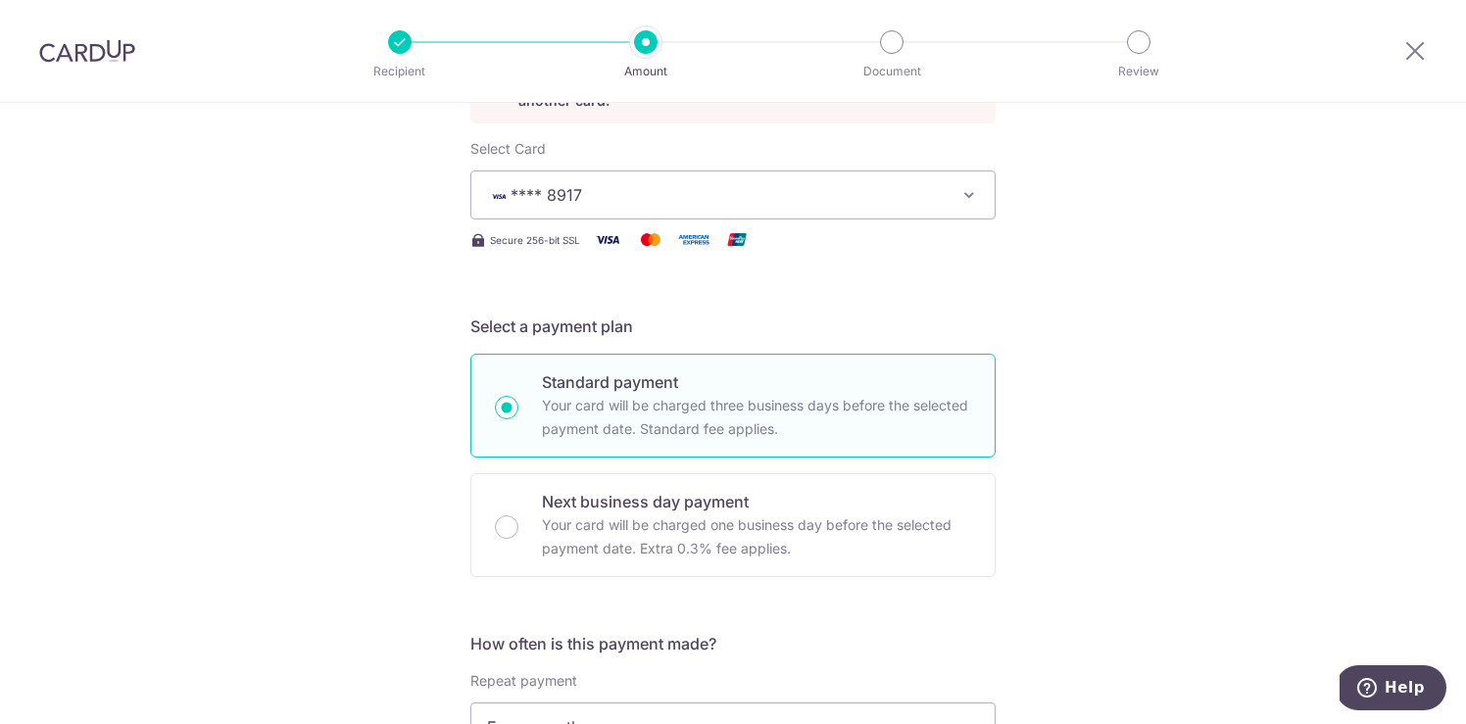
scroll to position [307, 0]
click at [822, 197] on span "**** 8917" at bounding box center [715, 198] width 457 height 24
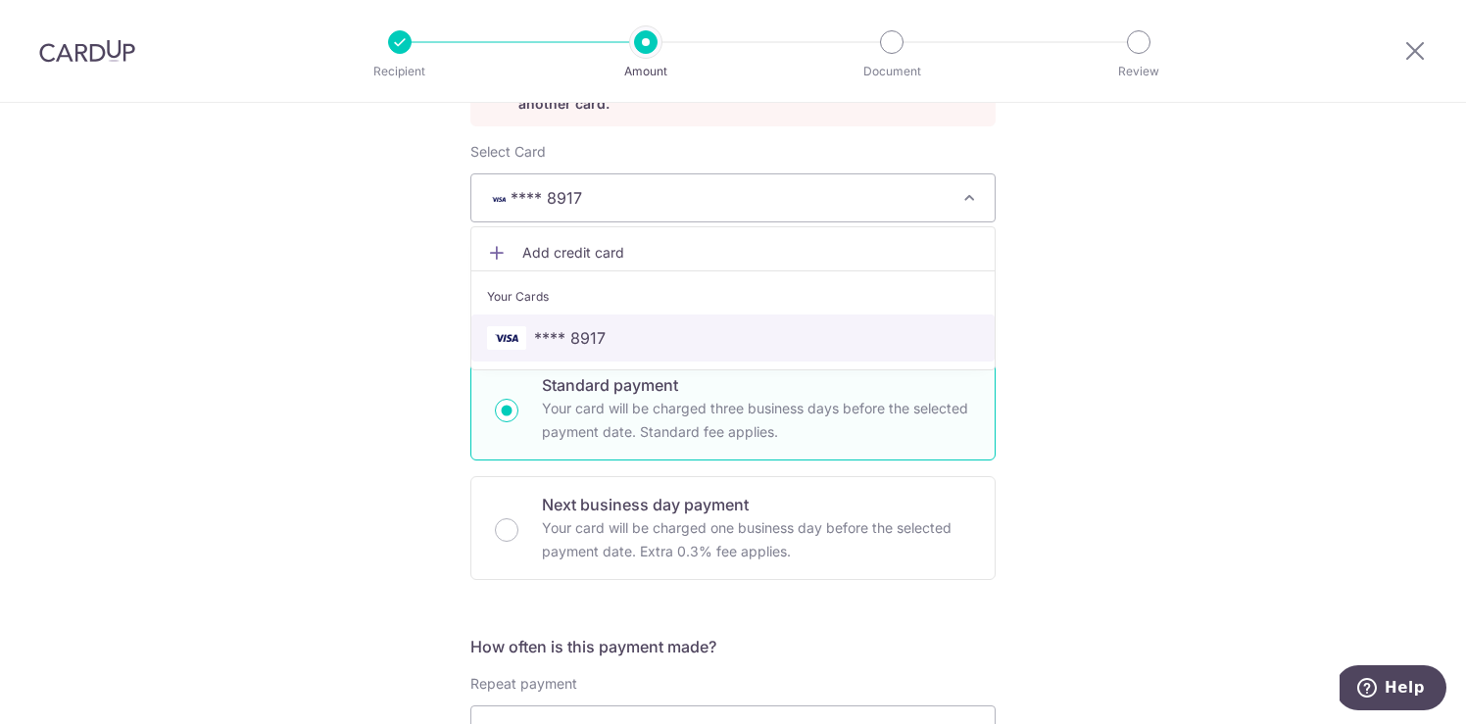
click at [575, 335] on span "**** 8917" at bounding box center [570, 338] width 72 height 24
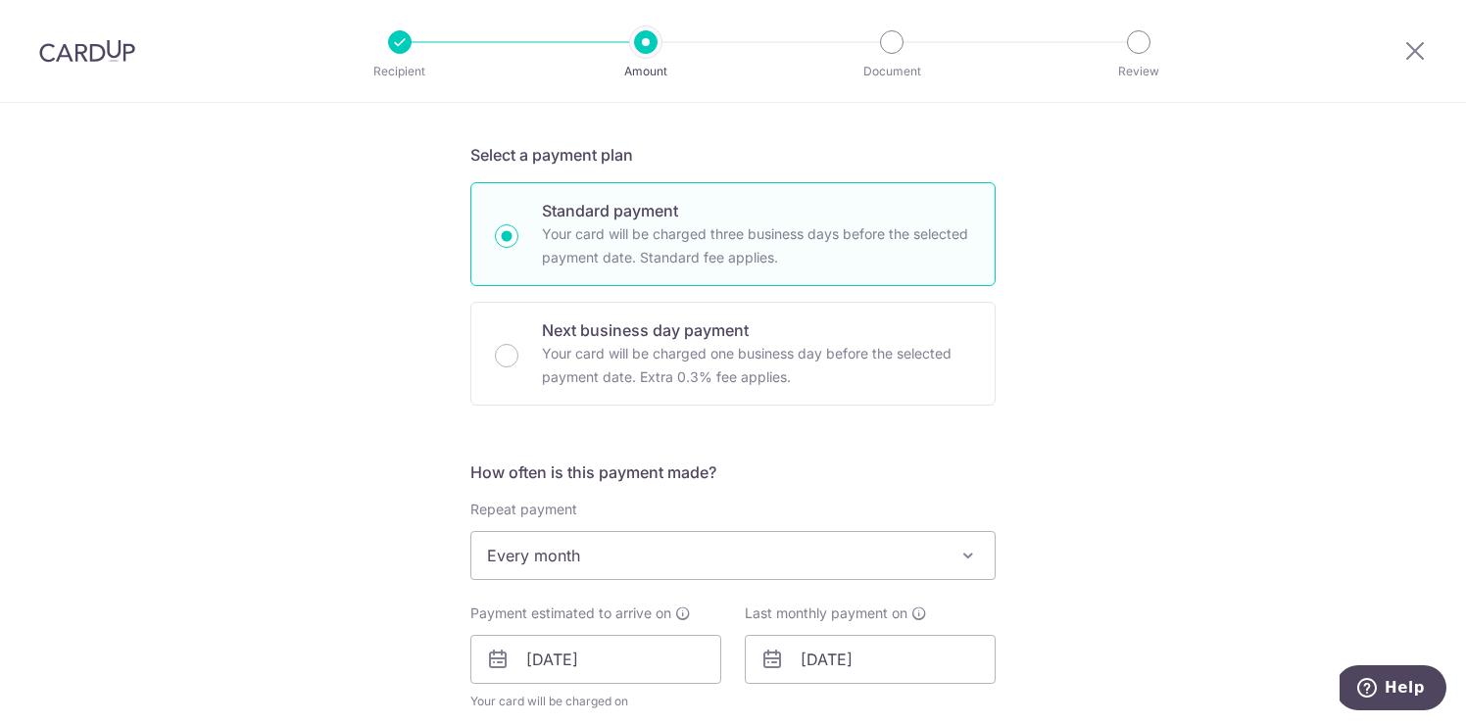
scroll to position [0, 0]
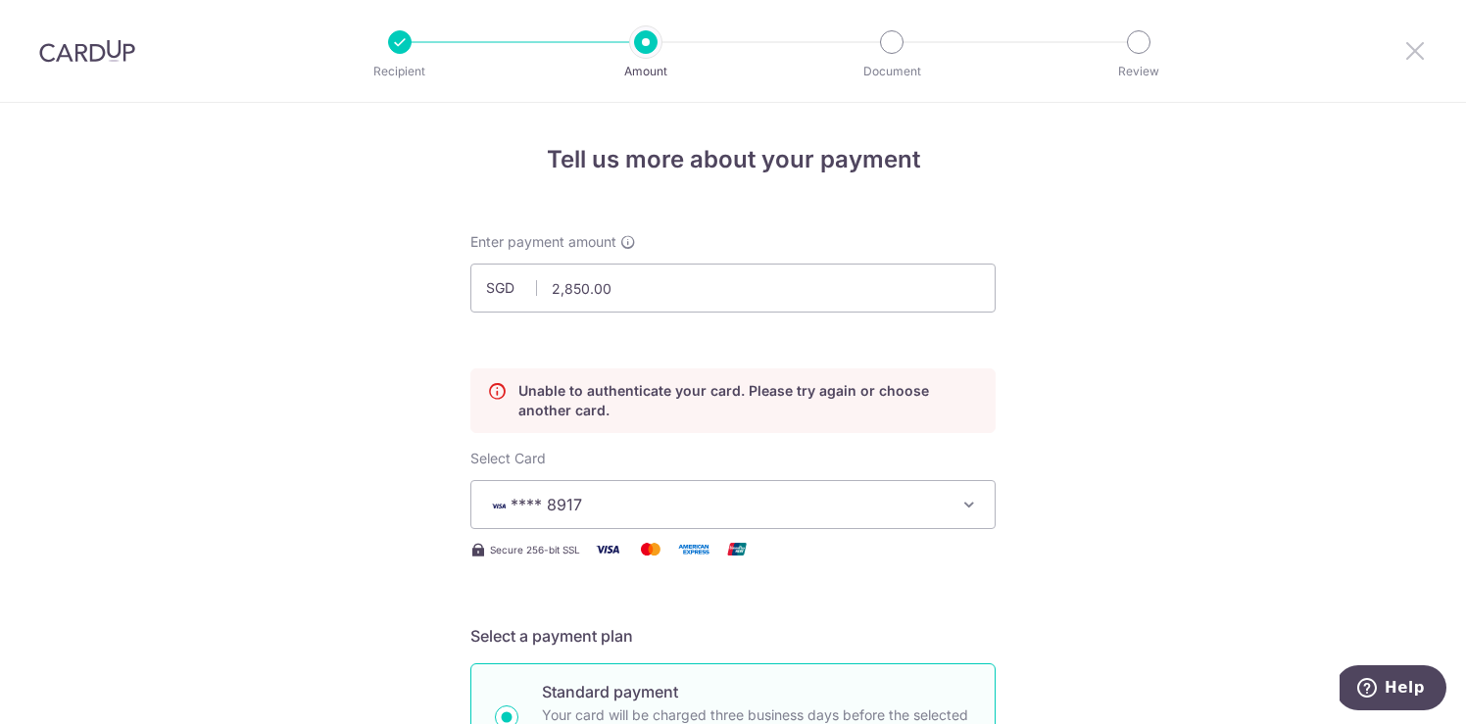
click at [1406, 58] on icon at bounding box center [1415, 50] width 24 height 24
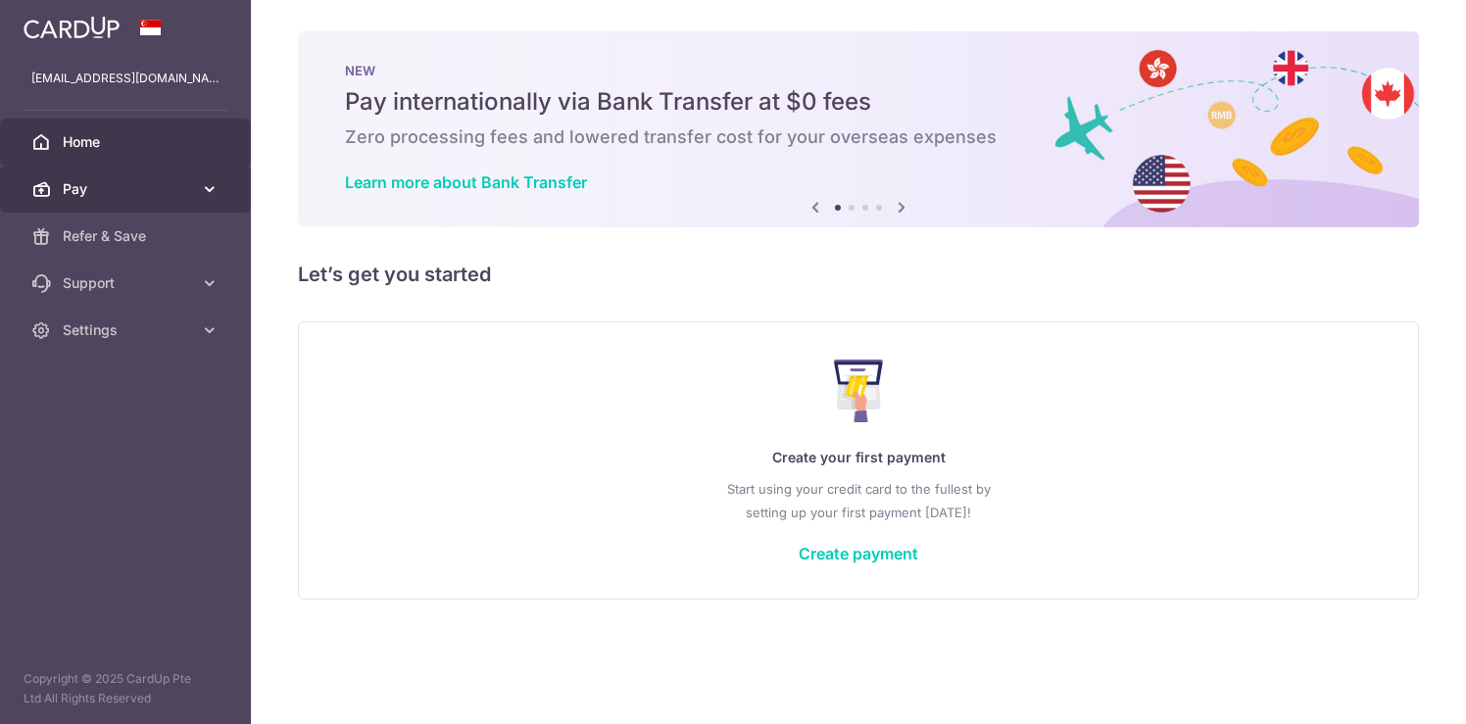
click at [210, 186] on icon at bounding box center [210, 189] width 20 height 20
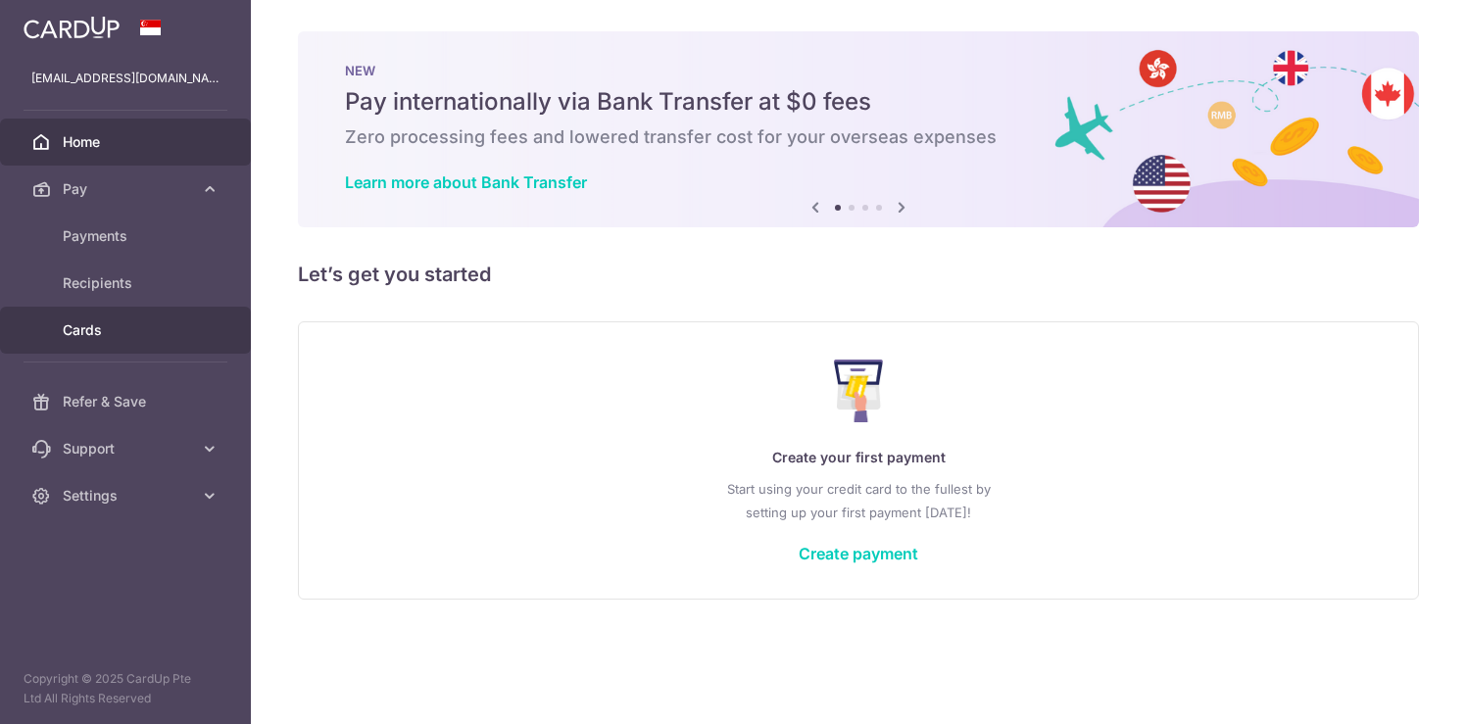
click at [103, 323] on span "Cards" at bounding box center [127, 330] width 129 height 20
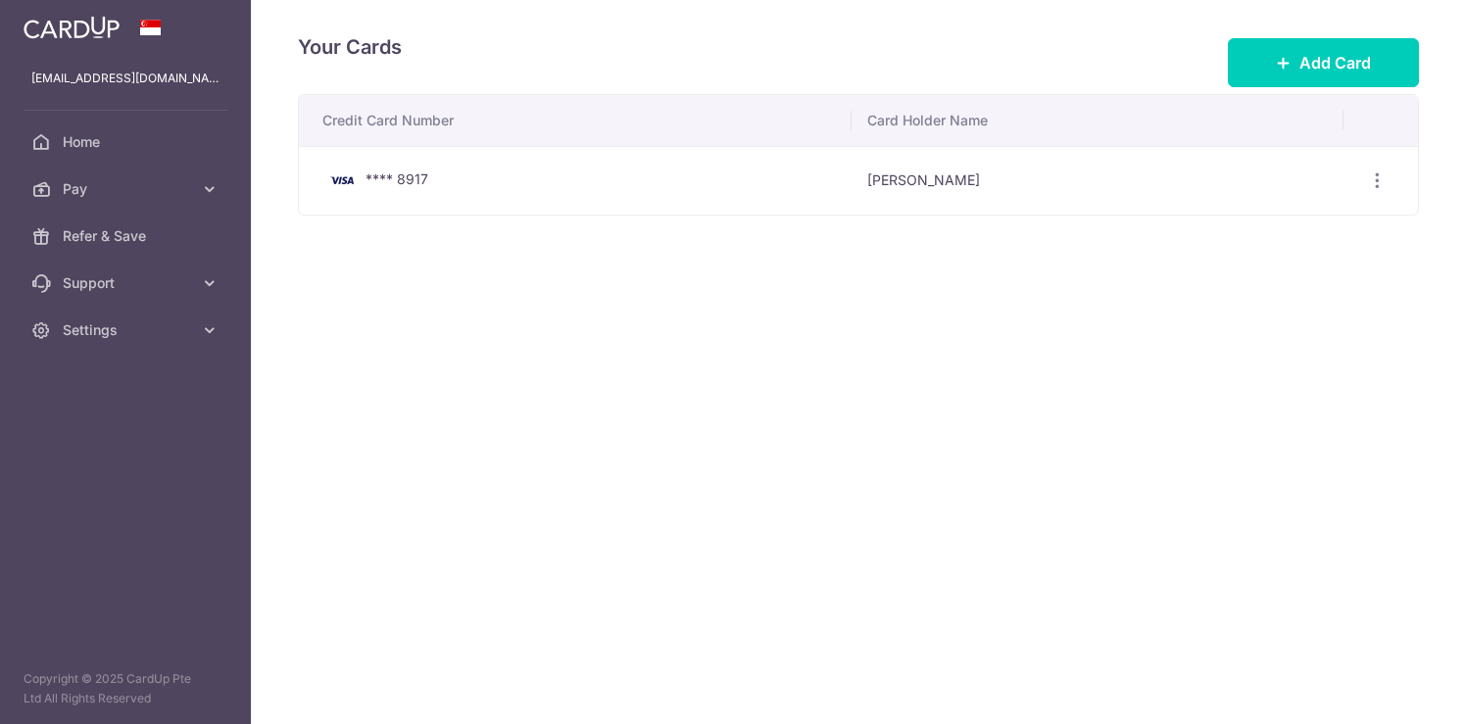
click at [692, 186] on div "**** 8917" at bounding box center [578, 181] width 513 height 24
click at [1367, 181] on icon "button" at bounding box center [1377, 180] width 21 height 21
click at [1319, 252] on link "View/Edit" at bounding box center [1291, 235] width 204 height 47
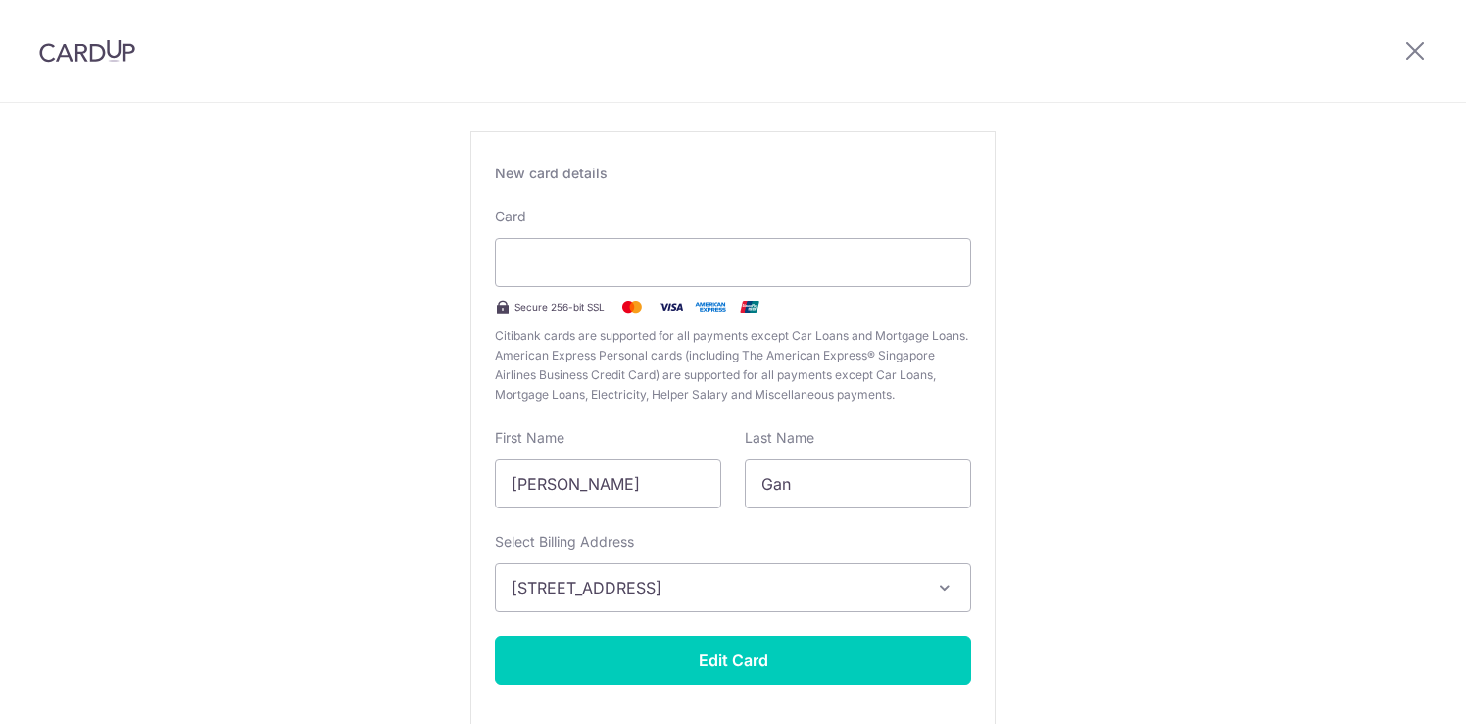
scroll to position [72, 0]
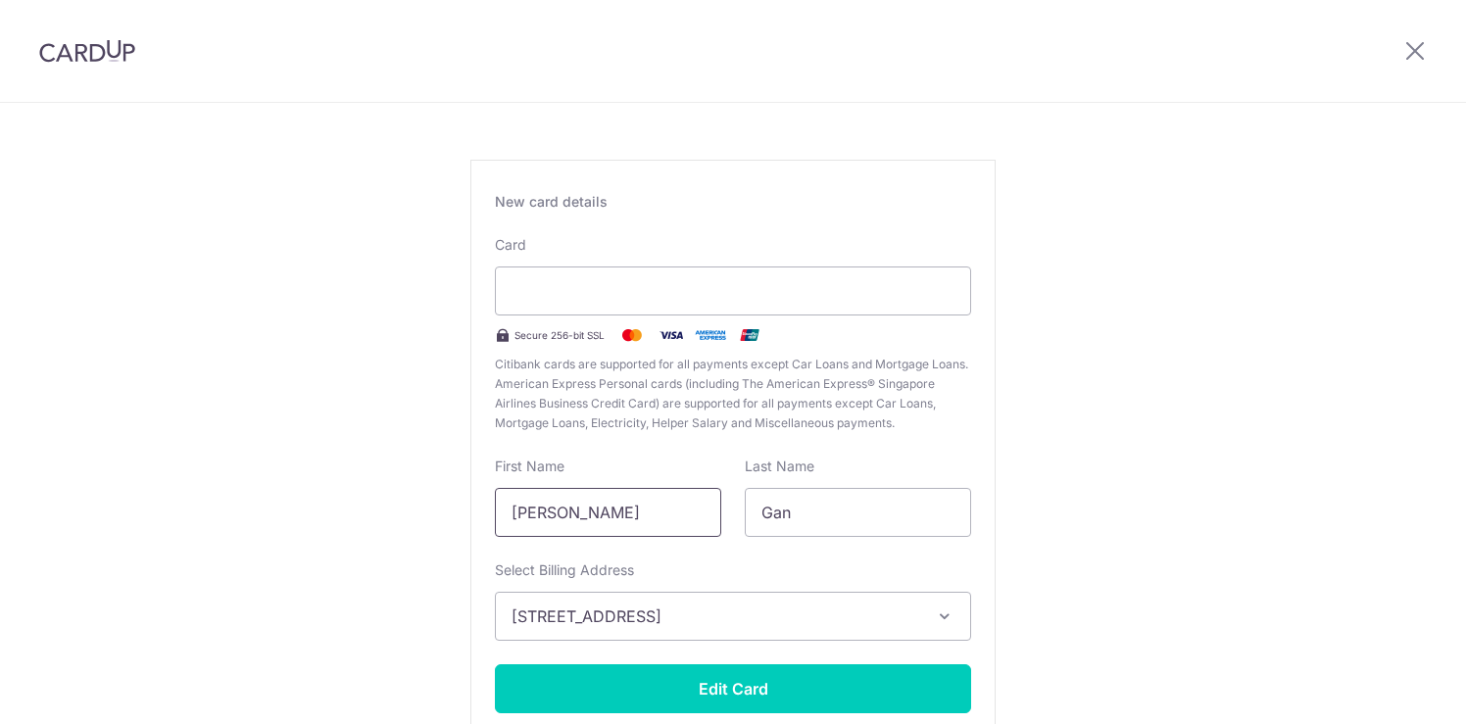
click at [583, 507] on input "Erik" at bounding box center [608, 512] width 226 height 49
type input "ERIK"
click at [799, 510] on input "Gan" at bounding box center [858, 512] width 226 height 49
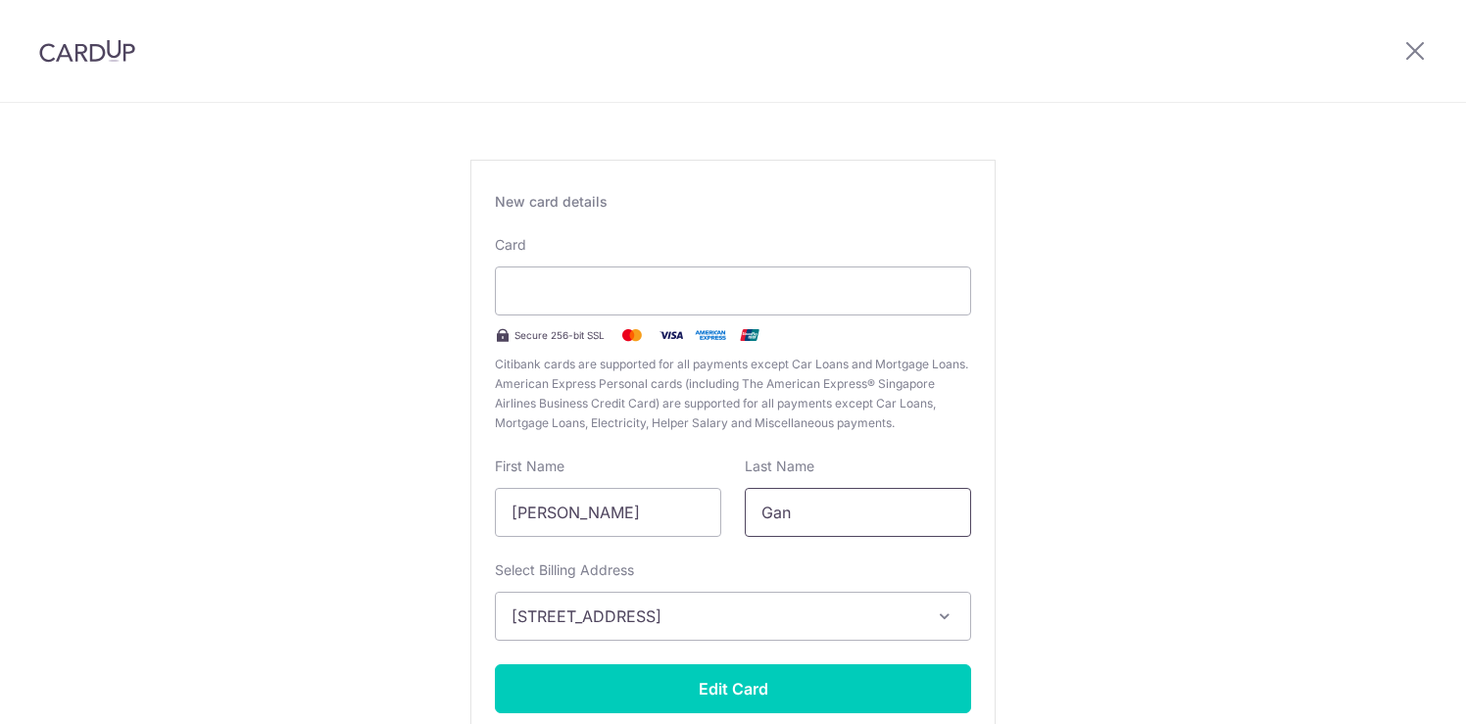
click at [799, 510] on input "Gan" at bounding box center [858, 512] width 226 height 49
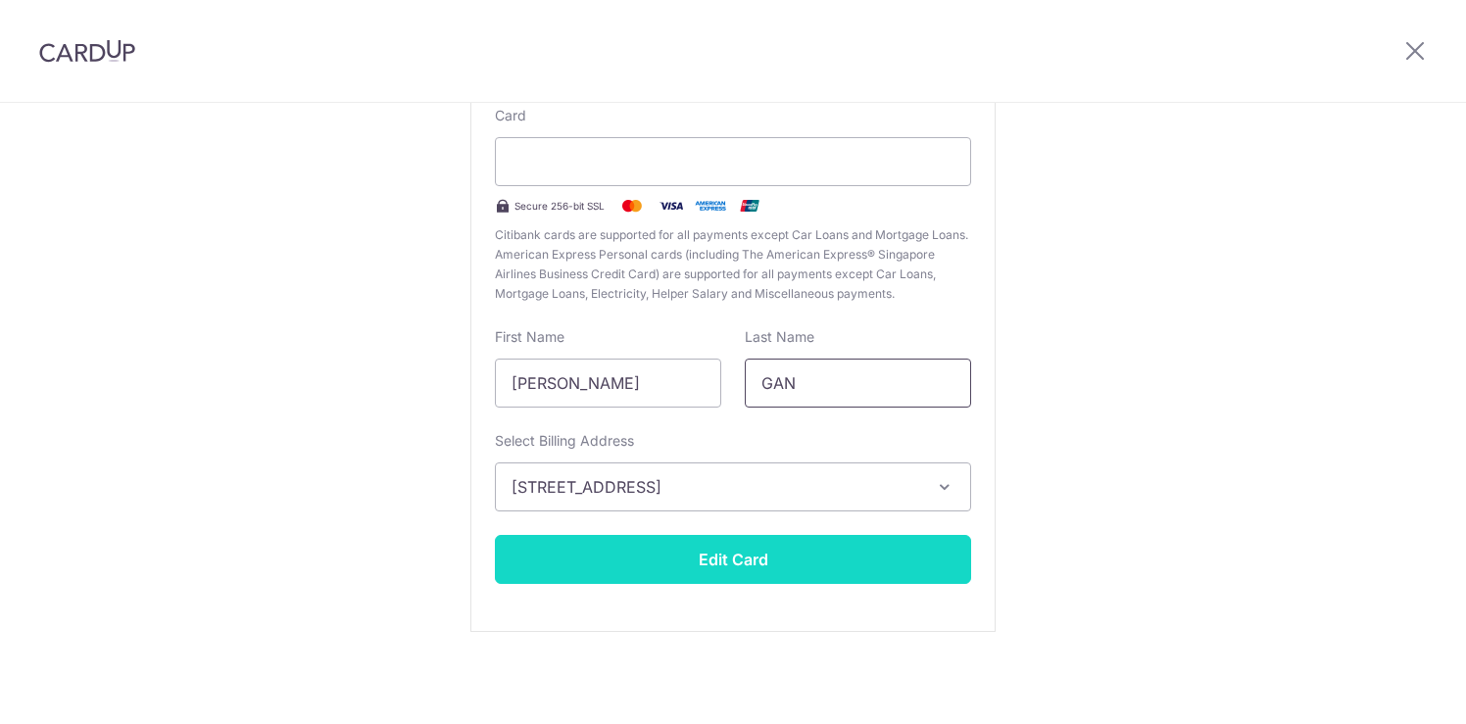
type input "GAN"
click at [776, 557] on button "Edit Card" at bounding box center [733, 559] width 476 height 49
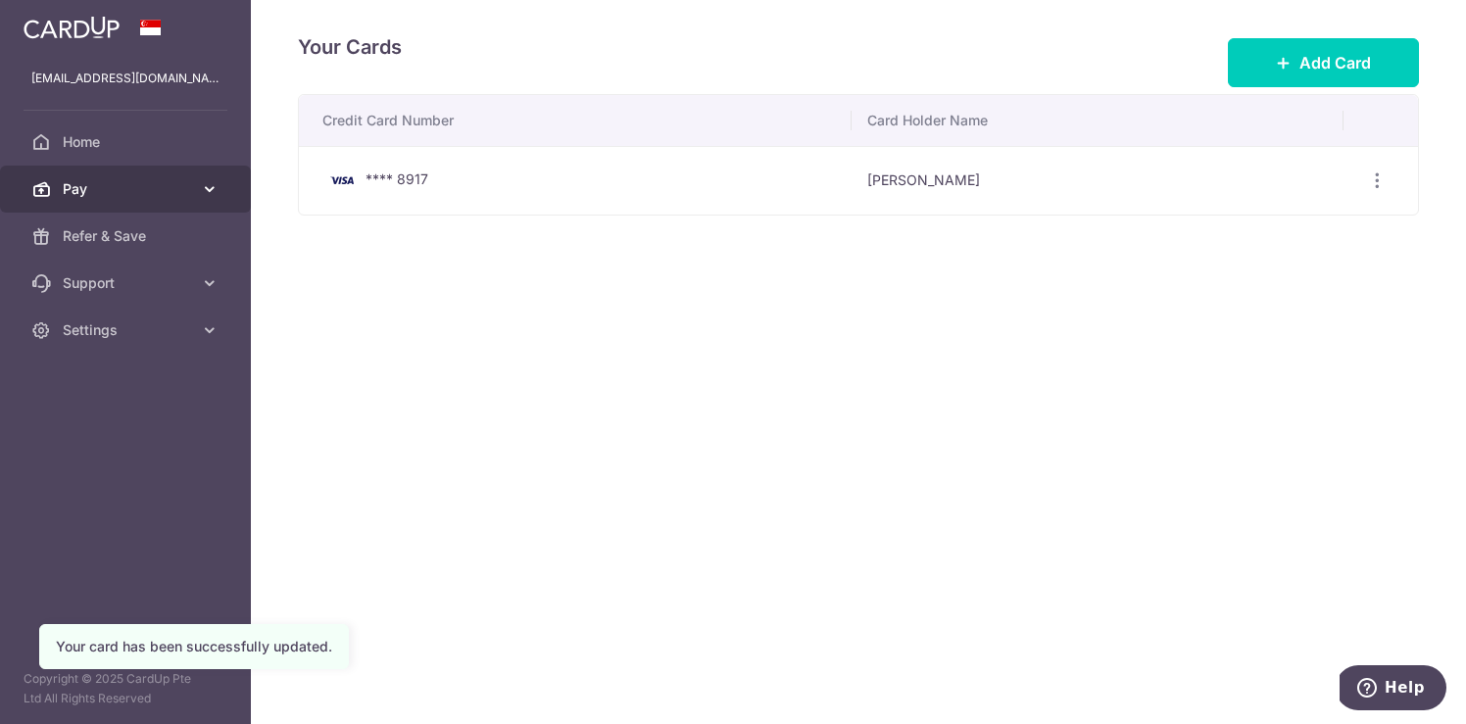
click at [196, 187] on link "Pay" at bounding box center [125, 189] width 251 height 47
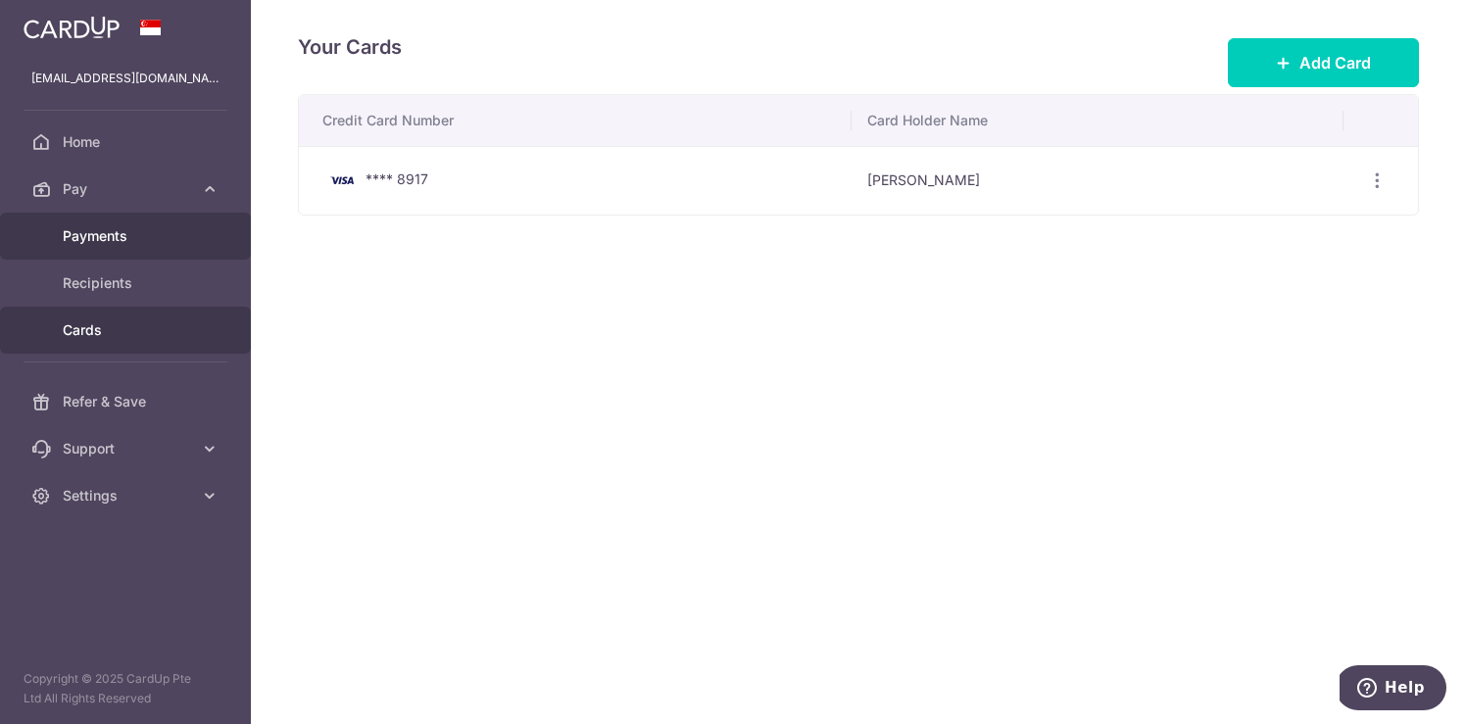
click at [123, 247] on link "Payments" at bounding box center [125, 236] width 251 height 47
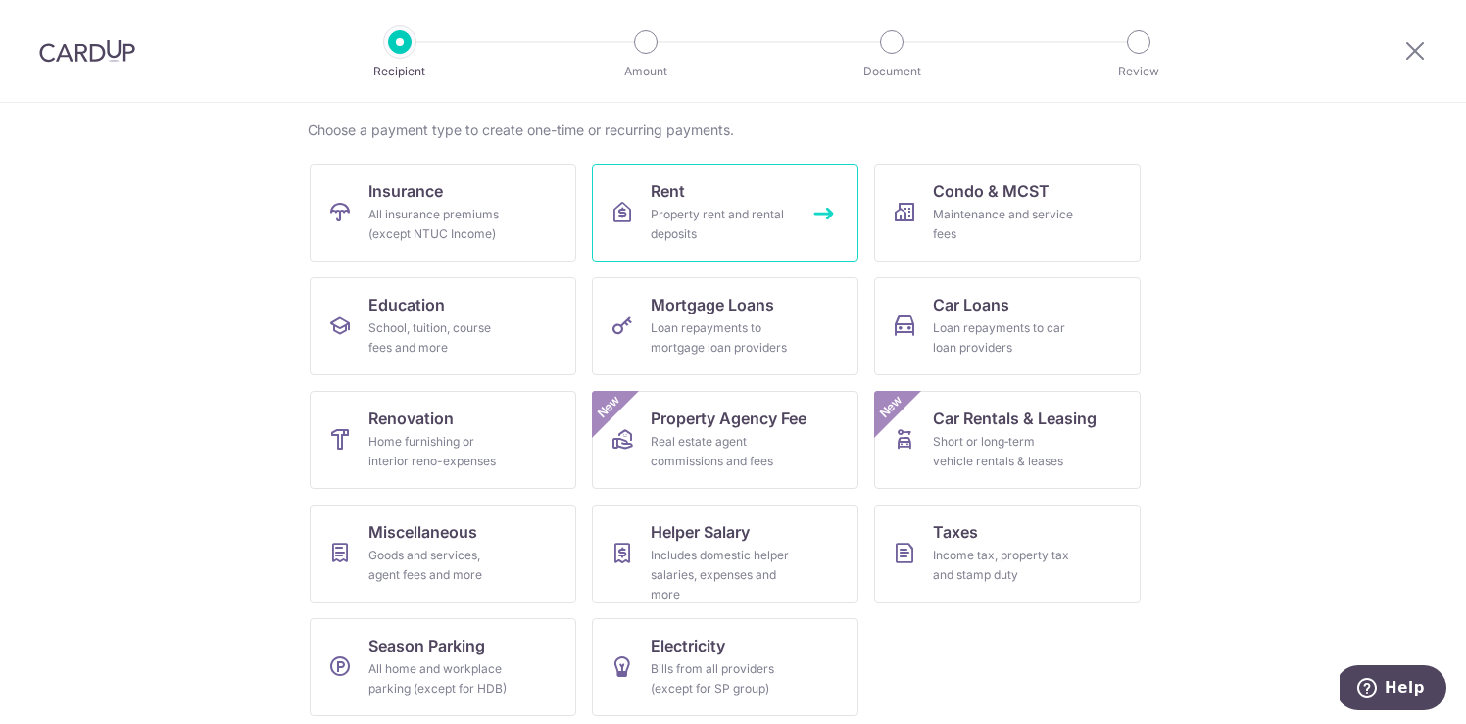
scroll to position [153, 0]
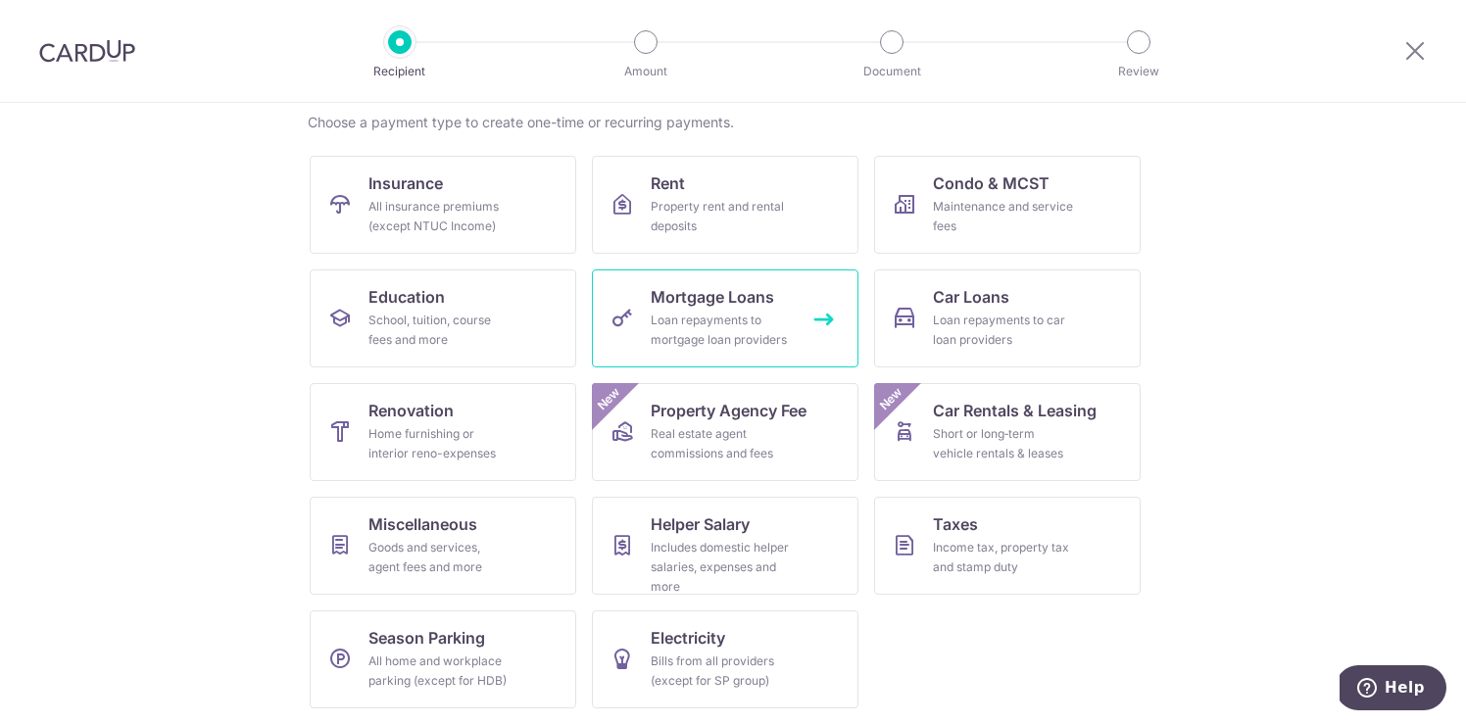
click at [765, 305] on span "Mortgage Loans" at bounding box center [712, 297] width 123 height 24
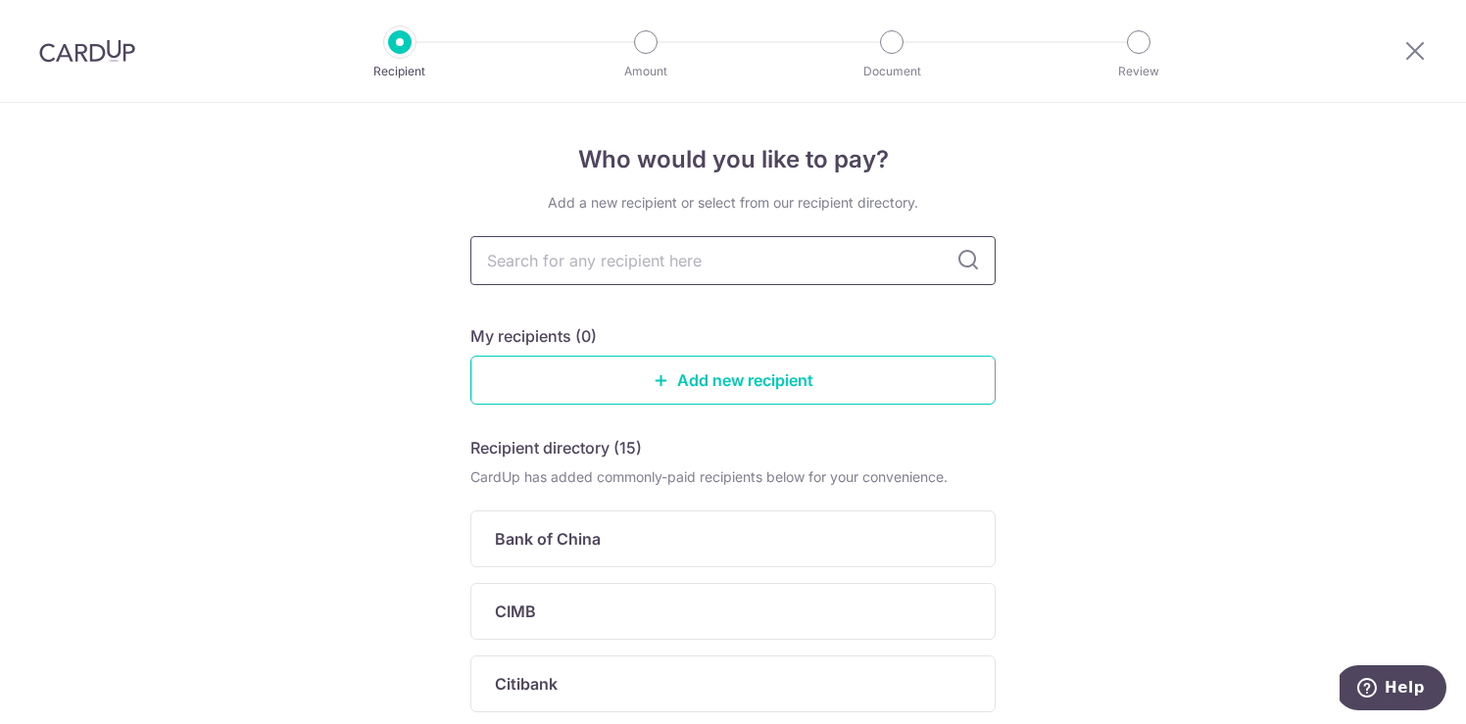
click at [798, 261] on input "text" at bounding box center [732, 260] width 525 height 49
type input "w"
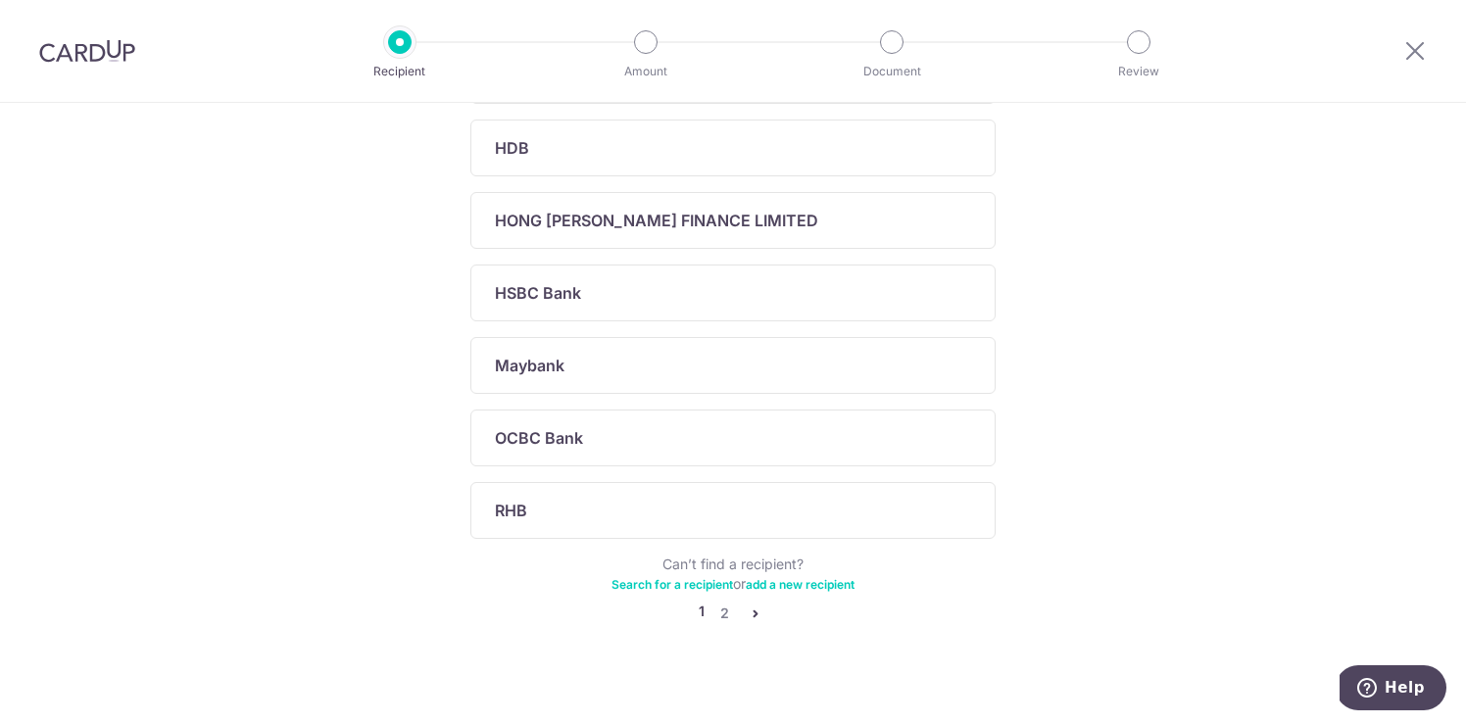
scroll to position [682, 0]
click at [759, 447] on div "OCBC Bank" at bounding box center [721, 437] width 453 height 24
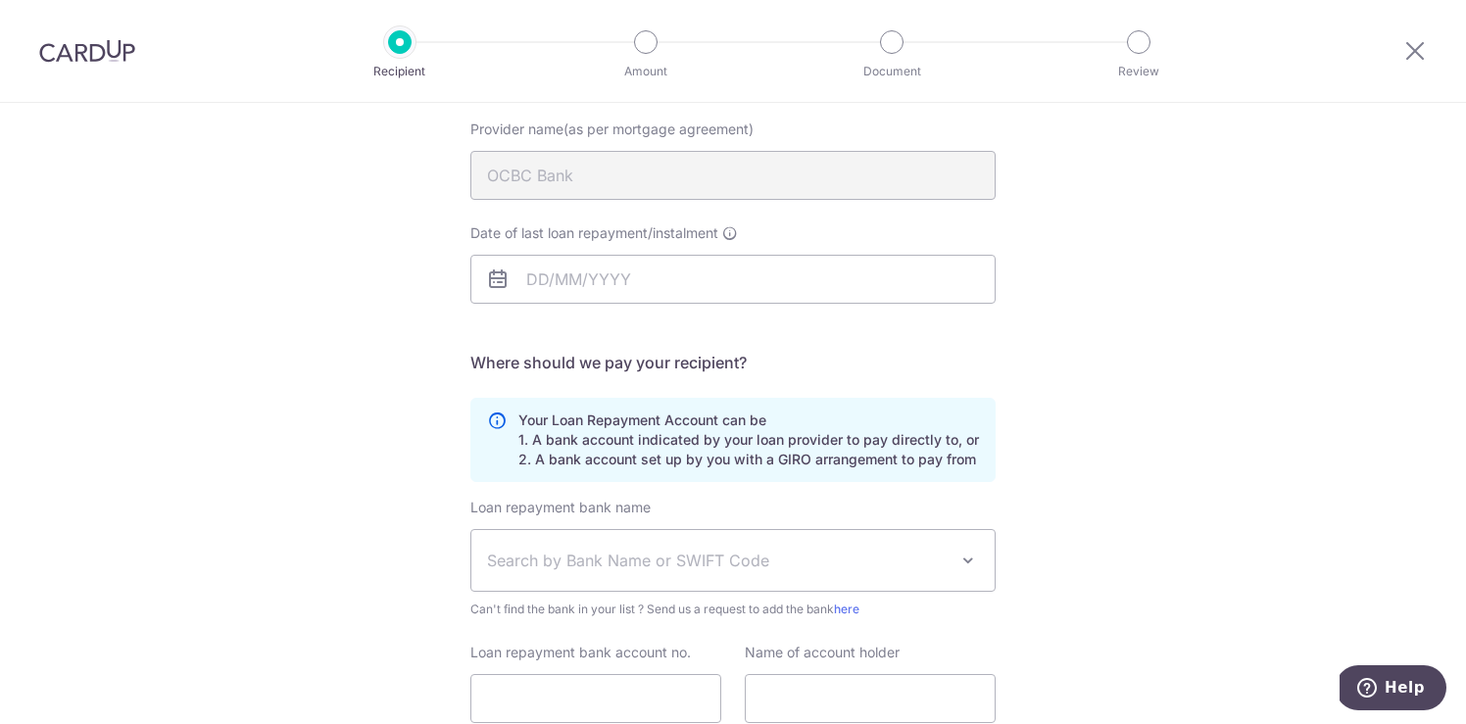
scroll to position [25, 0]
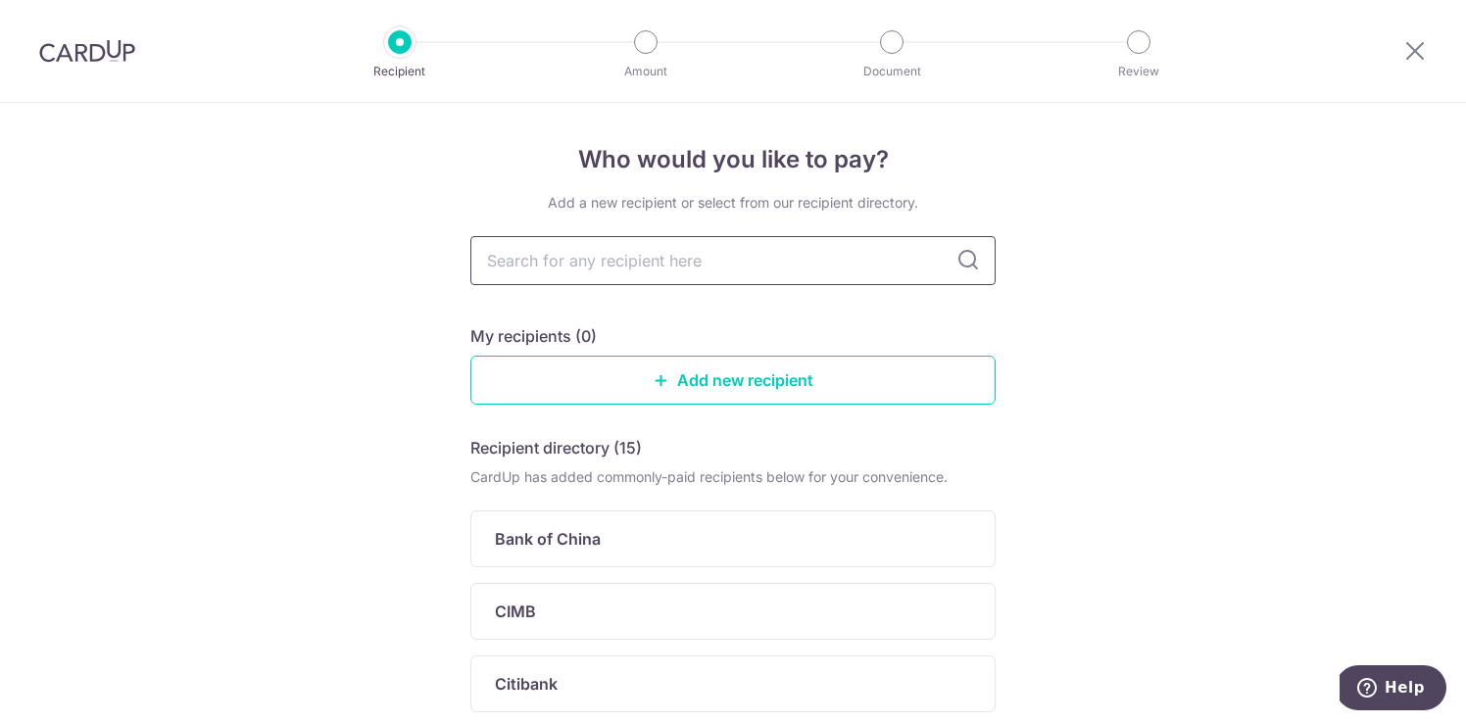
click at [768, 259] on input "text" at bounding box center [732, 260] width 525 height 49
click at [723, 394] on link "Add new recipient" at bounding box center [732, 380] width 525 height 49
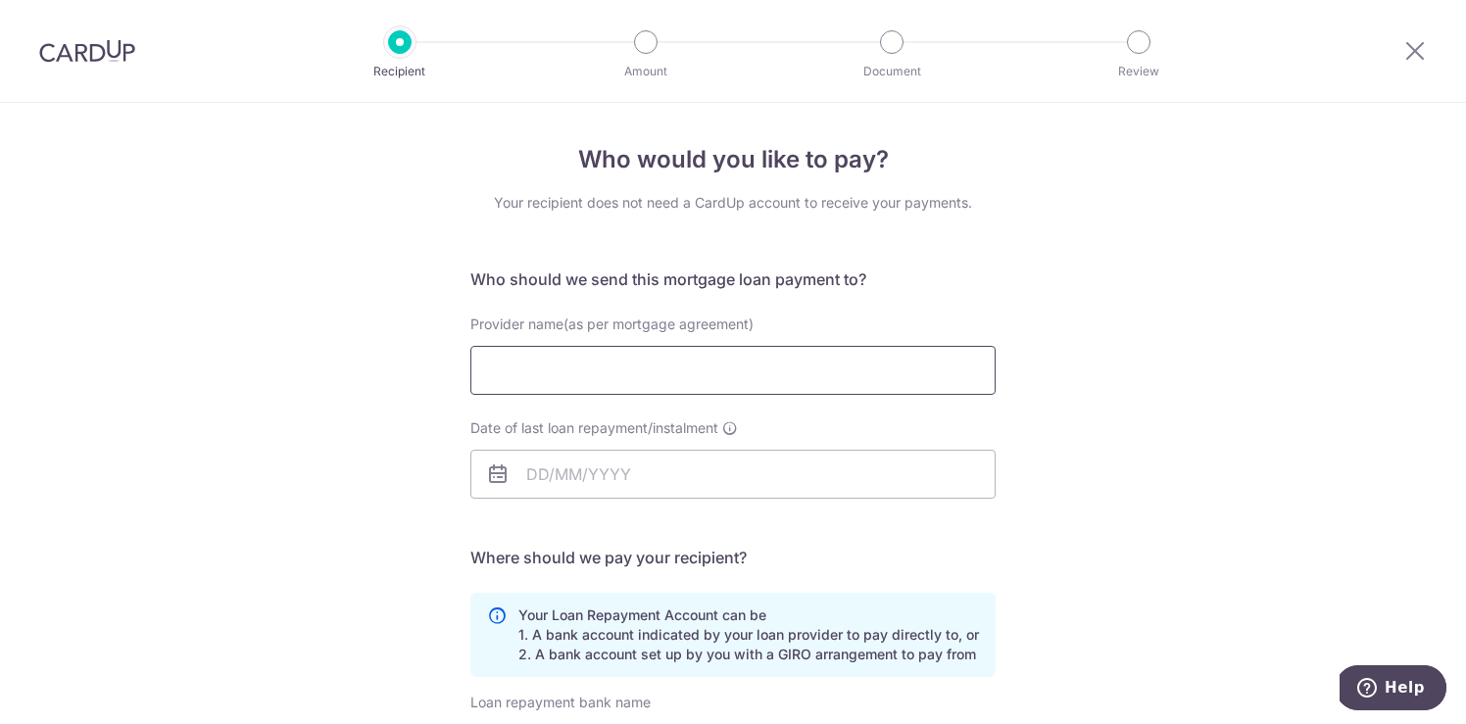
click at [732, 371] on input "Provider name(as per mortgage agreement)" at bounding box center [732, 370] width 525 height 49
type input "w"
type input "WANG SOO LAN"
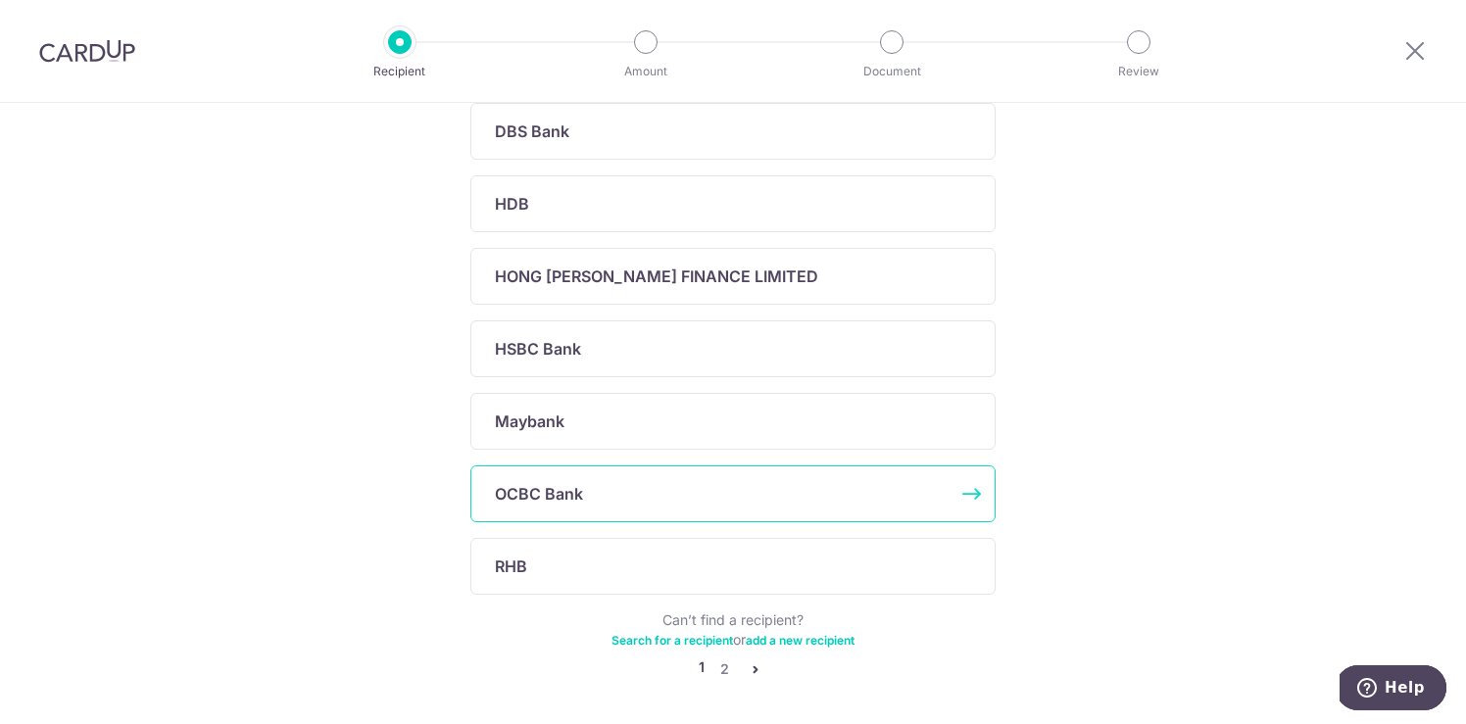
scroll to position [623, 0]
click at [722, 668] on link "2" at bounding box center [724, 671] width 24 height 24
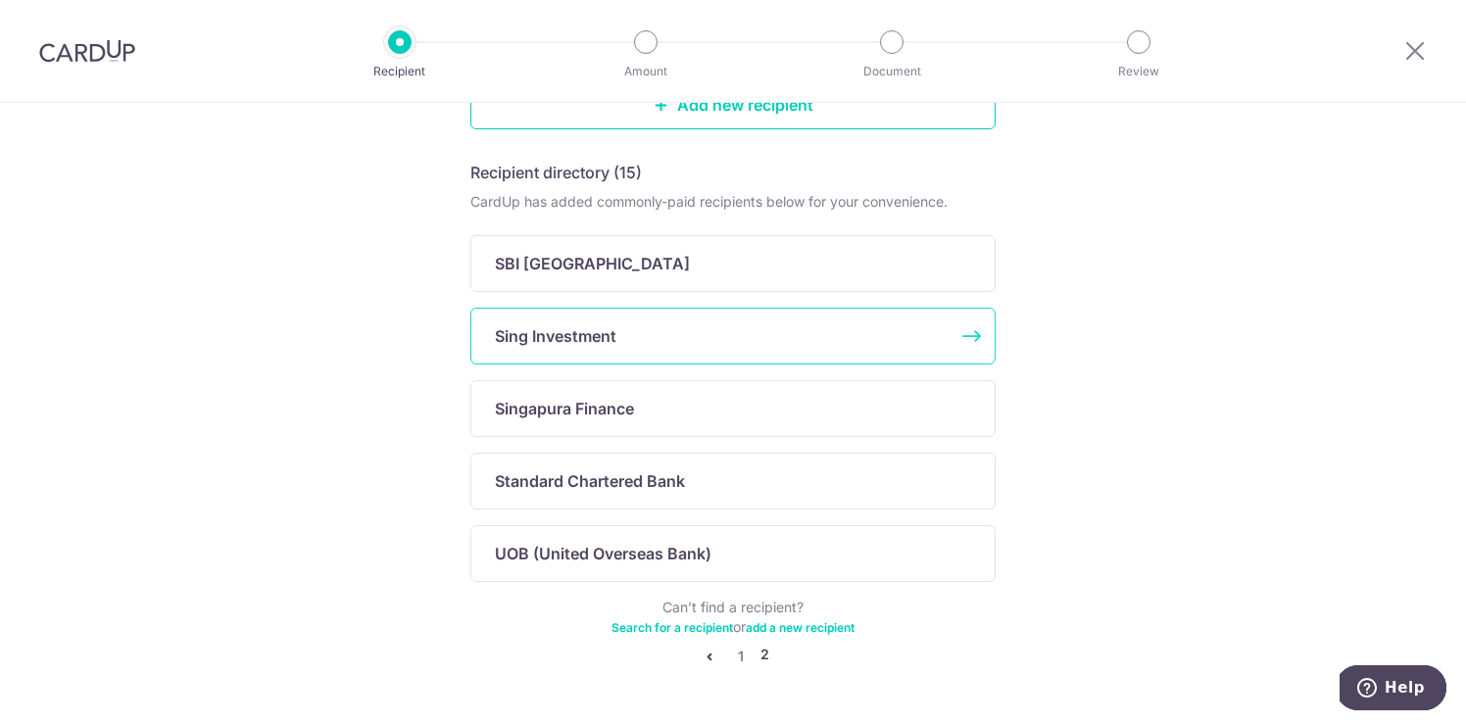
scroll to position [335, 0]
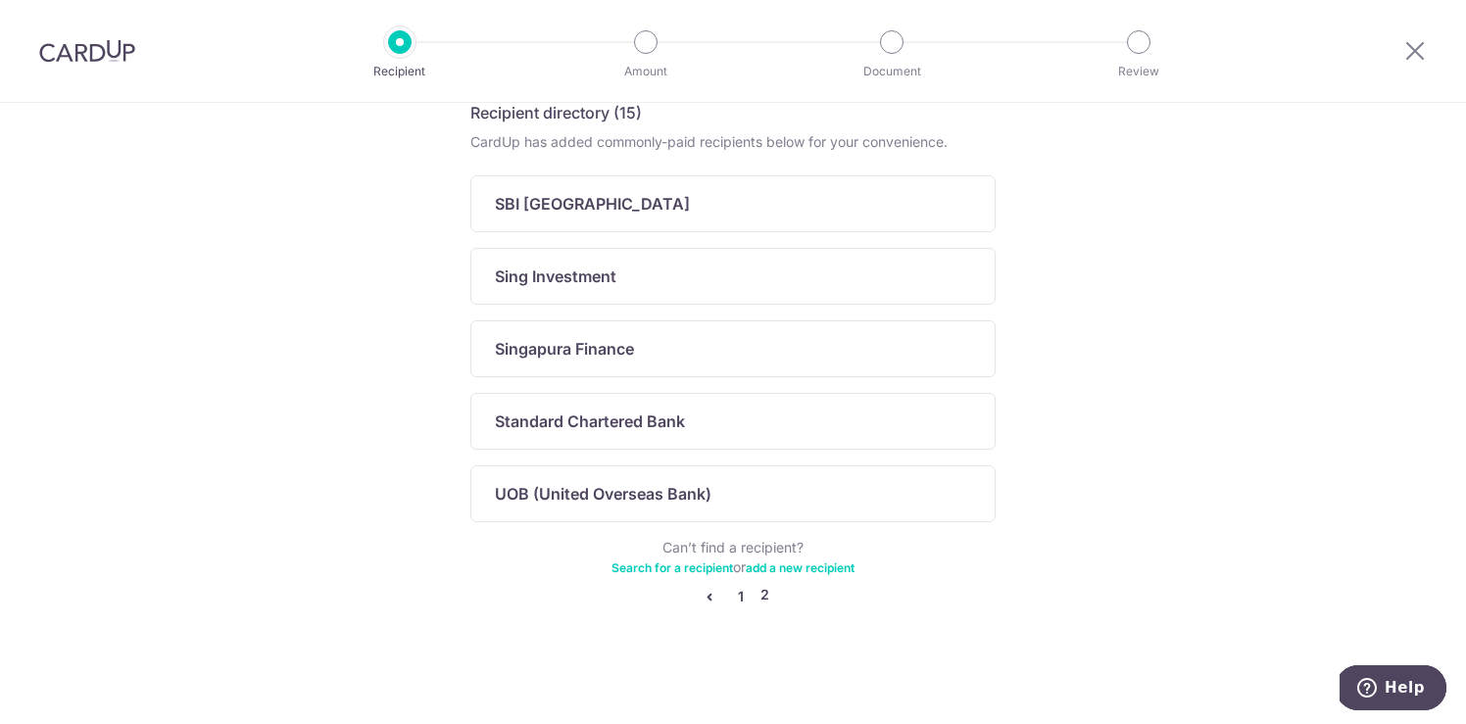
click at [738, 589] on link "1" at bounding box center [741, 597] width 24 height 24
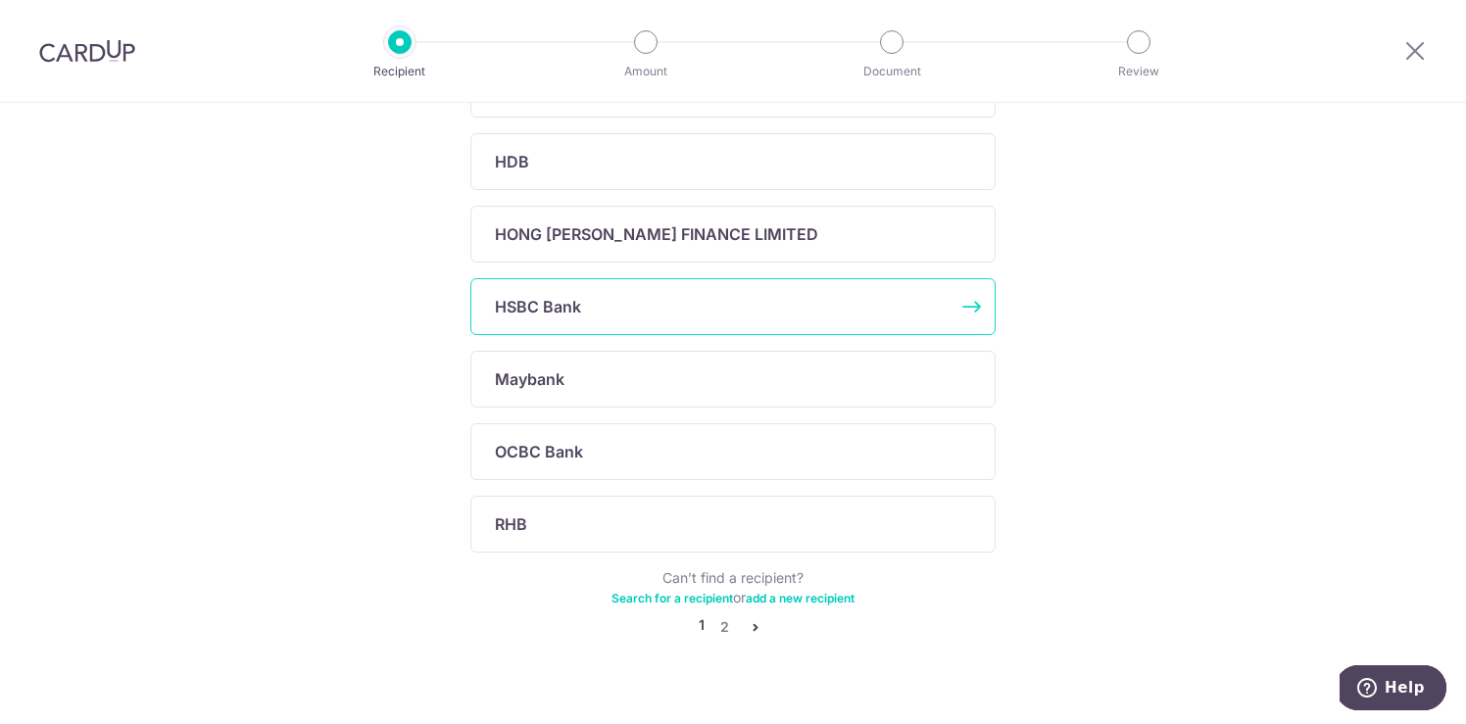
scroll to position [698, 0]
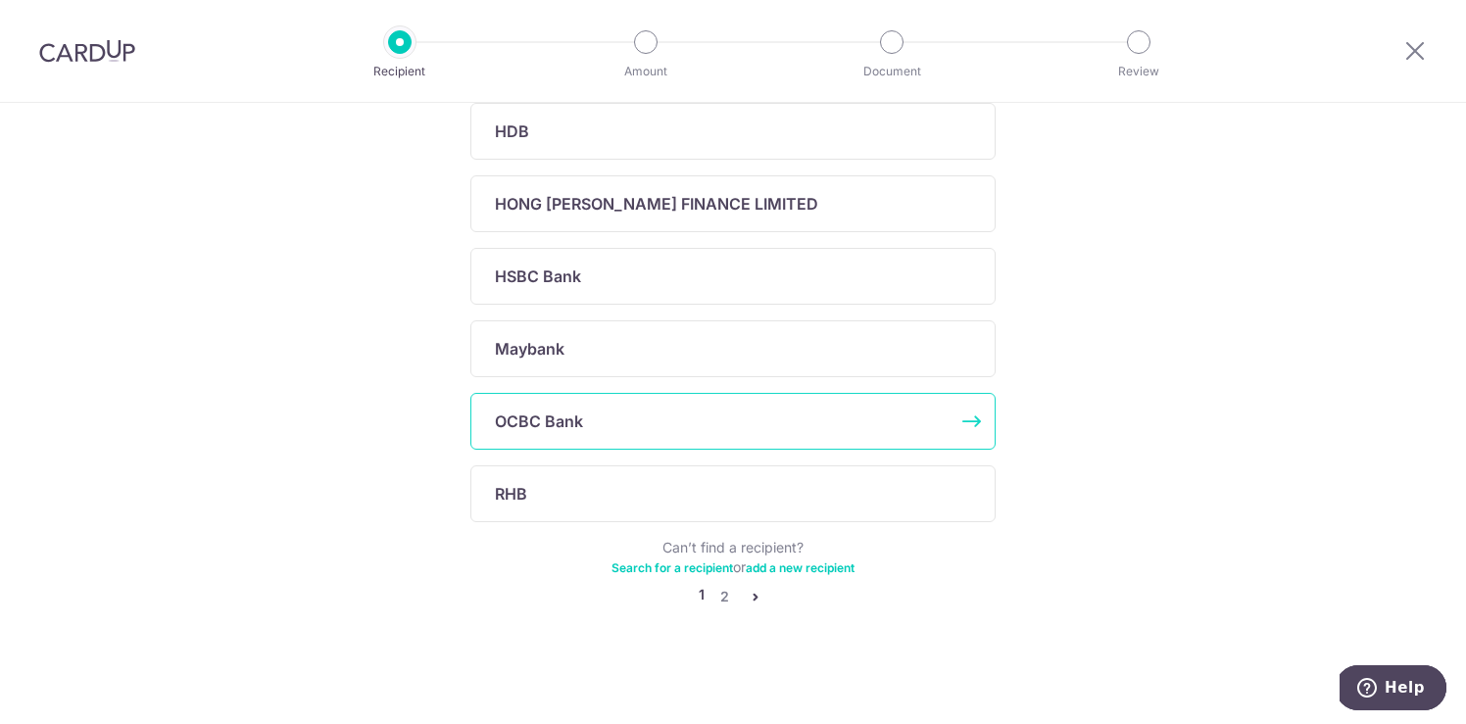
click at [756, 430] on div "OCBC Bank" at bounding box center [721, 422] width 453 height 24
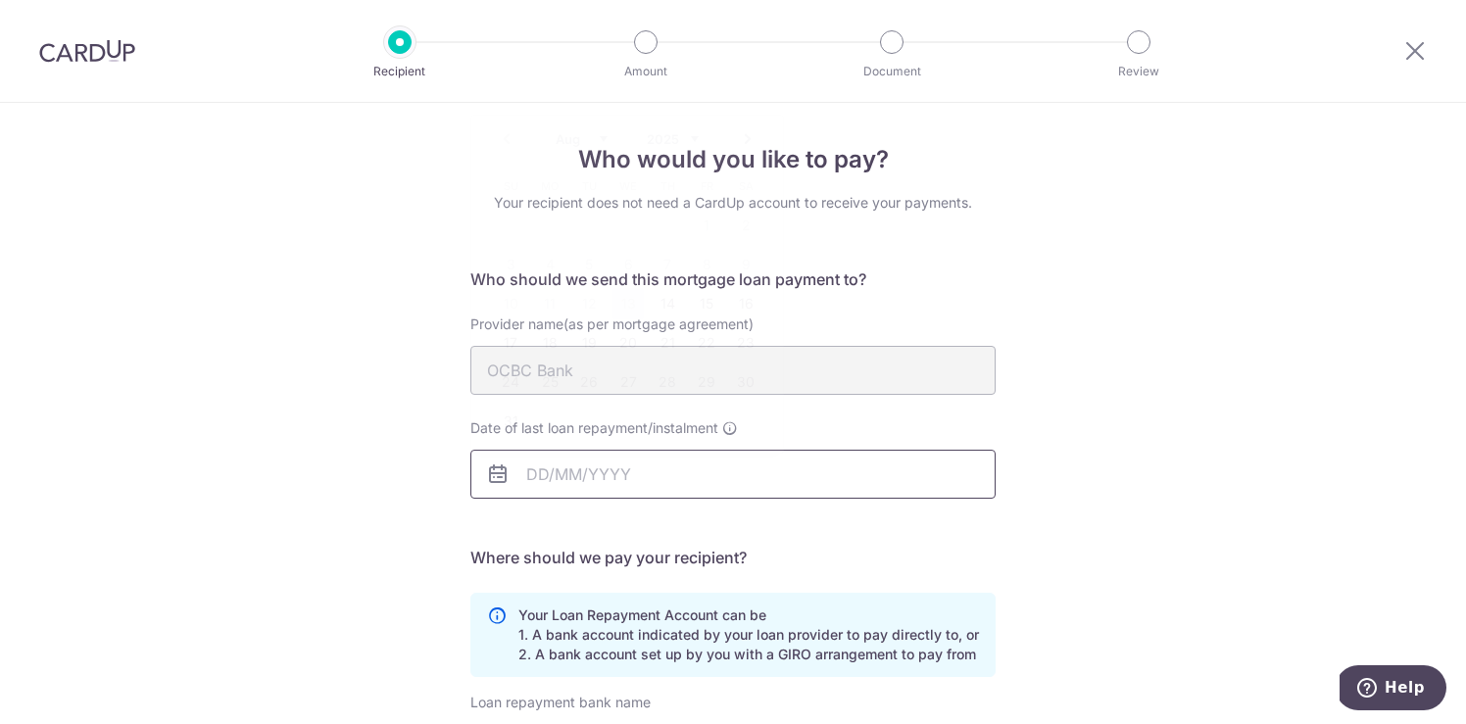
click at [650, 465] on input "Date of last loan repayment/instalment" at bounding box center [732, 474] width 525 height 49
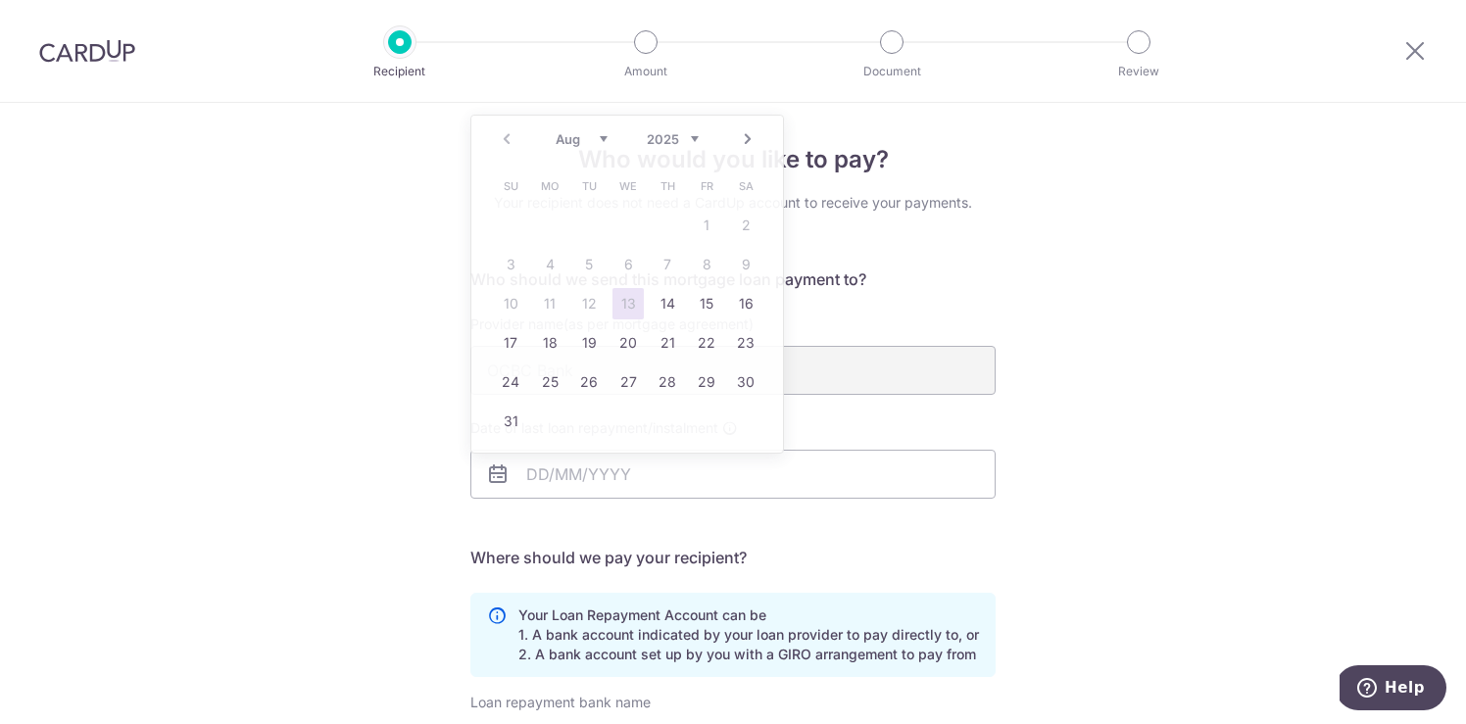
click at [1240, 330] on div "Who would you like to pay? Your recipient does not need a CardUp account to rec…" at bounding box center [733, 589] width 1466 height 972
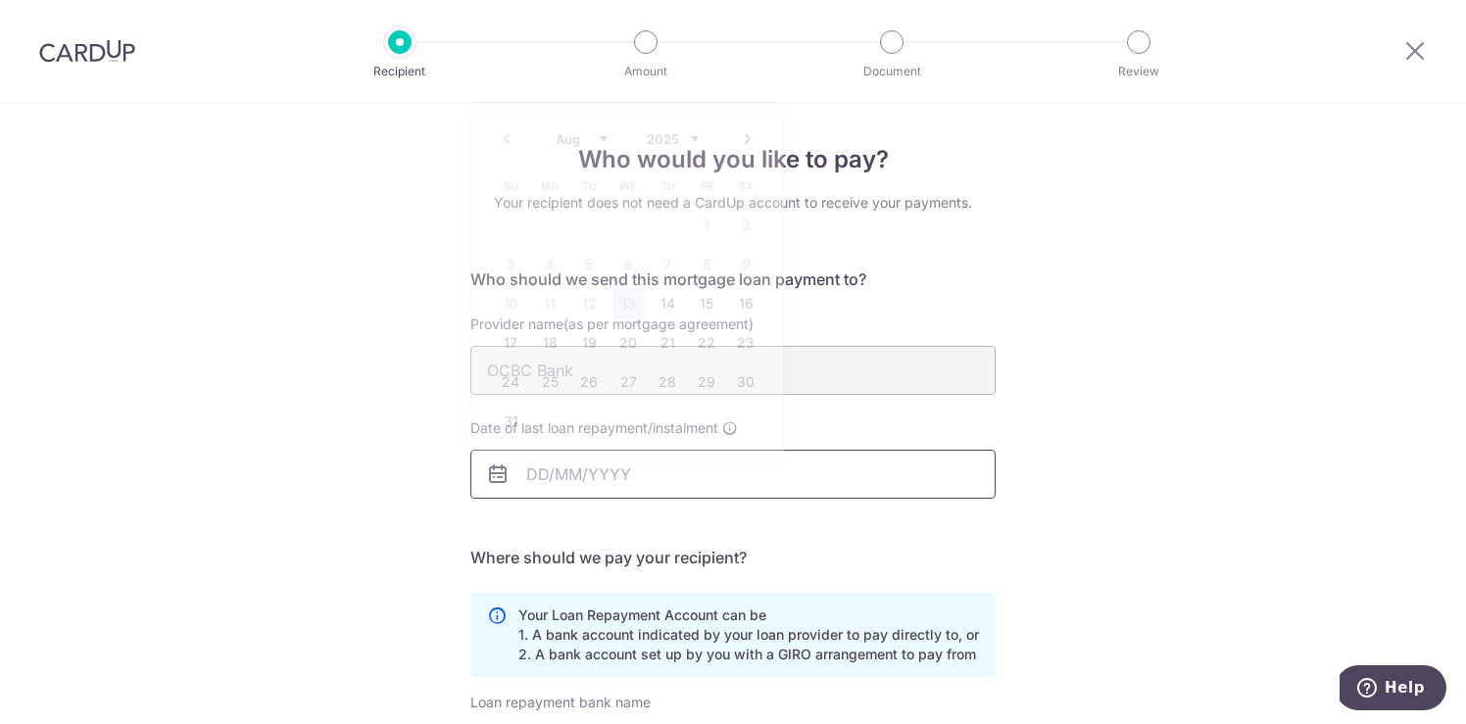
click at [668, 481] on input "Date of last loan repayment/instalment" at bounding box center [732, 474] width 525 height 49
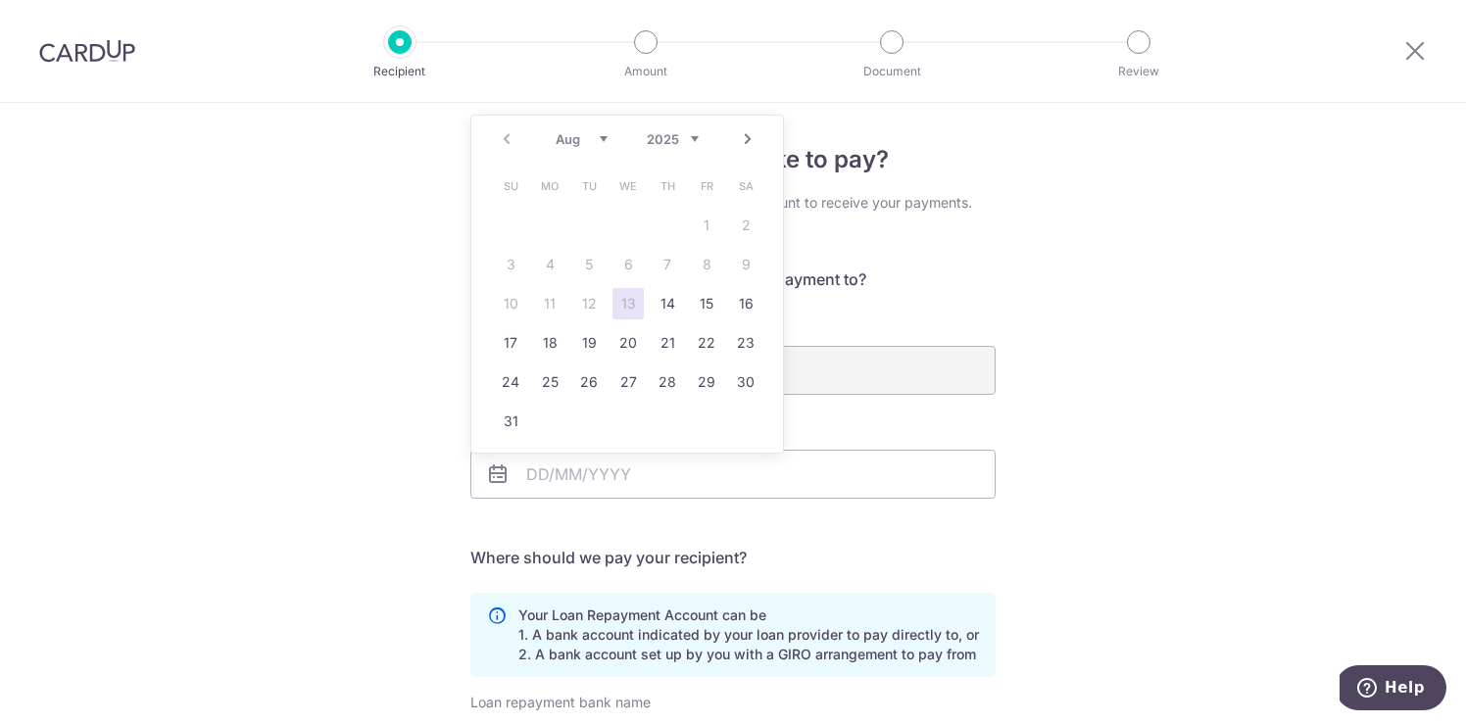
click at [690, 145] on select "2025 2026 2027 2028 2029 2030 2031 2032 2033 2034 2035" at bounding box center [673, 139] width 52 height 16
click at [601, 137] on select "Jan Feb Mar Apr May Jun Jul Aug Sep Oct Nov Dec" at bounding box center [581, 139] width 52 height 16
click at [591, 367] on link "30" at bounding box center [588, 381] width 31 height 31
type input "30/06/2026"
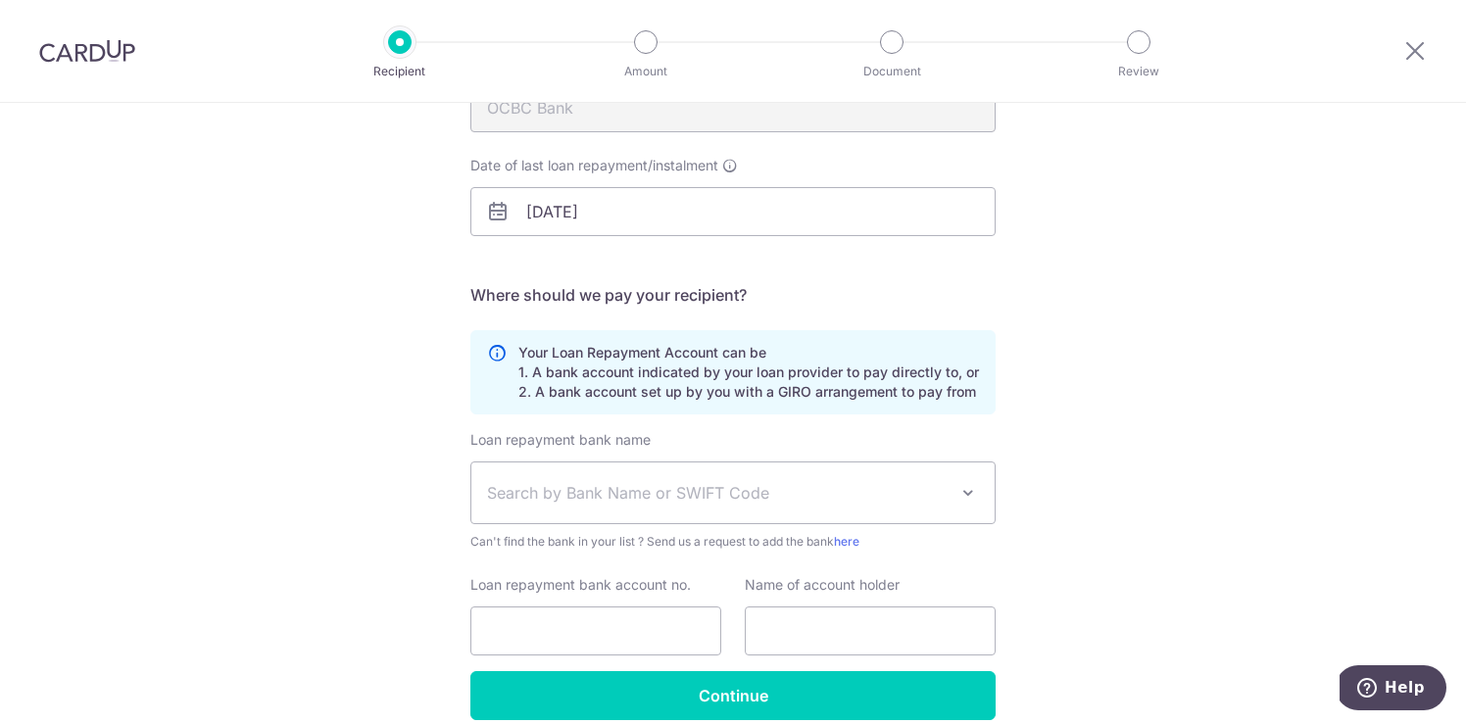
scroll to position [283, 0]
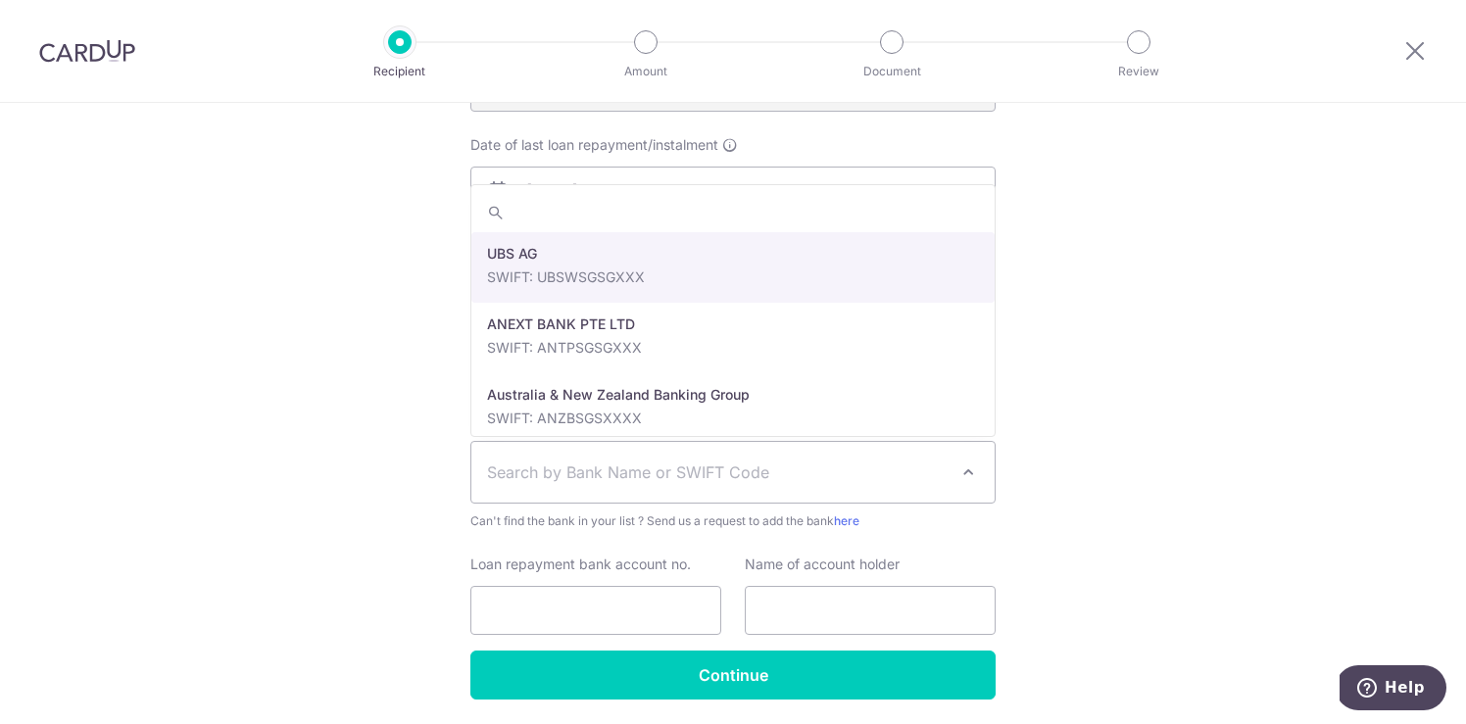
click at [615, 481] on span "Search by Bank Name or SWIFT Code" at bounding box center [717, 472] width 460 height 24
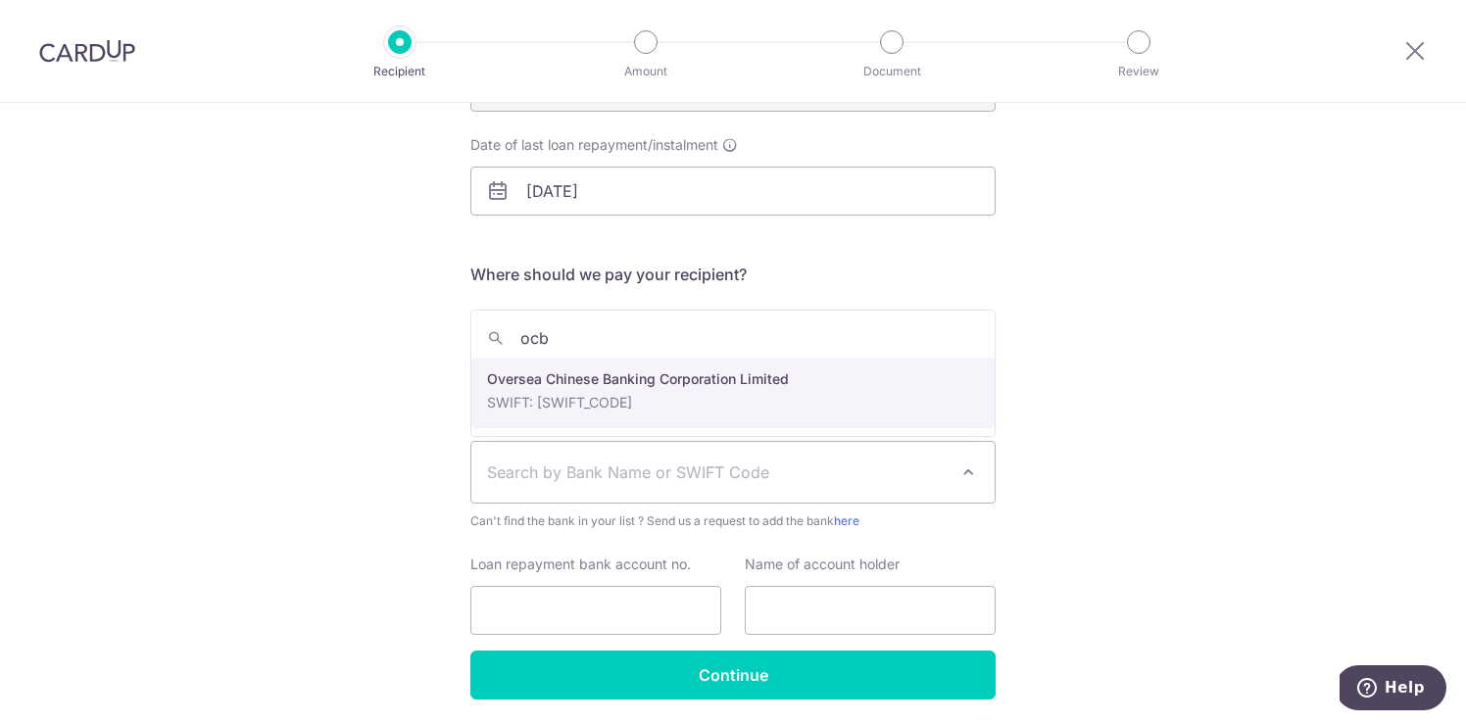
type input "ocb"
select select "12"
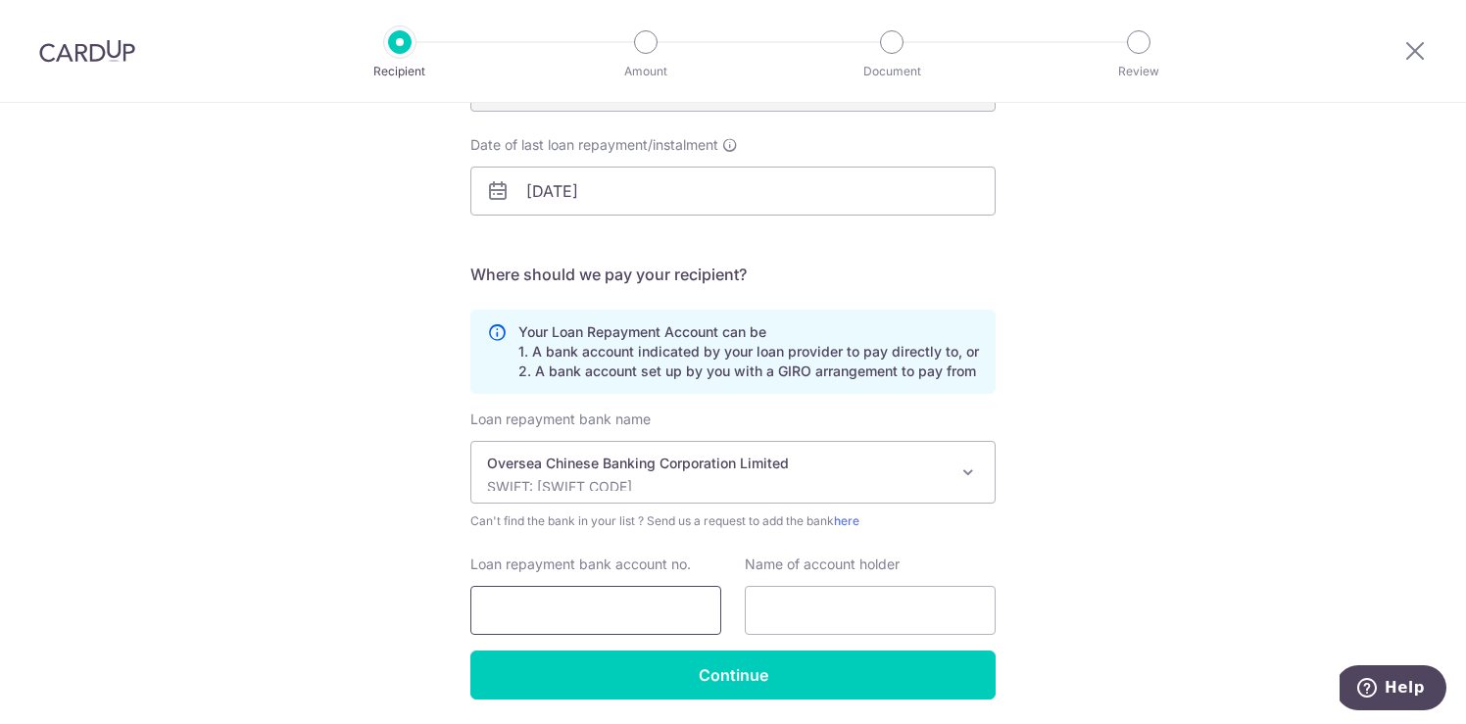
click at [626, 610] on input "Loan repayment bank account no." at bounding box center [595, 610] width 251 height 49
type input "624404935001"
click at [897, 609] on input "text" at bounding box center [870, 610] width 251 height 49
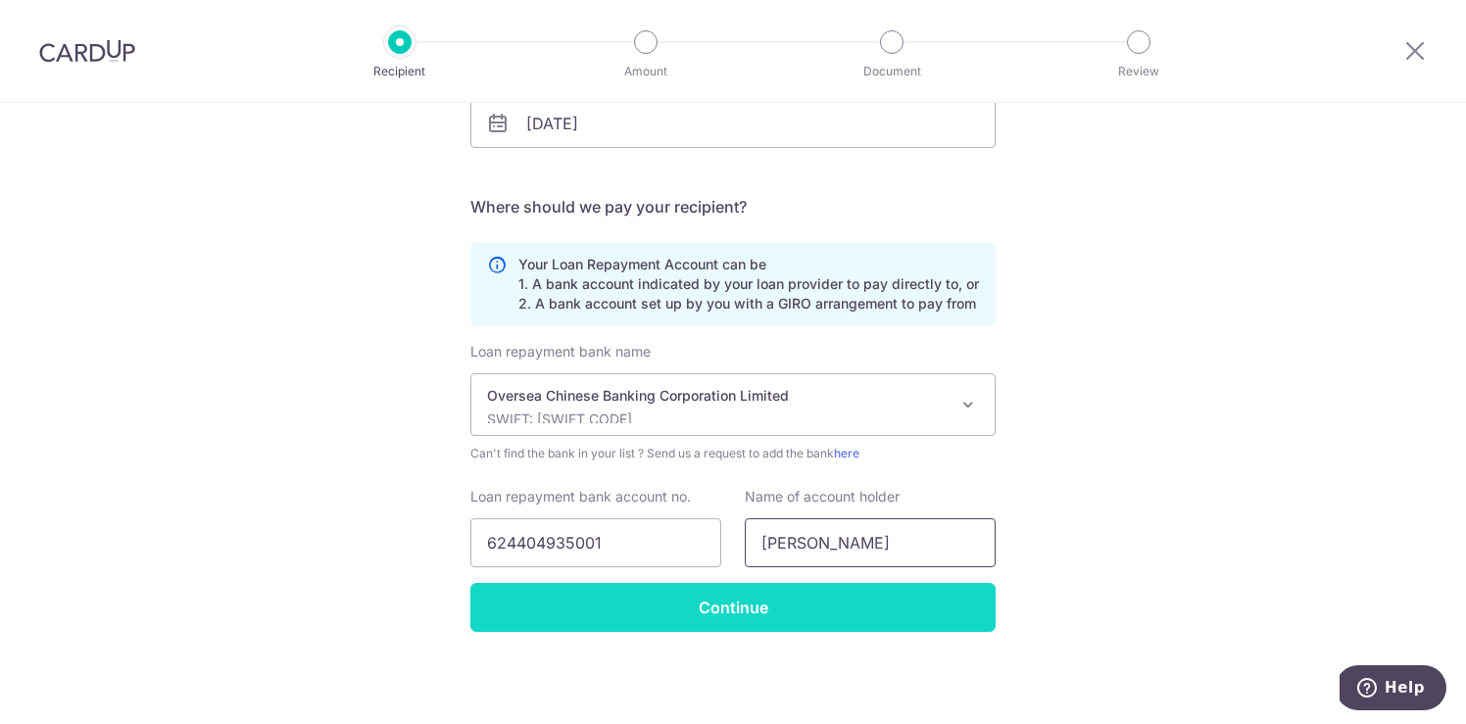
type input "Wang Soo Lan"
click at [736, 602] on input "Continue" at bounding box center [732, 607] width 525 height 49
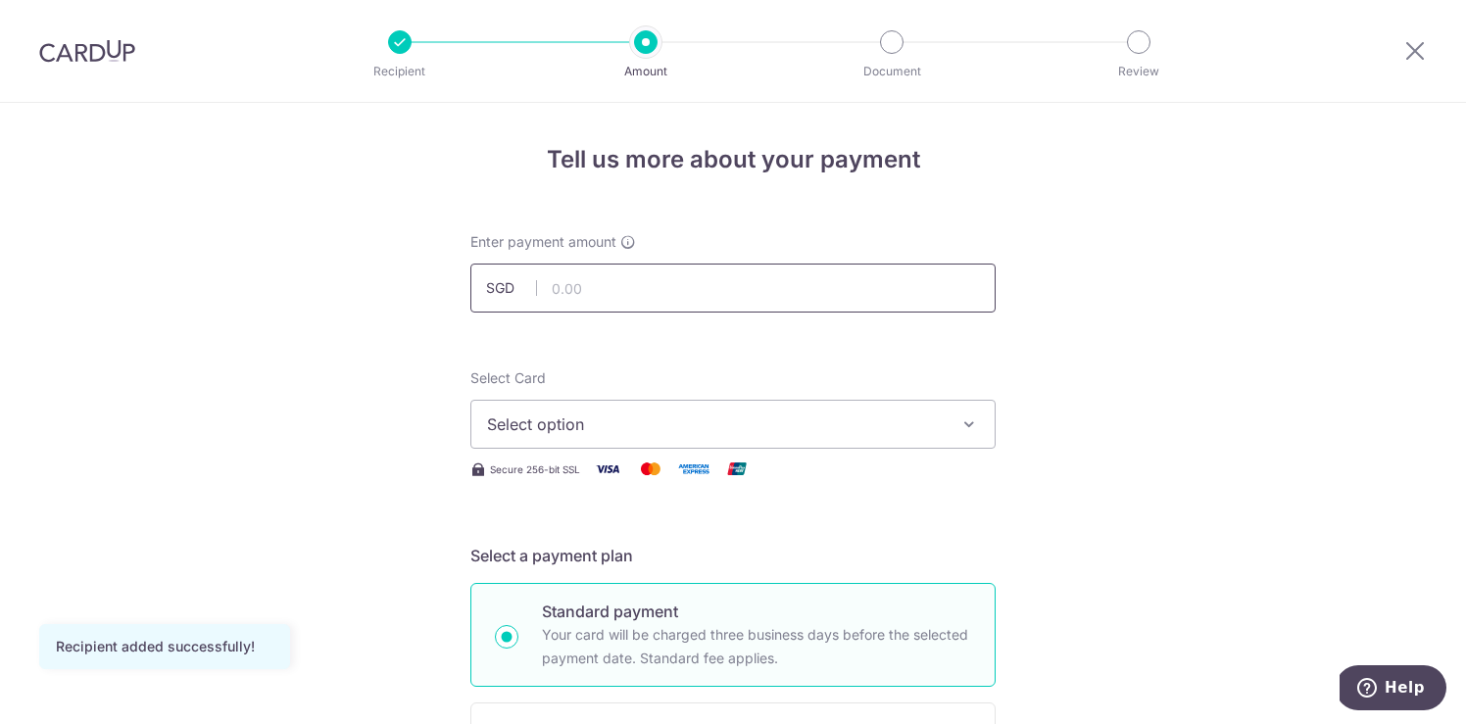
click at [710, 282] on input "text" at bounding box center [732, 288] width 525 height 49
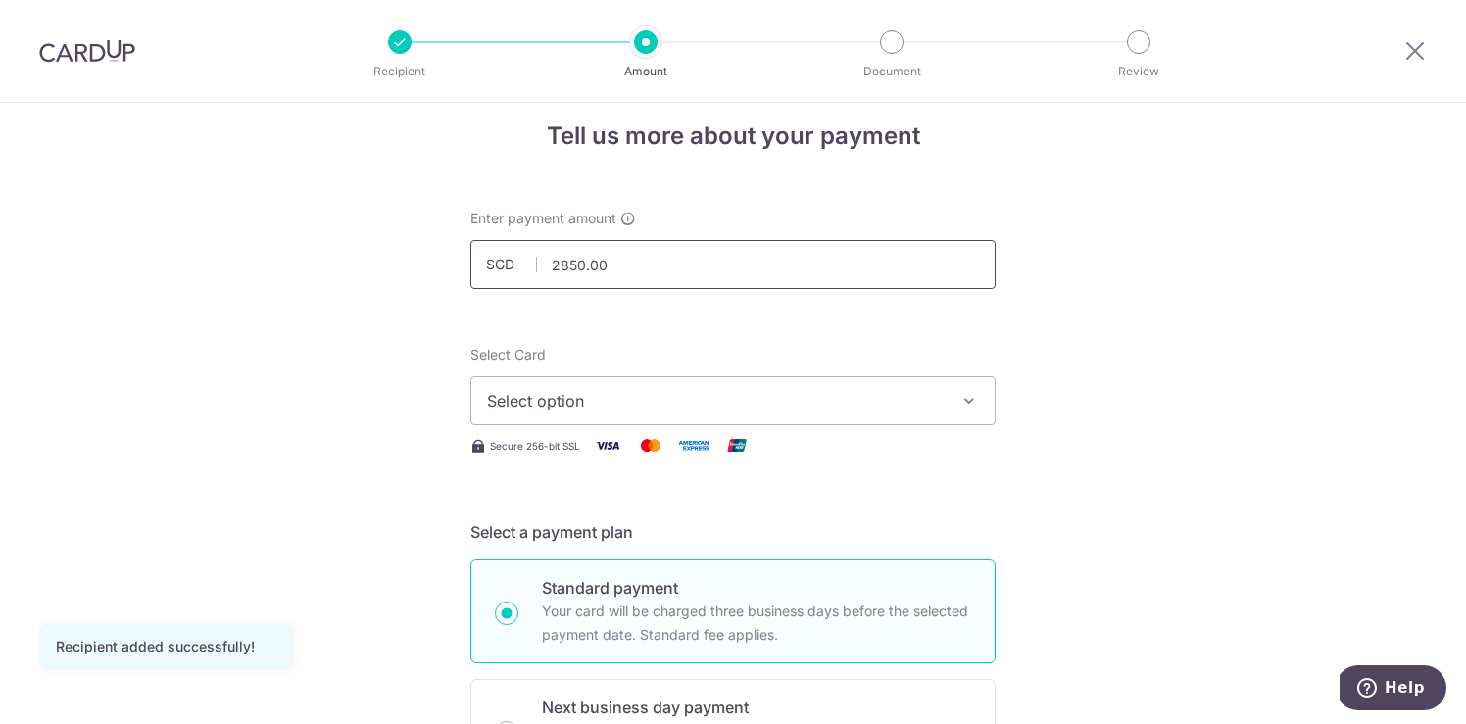
scroll to position [19, 0]
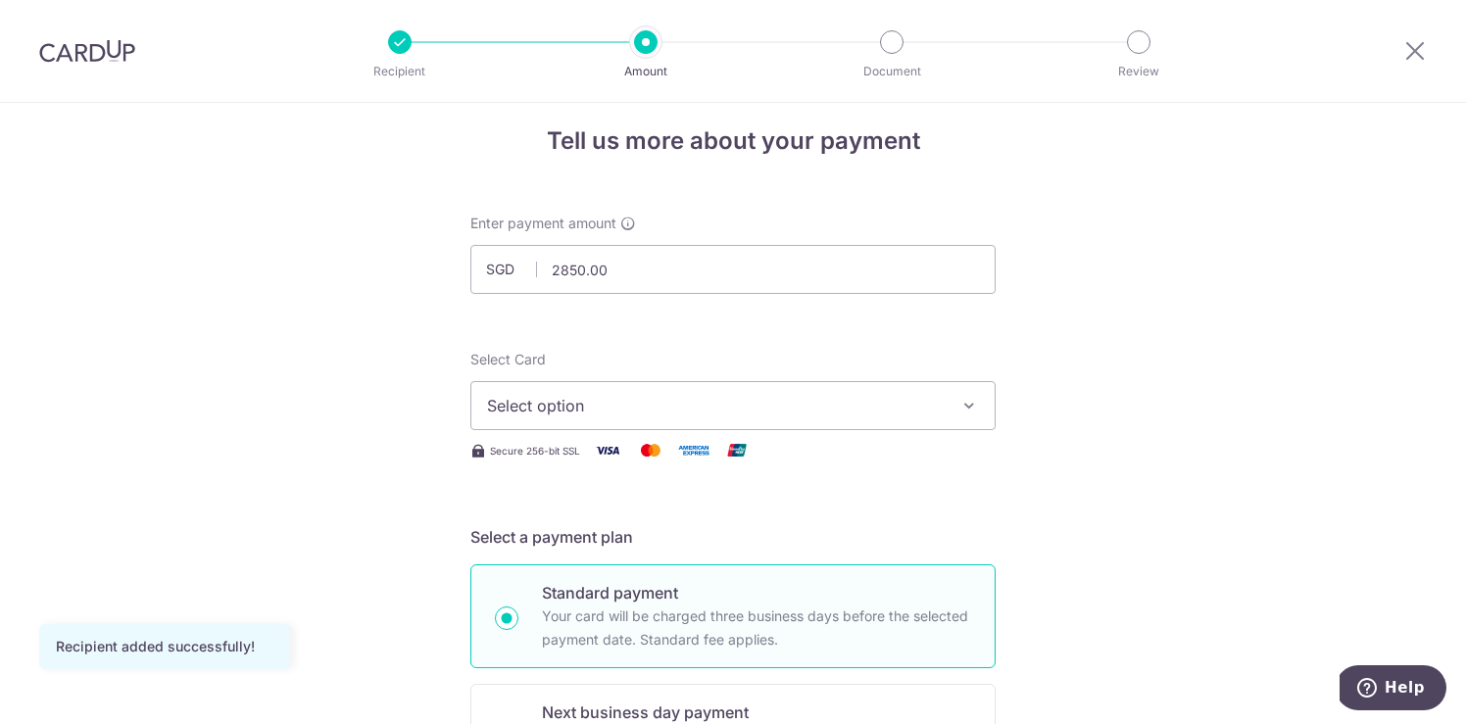
type input "2,850.00"
click at [694, 404] on span "Select option" at bounding box center [715, 406] width 457 height 24
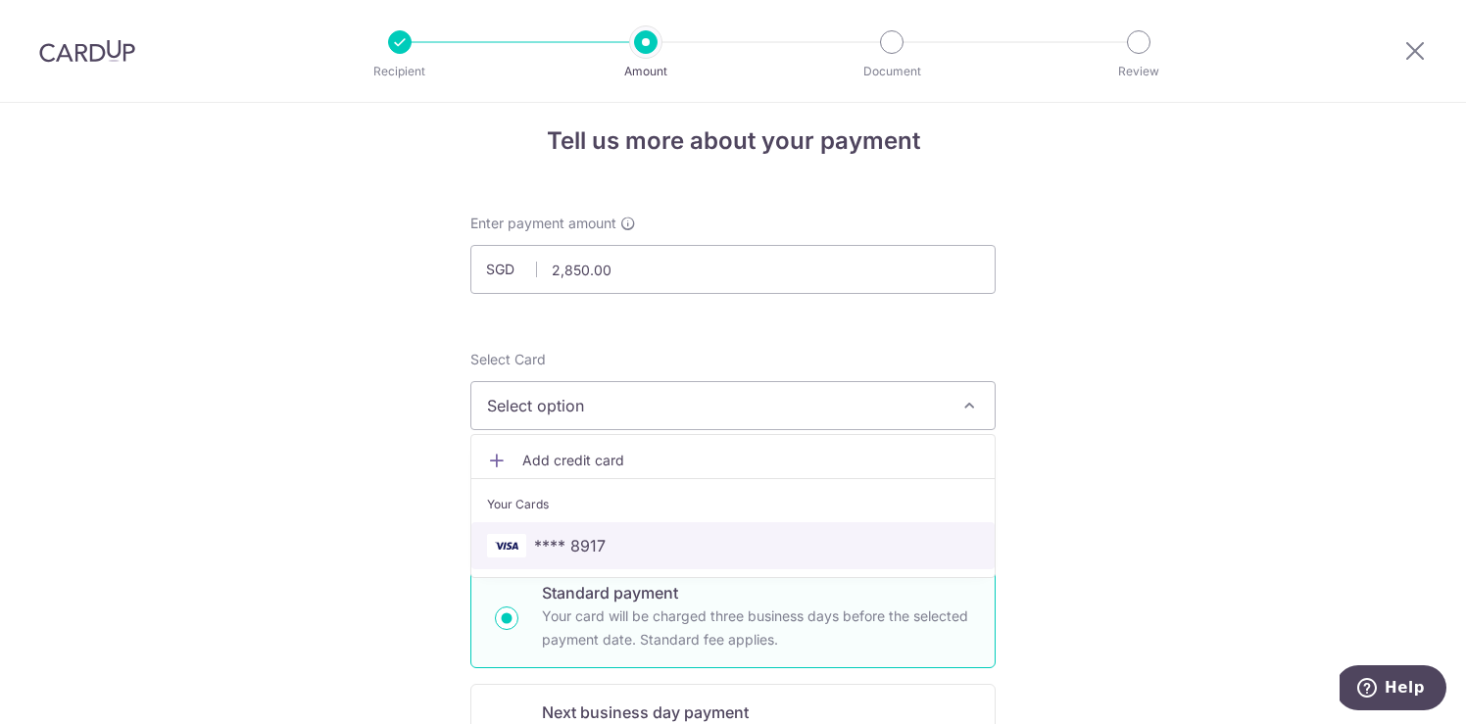
click at [642, 538] on span "**** 8917" at bounding box center [733, 546] width 492 height 24
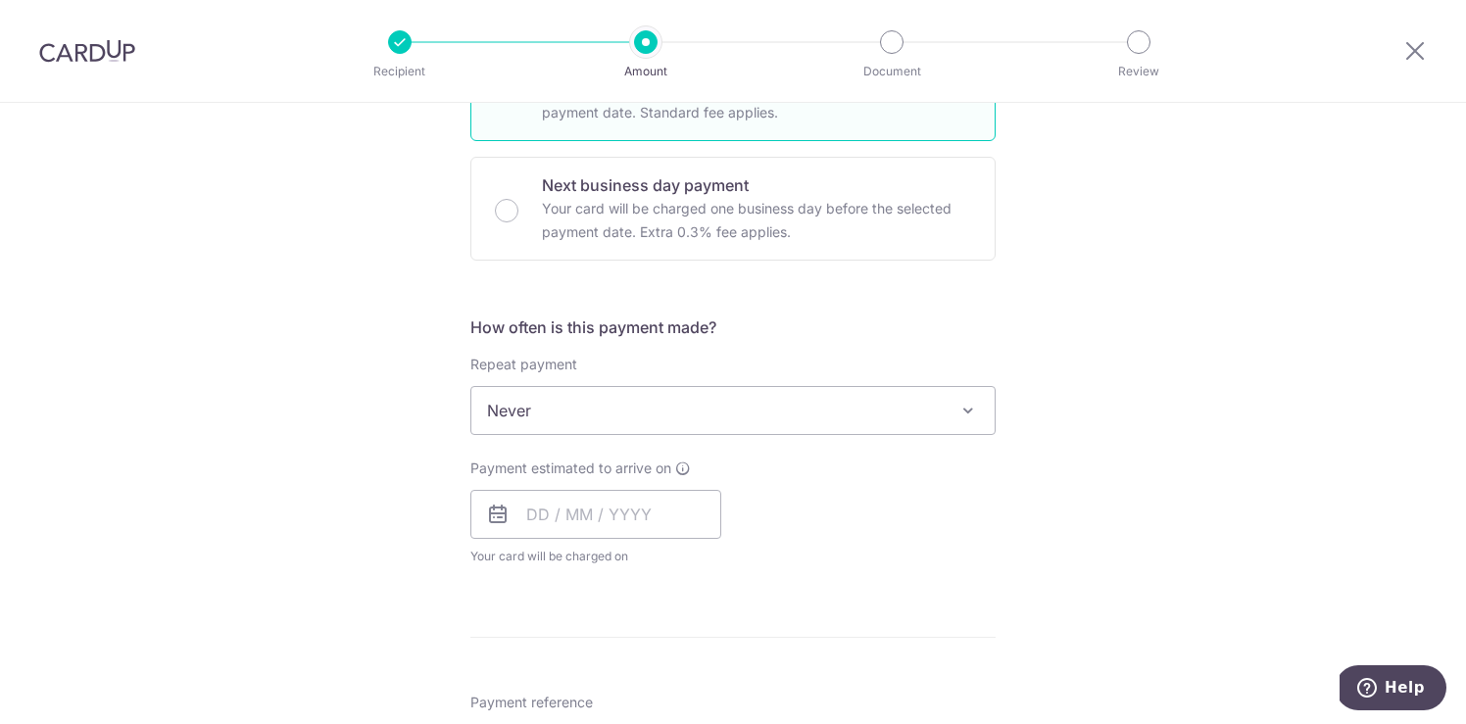
scroll to position [549, 0]
click at [695, 420] on span "Never" at bounding box center [732, 407] width 523 height 47
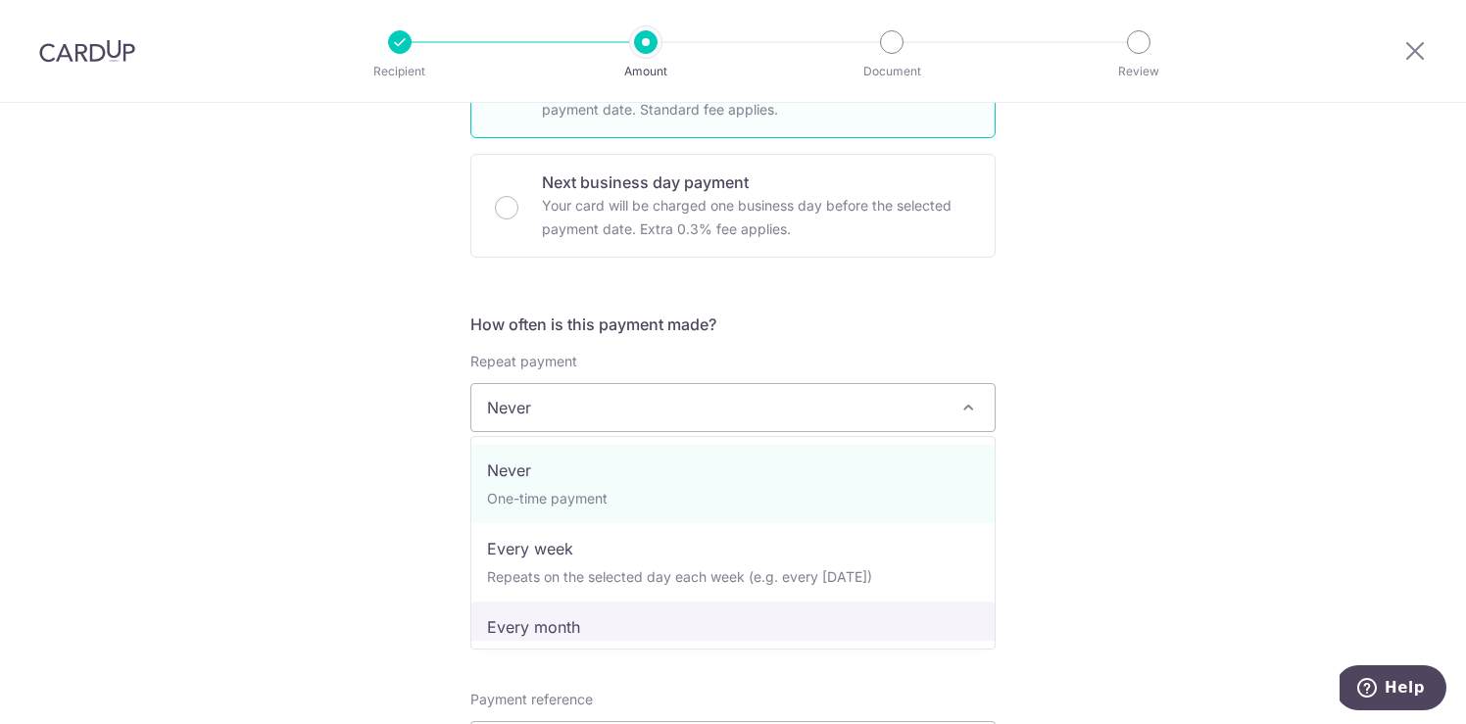
select select "3"
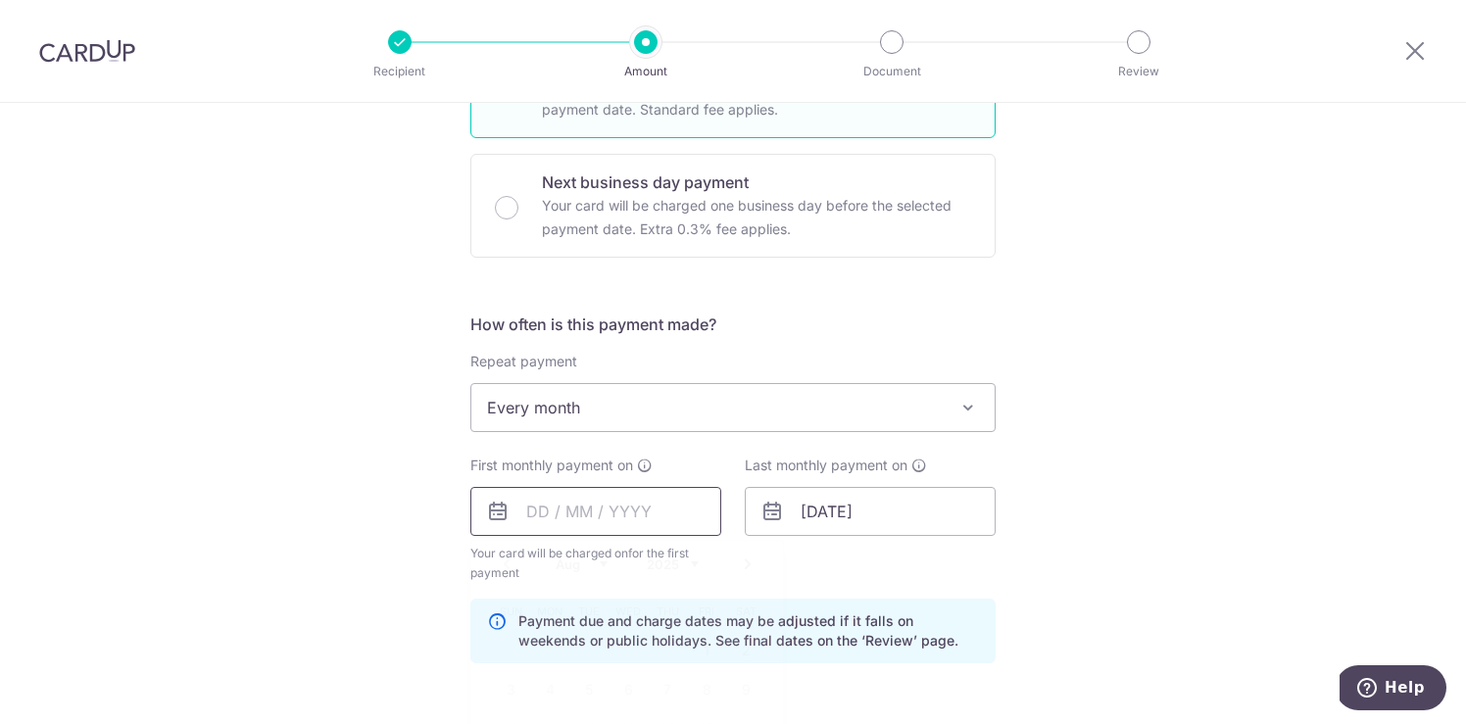
click at [568, 511] on input "text" at bounding box center [595, 511] width 251 height 49
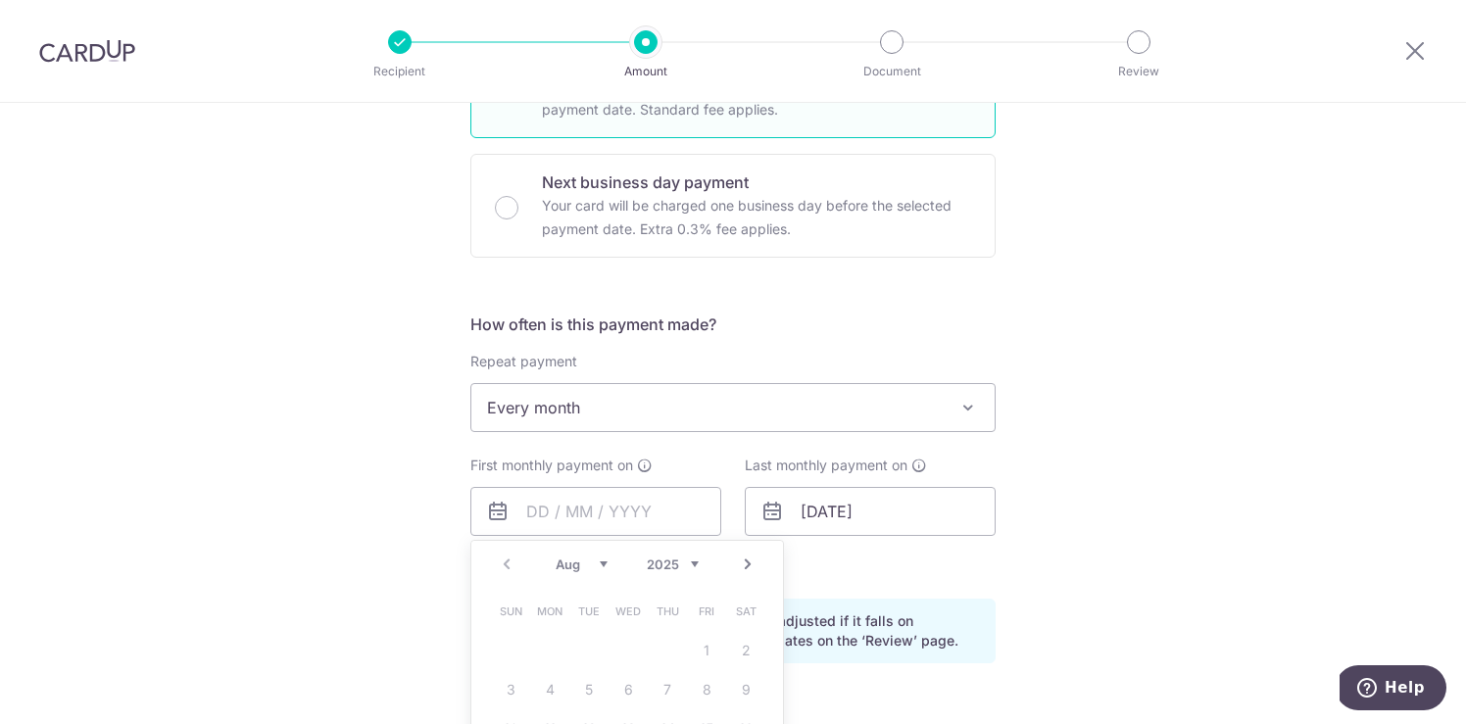
click at [451, 542] on div "Tell us more about your payment Enter payment amount SGD 2,850.00 2850.00 Recip…" at bounding box center [733, 490] width 1466 height 1872
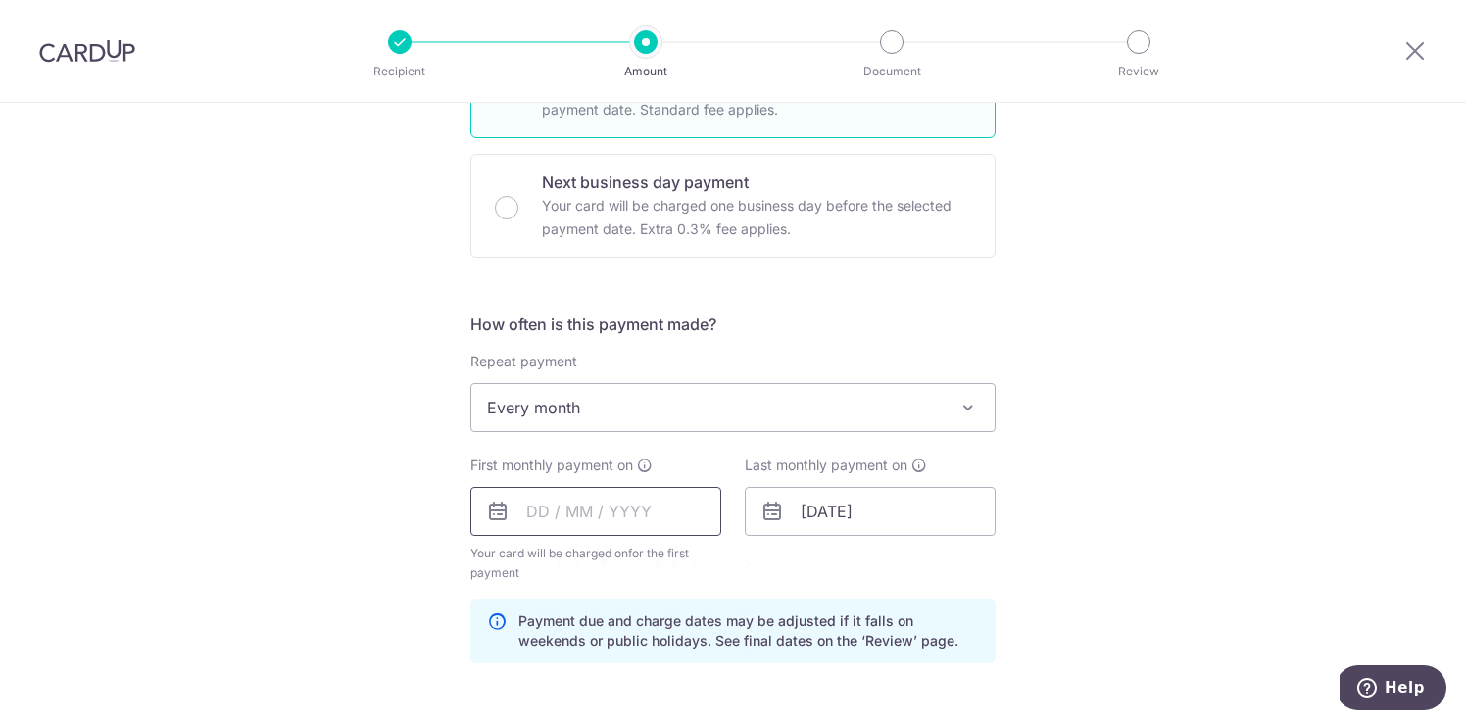
click at [538, 519] on input "text" at bounding box center [595, 511] width 251 height 49
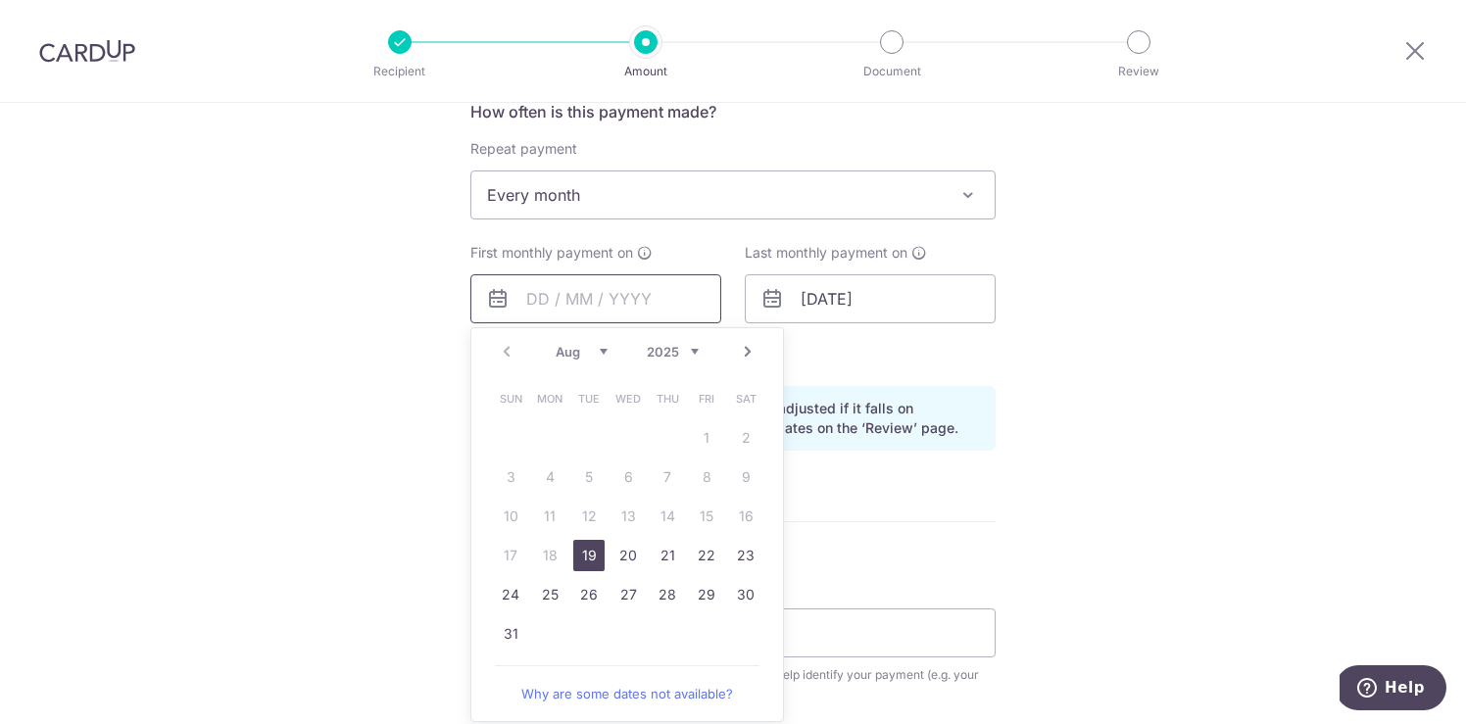
scroll to position [769, 0]
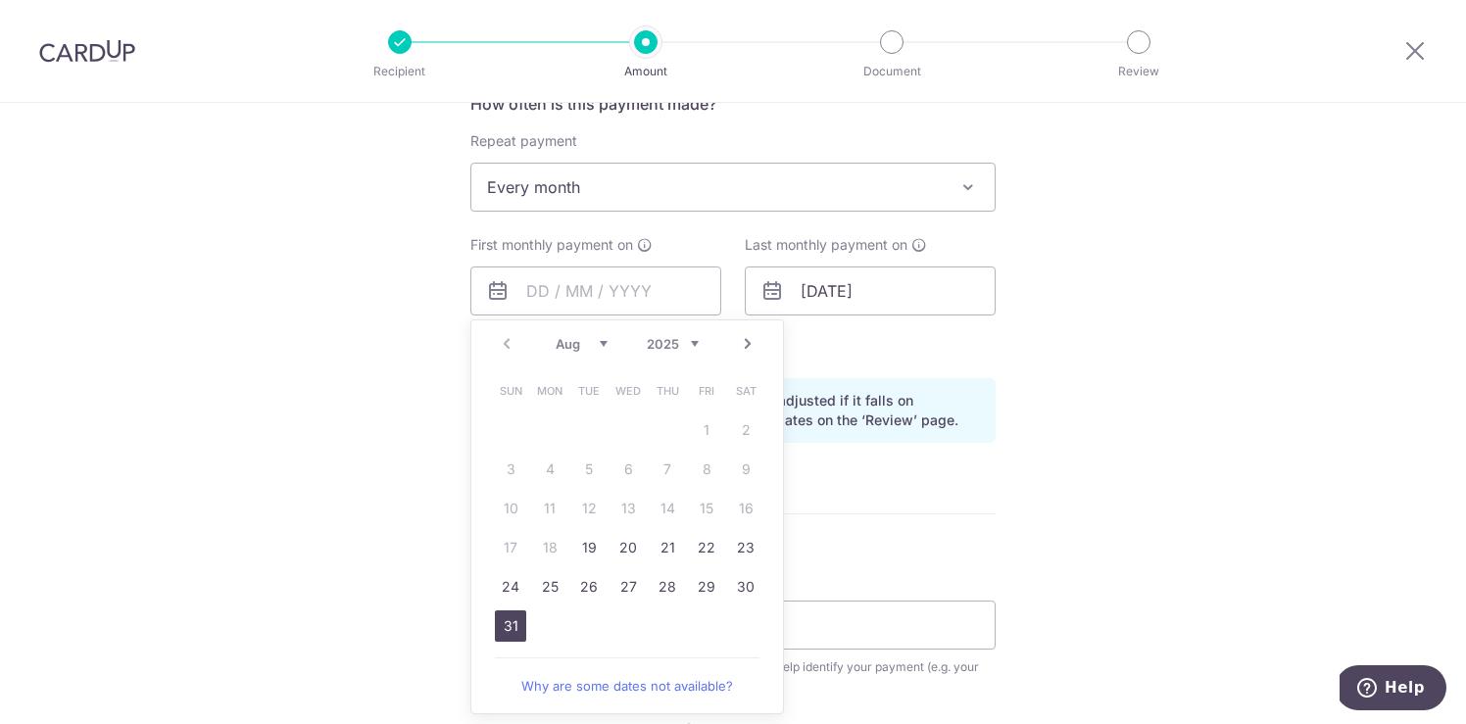
click at [507, 618] on link "31" at bounding box center [510, 625] width 31 height 31
type input "31/08/2025"
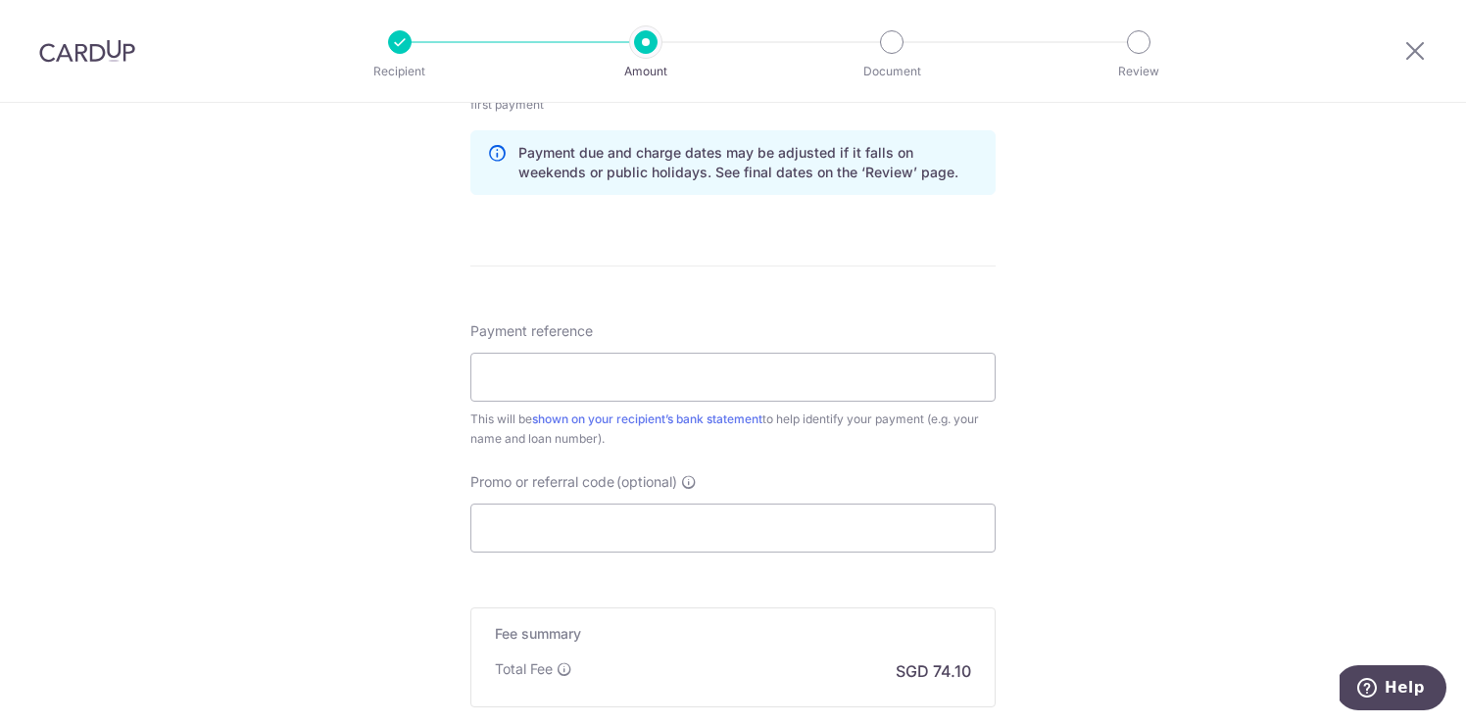
scroll to position [1022, 0]
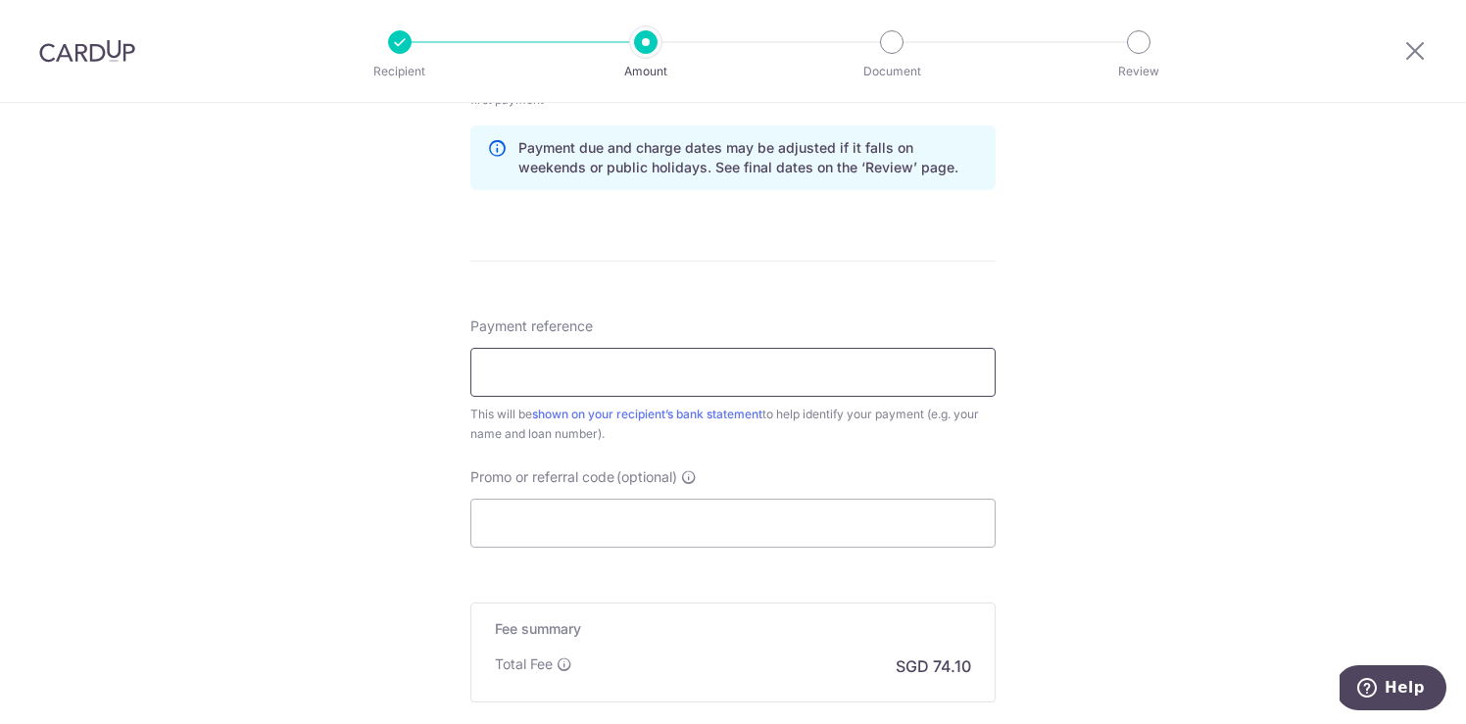
click at [782, 377] on input "Payment reference" at bounding box center [732, 372] width 525 height 49
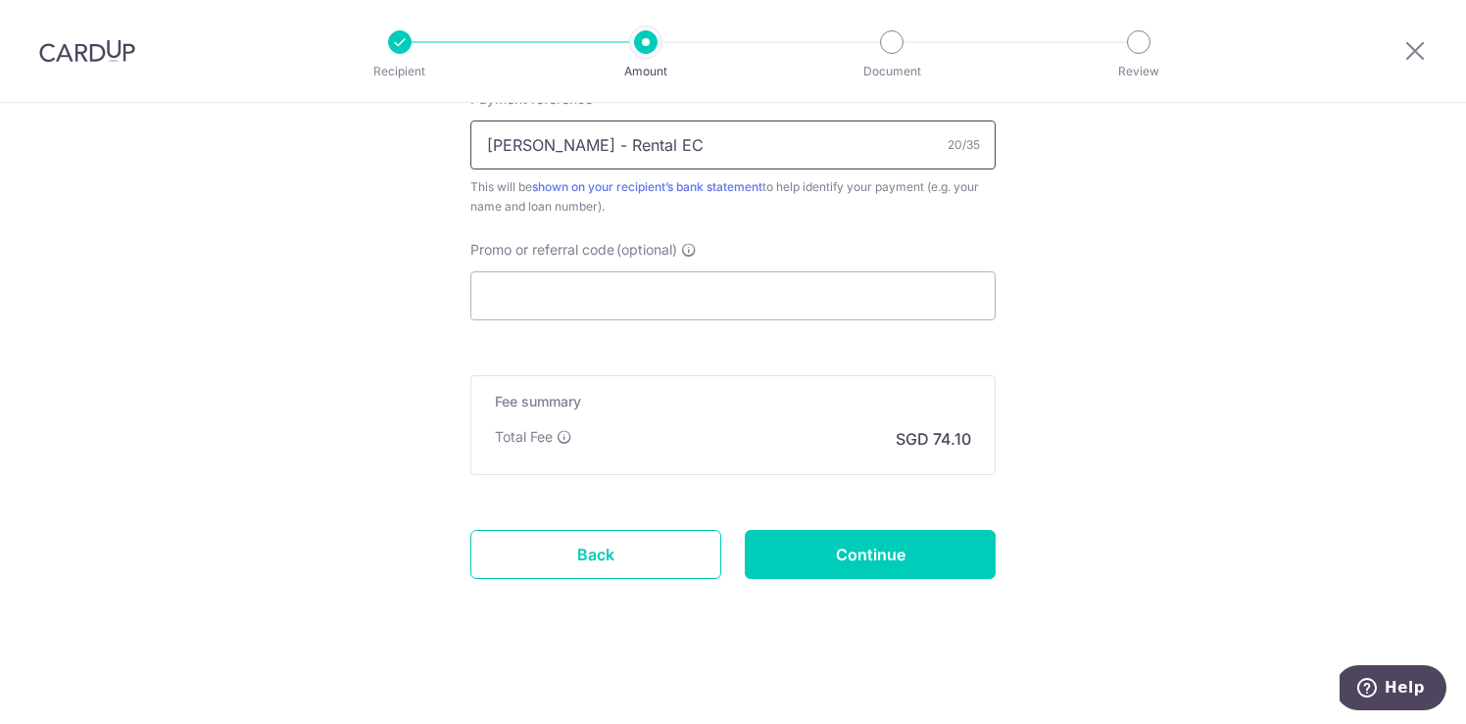
scroll to position [1251, 0]
type input "[PERSON_NAME] - Rental EC"
click at [839, 547] on input "Continue" at bounding box center [870, 552] width 251 height 49
type input "Create Schedule"
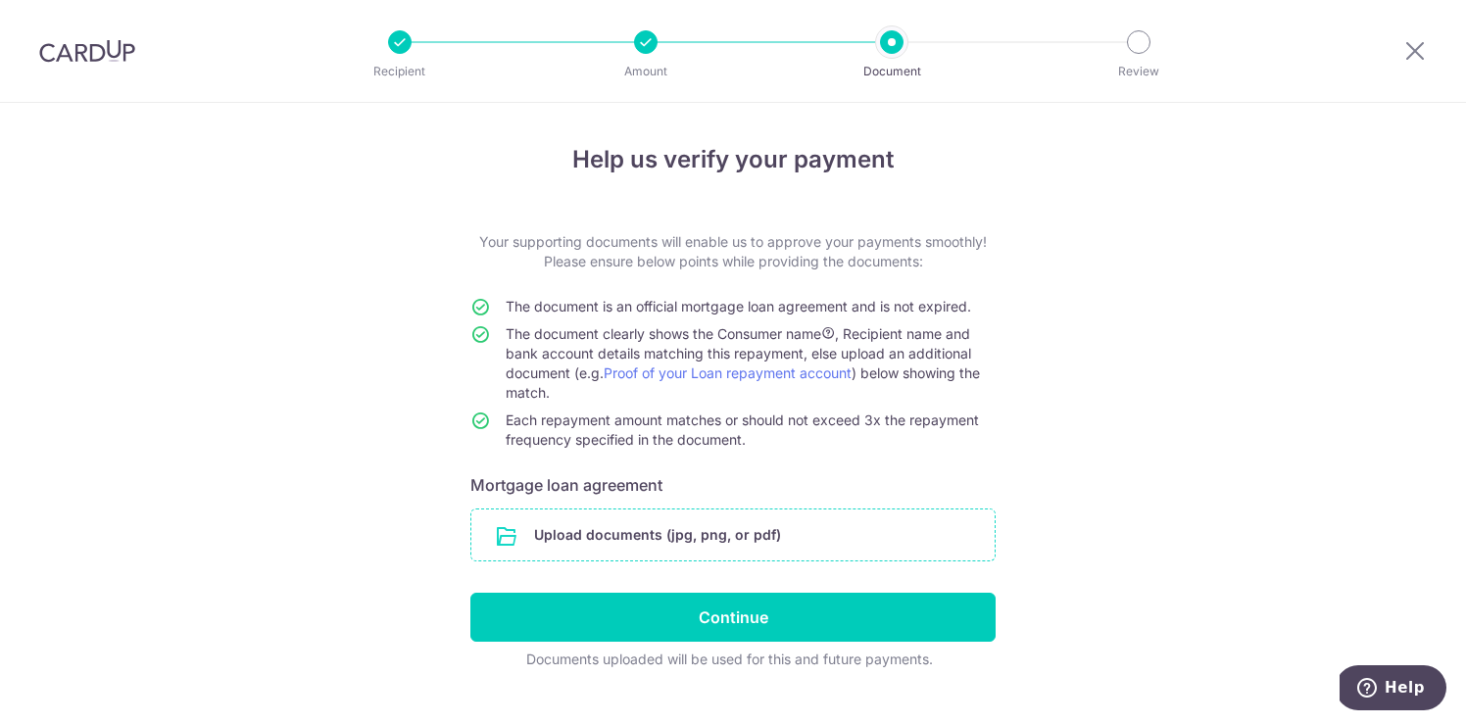
click at [695, 536] on input "file" at bounding box center [732, 534] width 523 height 51
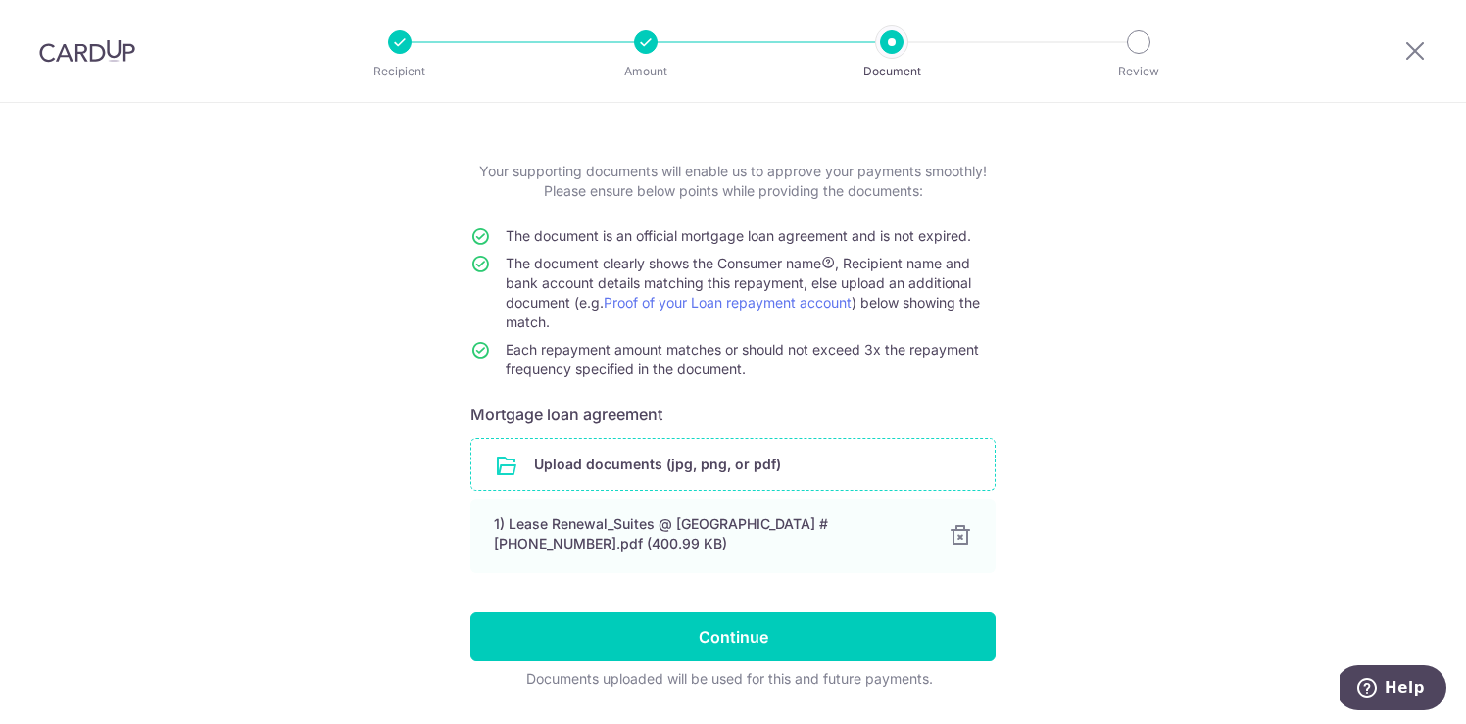
scroll to position [127, 0]
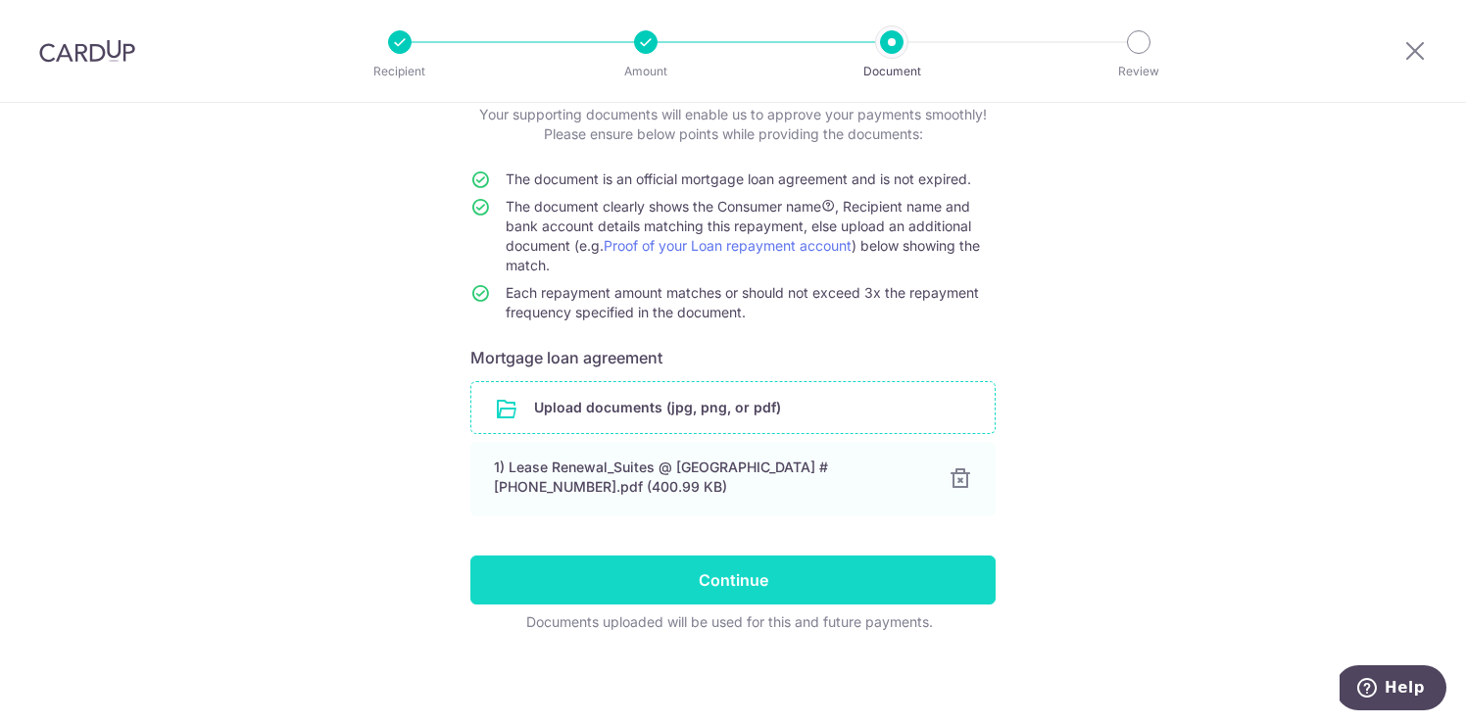
click at [736, 576] on input "Continue" at bounding box center [732, 579] width 525 height 49
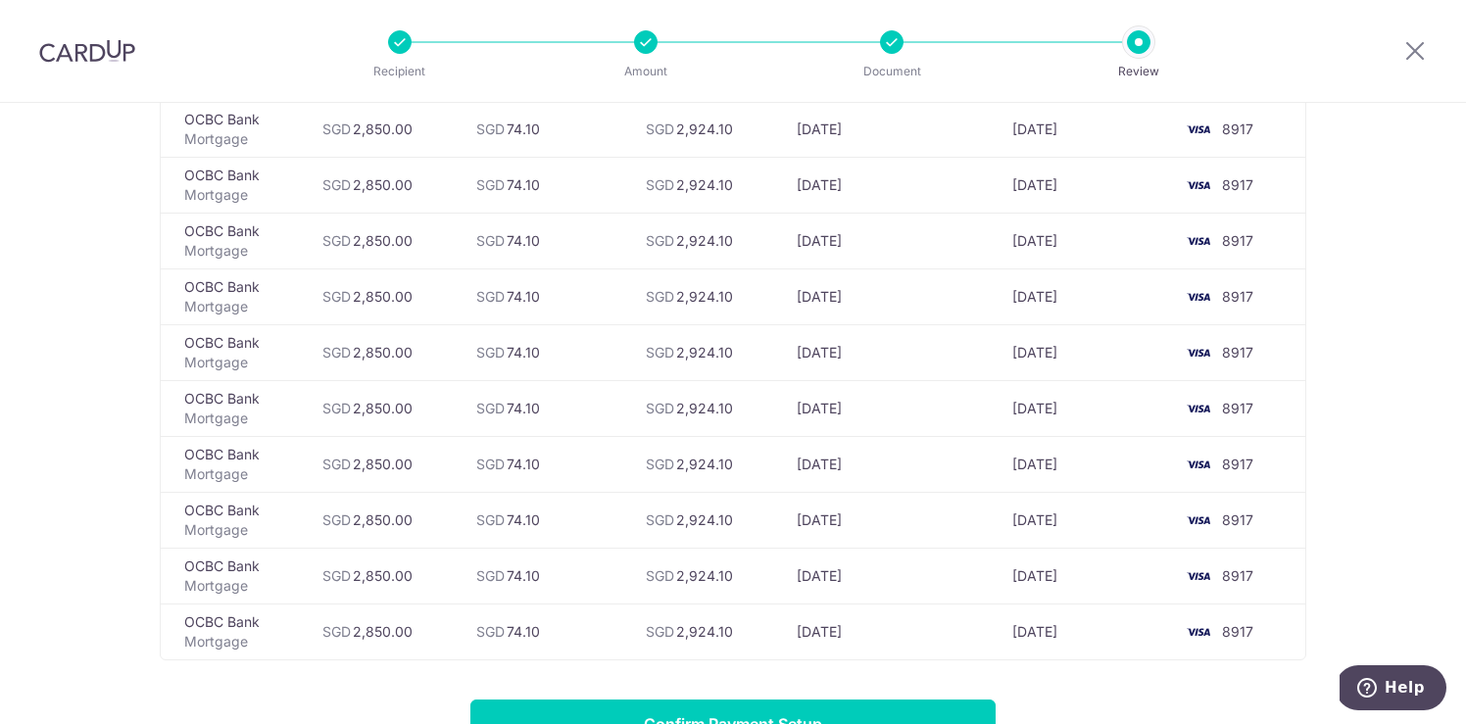
scroll to position [524, 0]
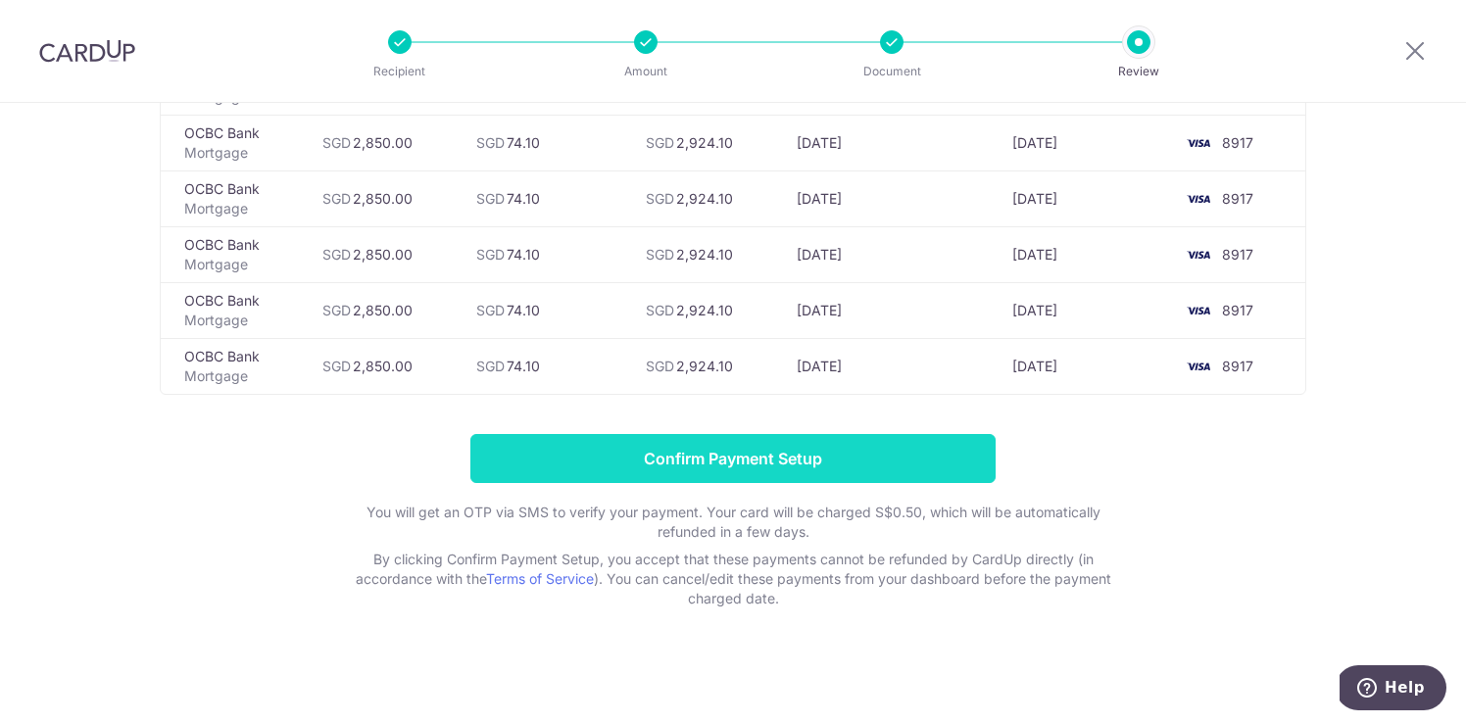
click at [873, 456] on input "Confirm Payment Setup" at bounding box center [732, 458] width 525 height 49
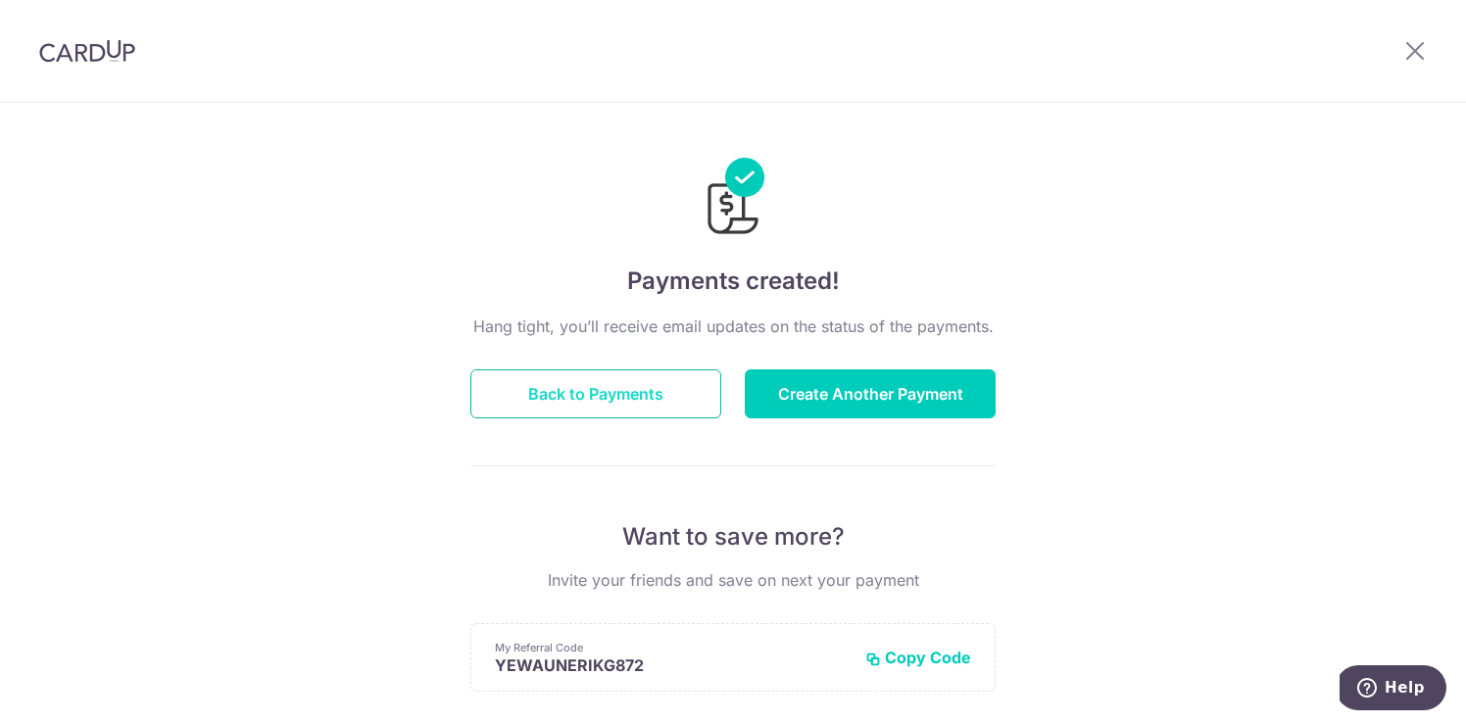
click at [586, 401] on button "Back to Payments" at bounding box center [595, 393] width 251 height 49
